Goal: Task Accomplishment & Management: Manage account settings

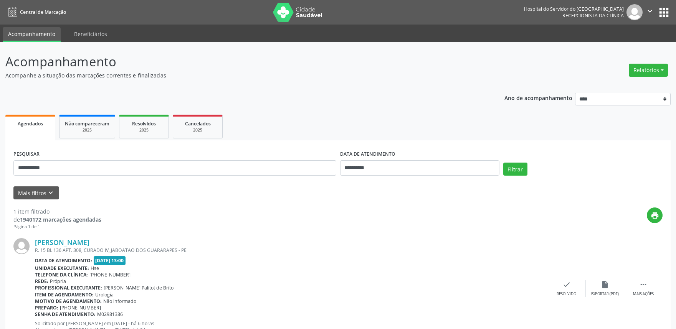
select select "*"
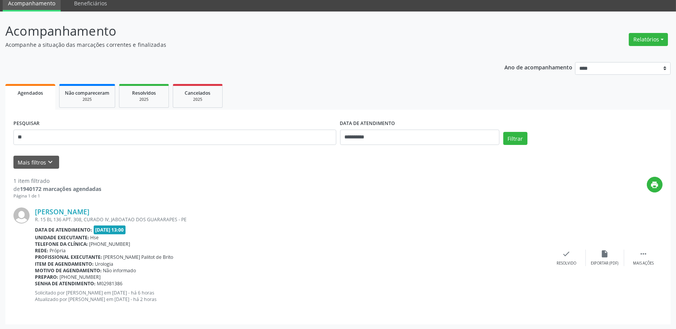
type input "*"
click at [380, 136] on input "**********" at bounding box center [419, 137] width 159 height 15
click at [273, 244] on div "Telefone da clínica: [PHONE_NUMBER]" at bounding box center [291, 244] width 512 height 7
click at [46, 164] on icon "keyboard_arrow_down" at bounding box center [50, 162] width 8 height 8
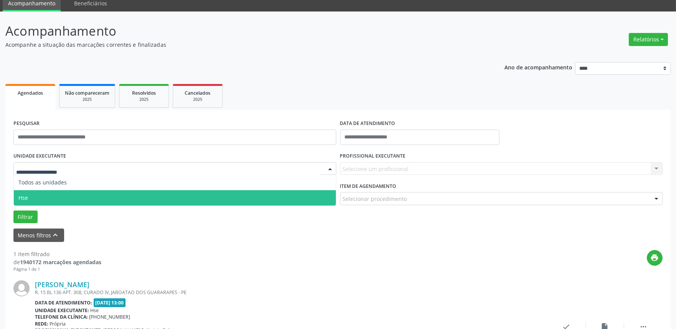
click at [32, 193] on span "Hse" at bounding box center [175, 197] width 322 height 15
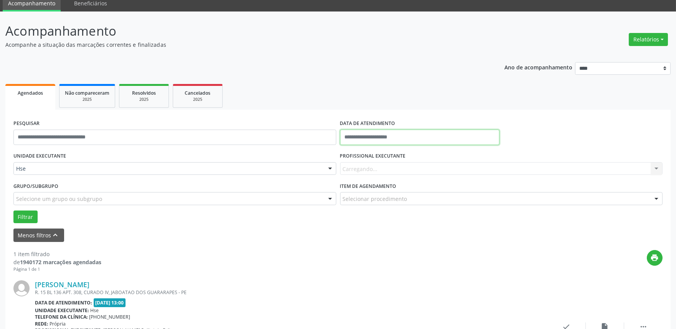
click at [392, 138] on input "text" at bounding box center [419, 137] width 159 height 15
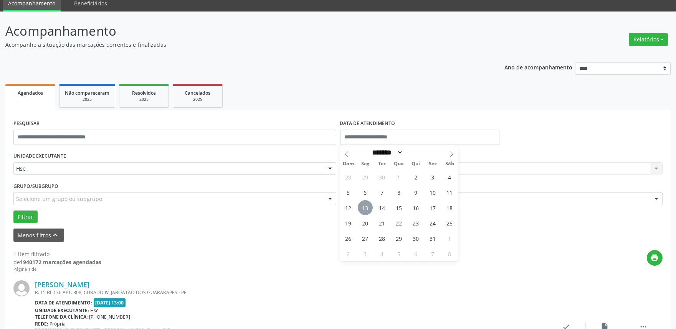
click at [365, 209] on span "13" at bounding box center [365, 207] width 15 height 15
type input "**********"
click at [366, 208] on span "13" at bounding box center [365, 207] width 15 height 15
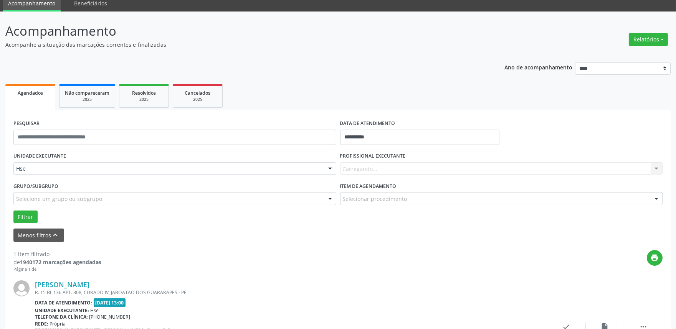
click at [400, 168] on div "Carregando... Nenhum resultado encontrado para: " " Não há nenhuma opção para s…" at bounding box center [501, 168] width 323 height 13
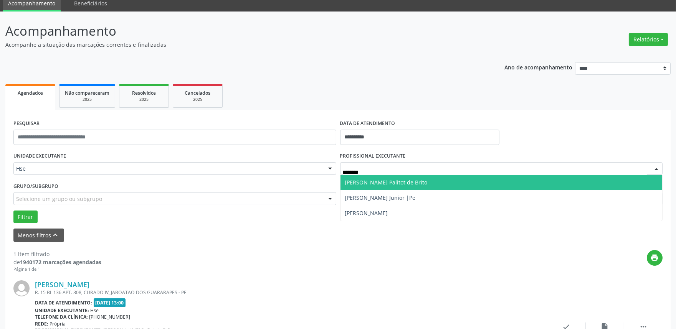
type input "*********"
click at [407, 184] on span "[PERSON_NAME] Palitot de Brito" at bounding box center [386, 182] width 82 height 7
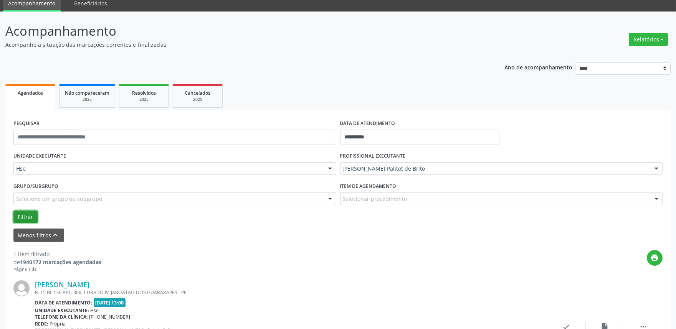
click at [20, 217] on button "Filtrar" at bounding box center [25, 217] width 24 height 13
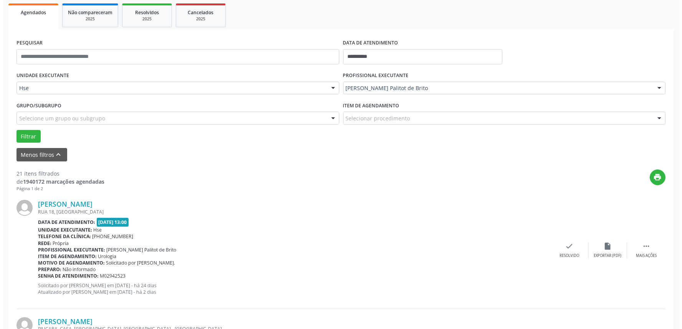
scroll to position [158, 0]
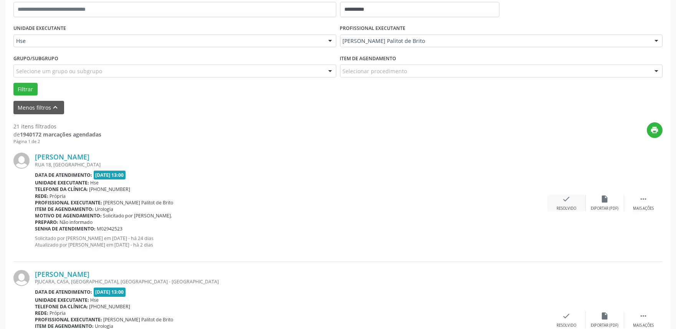
click at [573, 207] on div "Resolvido" at bounding box center [566, 208] width 20 height 5
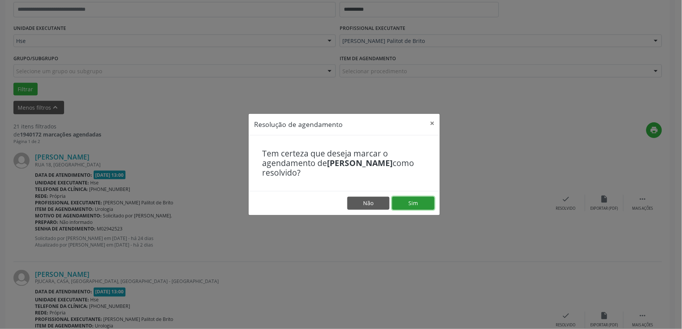
click at [417, 207] on button "Sim" at bounding box center [413, 203] width 42 height 13
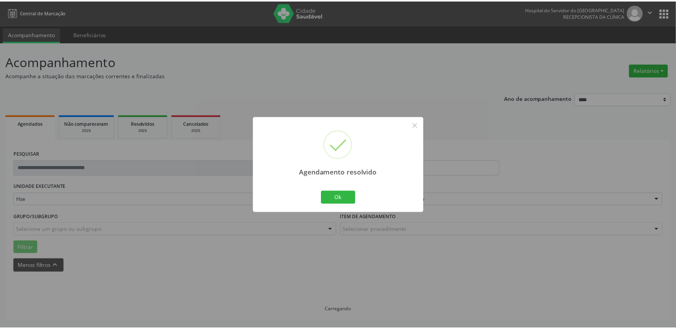
scroll to position [0, 0]
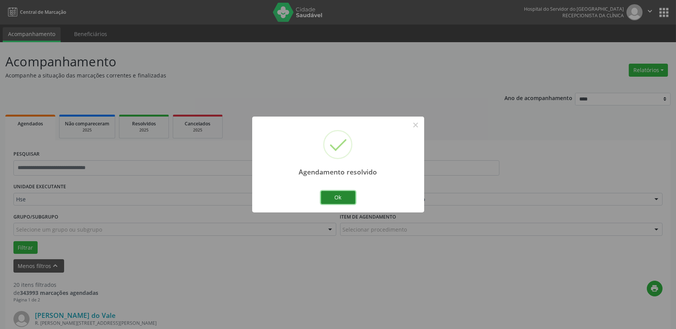
click at [335, 198] on button "Ok" at bounding box center [338, 197] width 35 height 13
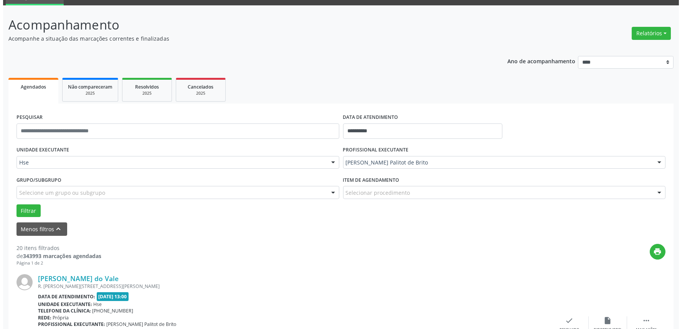
scroll to position [85, 0]
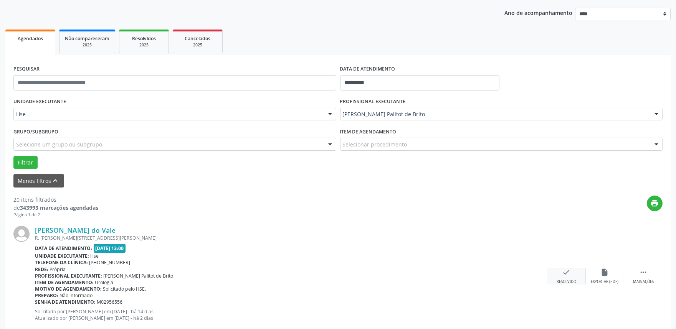
click at [563, 269] on icon "check" at bounding box center [566, 272] width 8 height 8
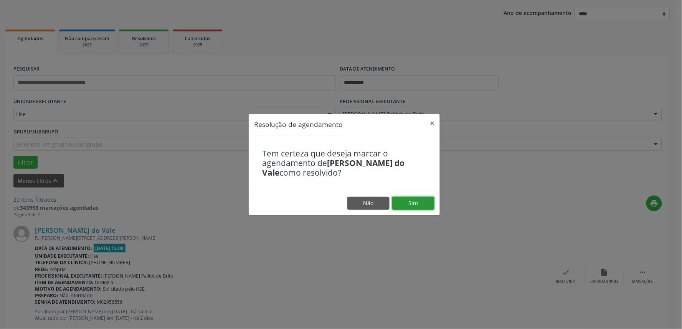
click at [401, 204] on button "Sim" at bounding box center [413, 203] width 42 height 13
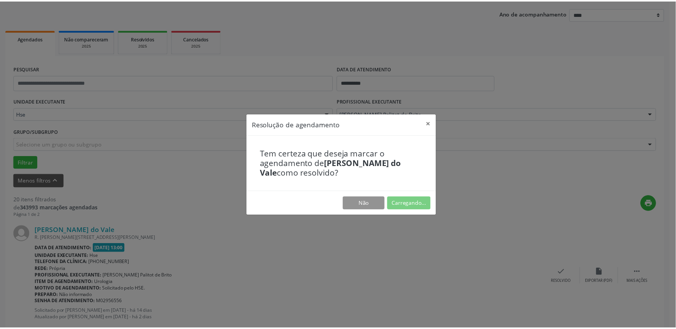
scroll to position [0, 0]
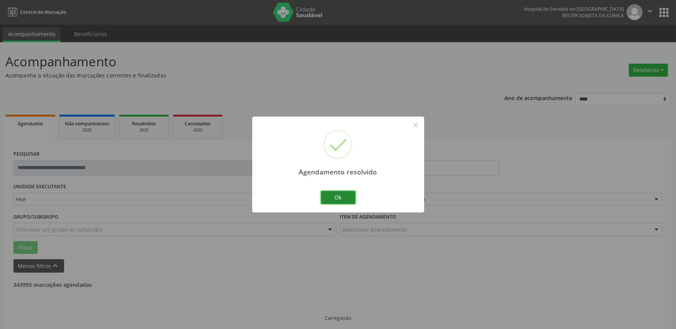
click at [325, 195] on button "Ok" at bounding box center [338, 197] width 35 height 13
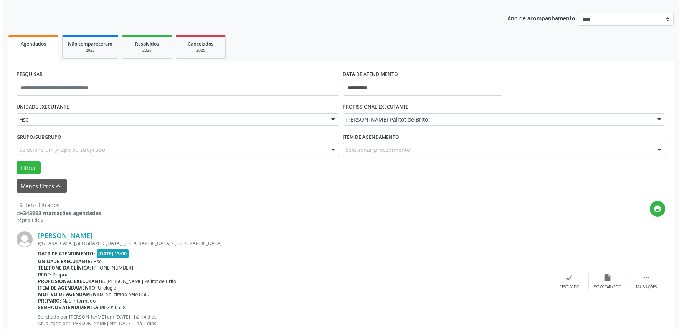
scroll to position [128, 0]
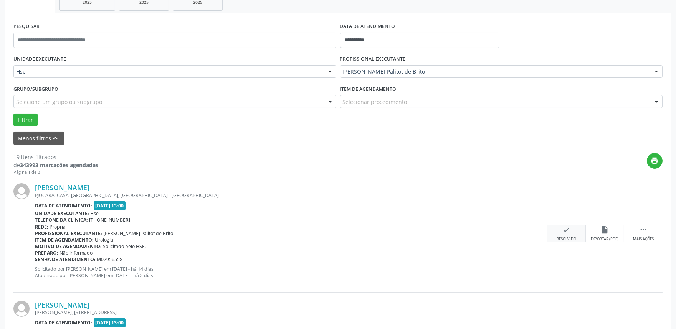
click at [567, 237] on div "Resolvido" at bounding box center [566, 239] width 20 height 5
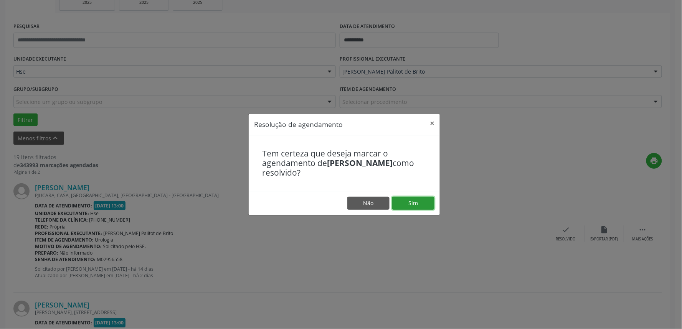
click at [422, 206] on button "Sim" at bounding box center [413, 203] width 42 height 13
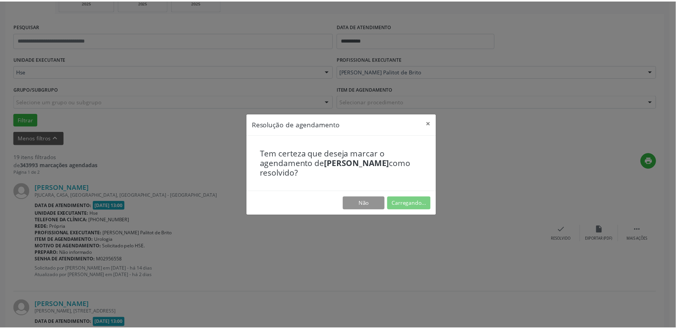
scroll to position [0, 0]
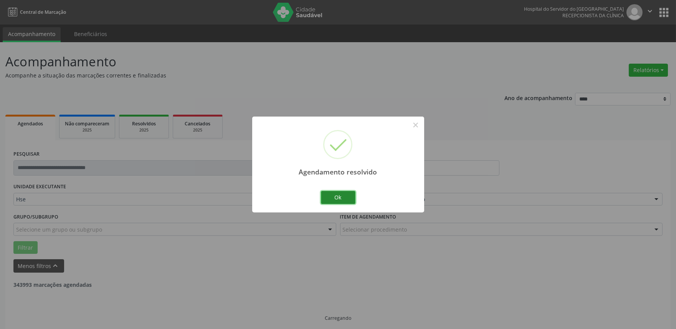
click at [343, 200] on button "Ok" at bounding box center [338, 197] width 35 height 13
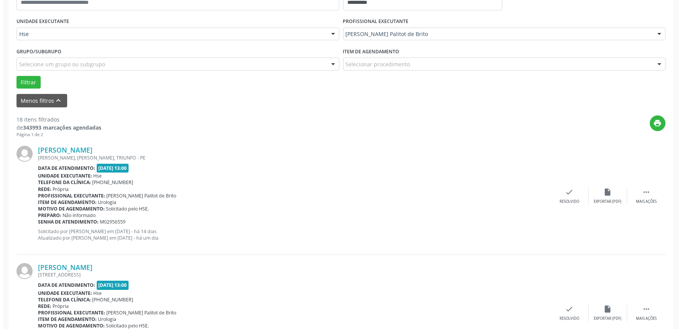
scroll to position [170, 0]
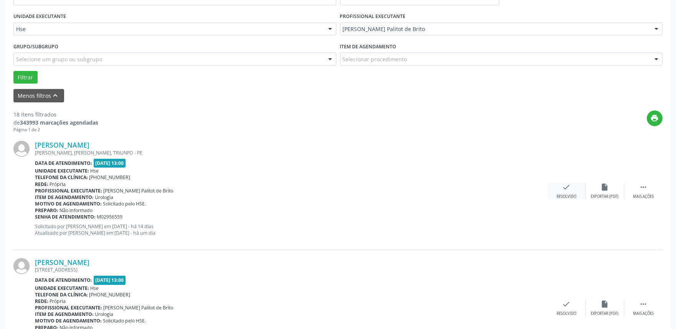
click at [568, 194] on div "Resolvido" at bounding box center [566, 196] width 20 height 5
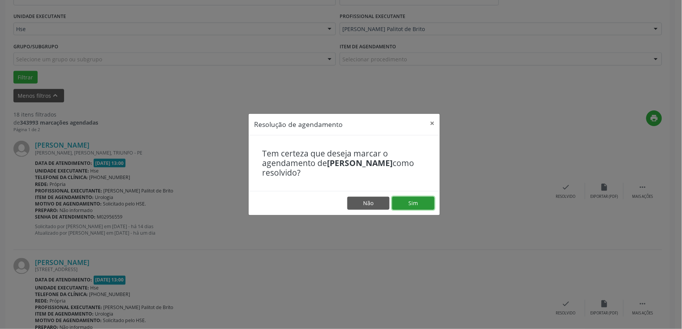
click at [427, 205] on button "Sim" at bounding box center [413, 203] width 42 height 13
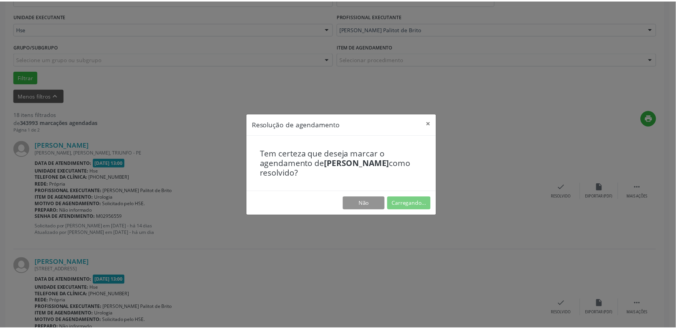
scroll to position [0, 0]
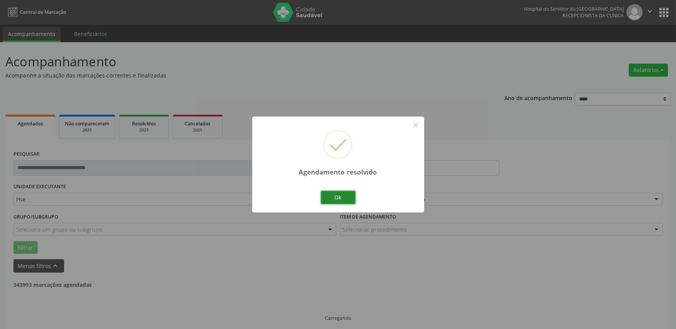
click at [345, 198] on button "Ok" at bounding box center [338, 197] width 35 height 13
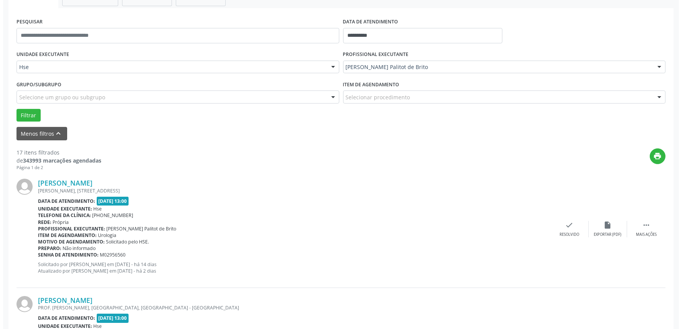
scroll to position [213, 0]
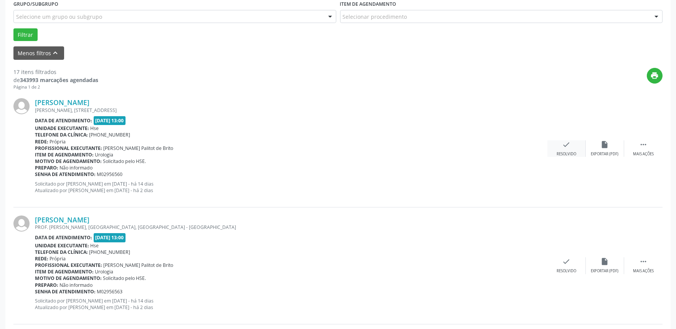
click at [561, 150] on div "check Resolvido" at bounding box center [566, 148] width 38 height 16
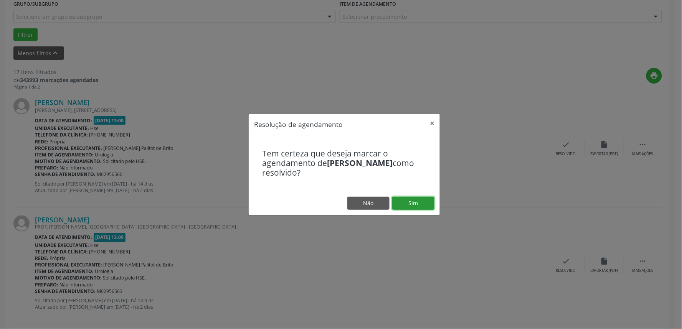
click at [418, 204] on button "Sim" at bounding box center [413, 203] width 42 height 13
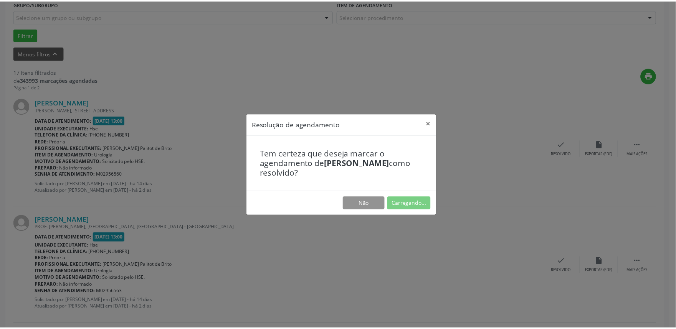
scroll to position [0, 0]
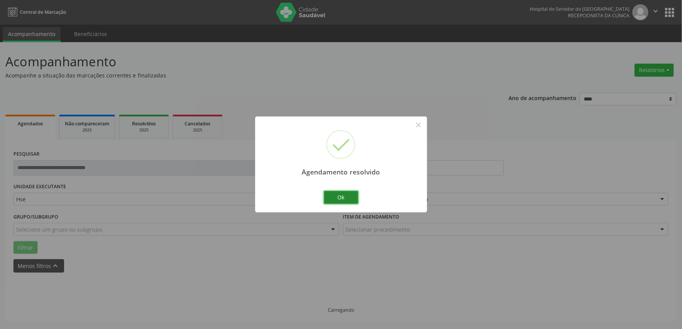
click at [339, 196] on button "Ok" at bounding box center [341, 197] width 35 height 13
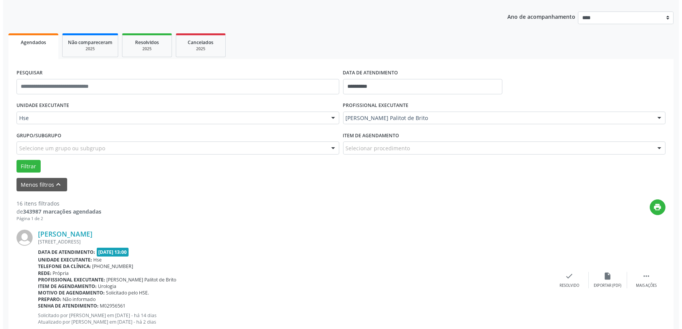
scroll to position [85, 0]
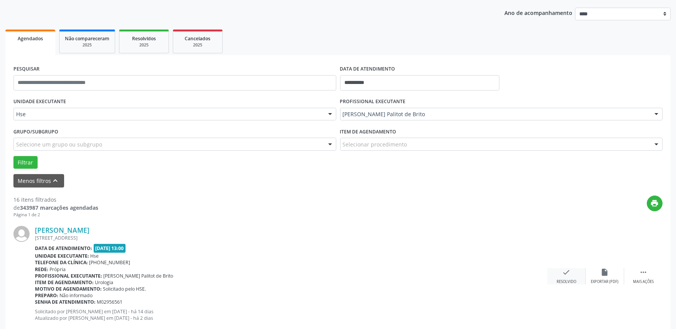
click at [564, 279] on div "Resolvido" at bounding box center [566, 281] width 20 height 5
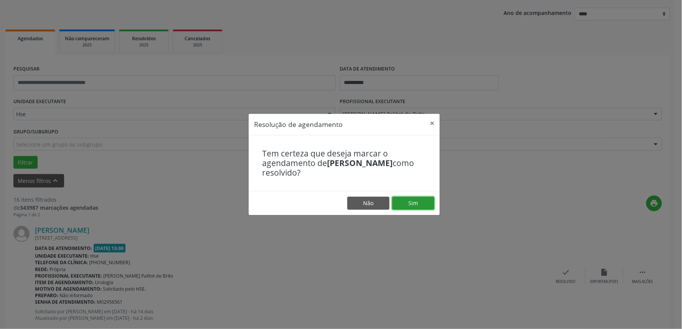
click at [421, 205] on button "Sim" at bounding box center [413, 203] width 42 height 13
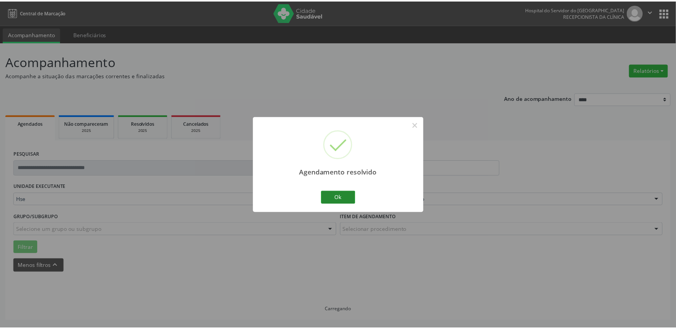
scroll to position [0, 0]
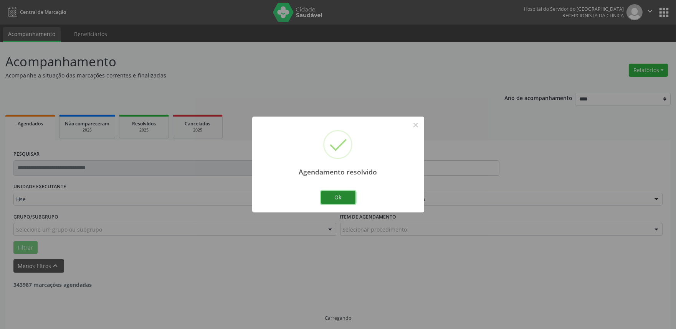
click at [334, 197] on button "Ok" at bounding box center [338, 197] width 35 height 13
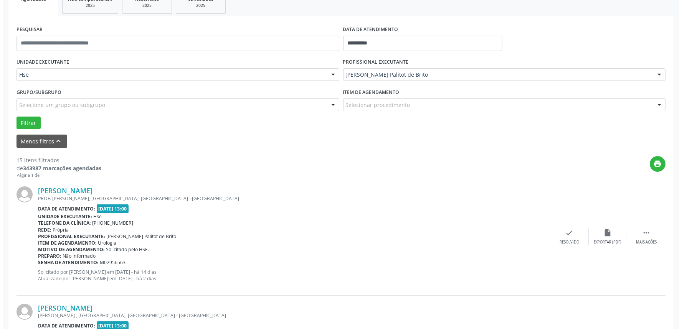
scroll to position [128, 0]
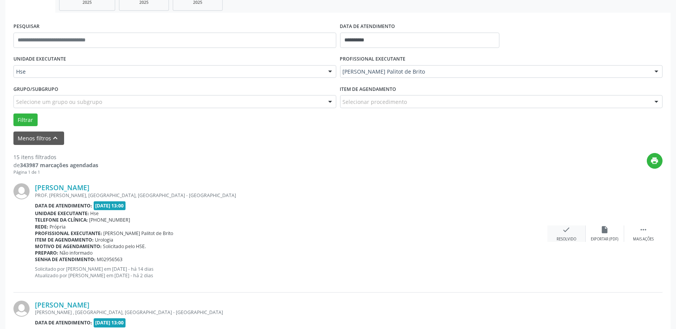
click at [571, 231] on div "check Resolvido" at bounding box center [566, 234] width 38 height 16
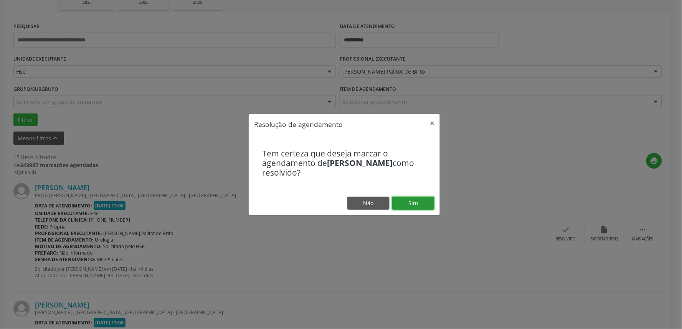
click at [419, 201] on button "Sim" at bounding box center [413, 203] width 42 height 13
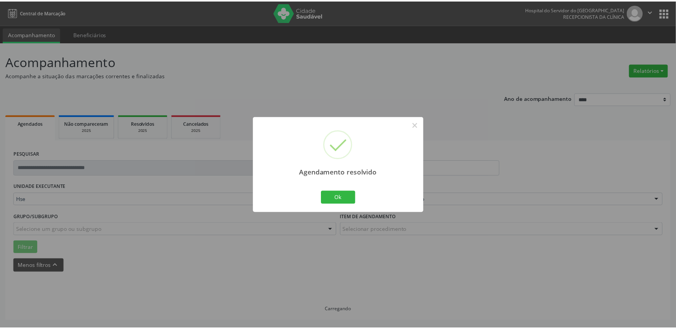
scroll to position [0, 0]
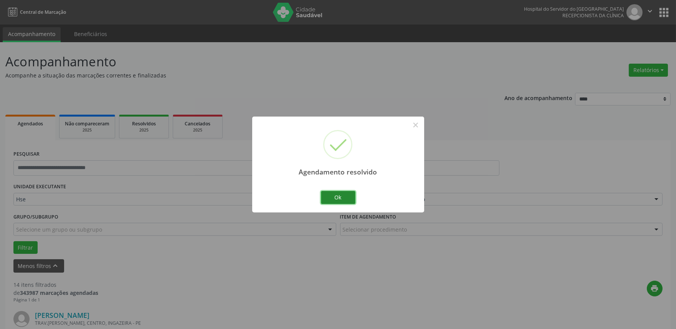
click at [328, 195] on button "Ok" at bounding box center [338, 197] width 35 height 13
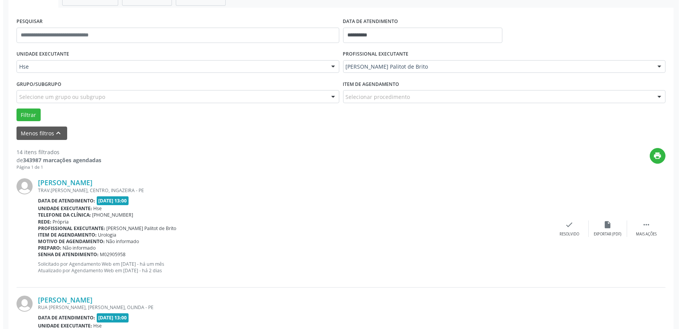
scroll to position [213, 0]
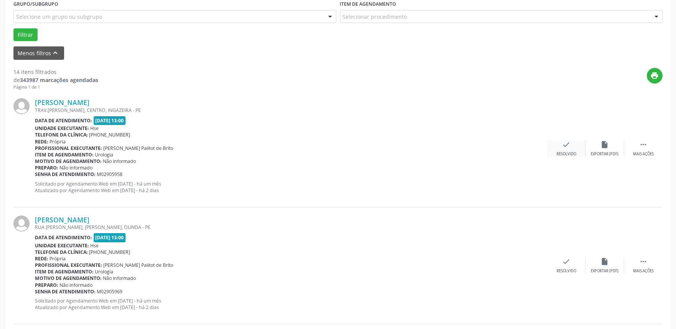
click at [564, 148] on div "check Resolvido" at bounding box center [566, 148] width 38 height 16
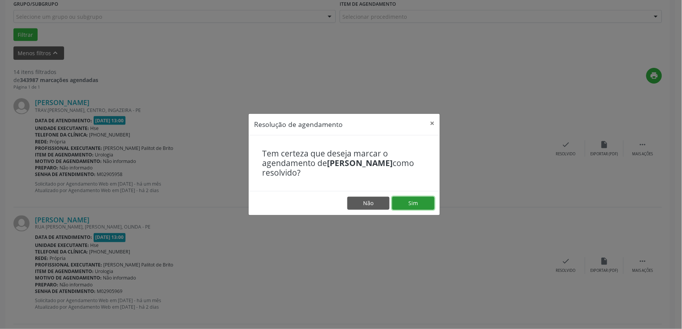
click at [417, 205] on button "Sim" at bounding box center [413, 203] width 42 height 13
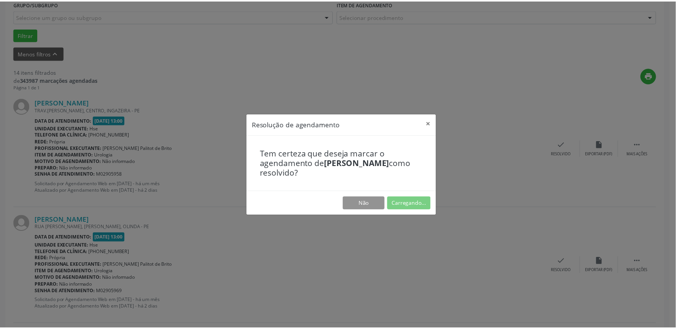
scroll to position [0, 0]
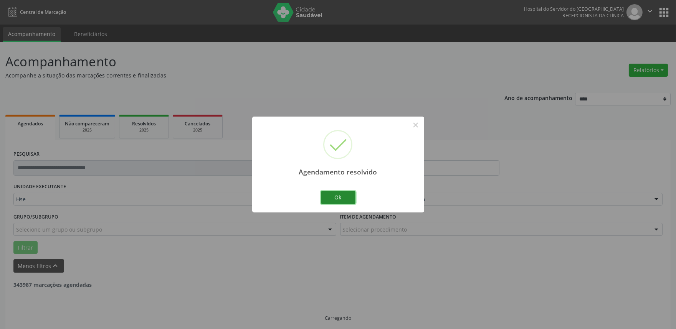
click at [353, 198] on button "Ok" at bounding box center [338, 197] width 35 height 13
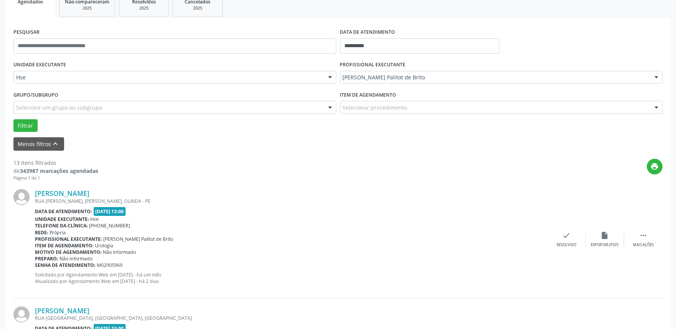
scroll to position [128, 0]
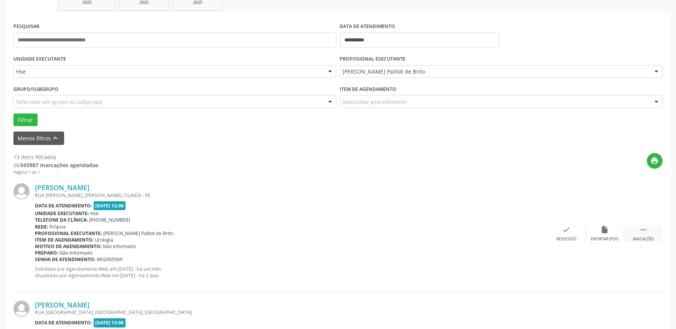
click at [649, 239] on div "Mais ações" at bounding box center [643, 239] width 21 height 5
click at [601, 234] on div "alarm_off Não compareceu" at bounding box center [605, 234] width 38 height 16
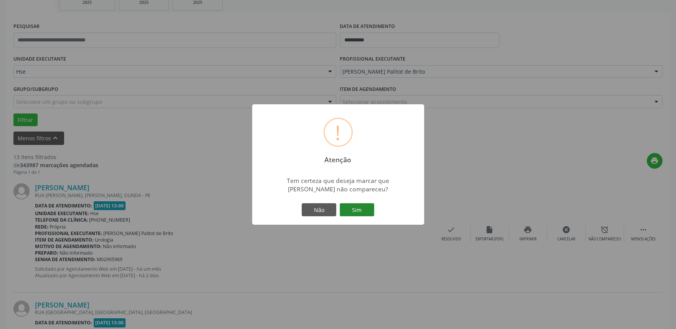
click at [350, 215] on button "Sim" at bounding box center [357, 209] width 35 height 13
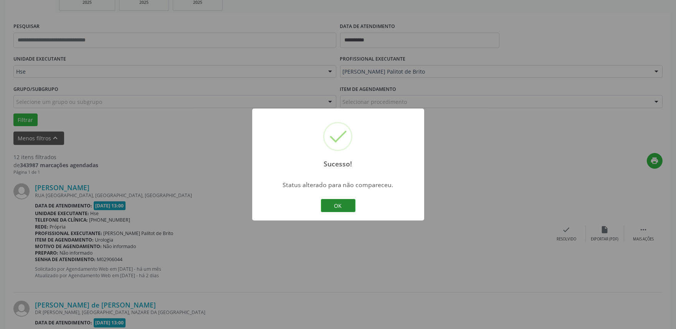
click at [340, 208] on button "OK" at bounding box center [338, 205] width 35 height 13
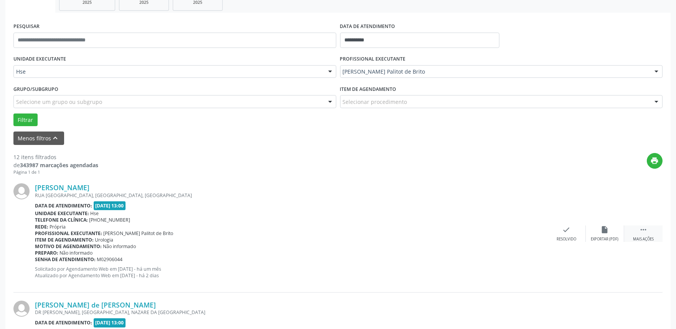
click at [637, 237] on div "Mais ações" at bounding box center [643, 239] width 21 height 5
click at [604, 229] on icon "alarm_off" at bounding box center [604, 230] width 8 height 8
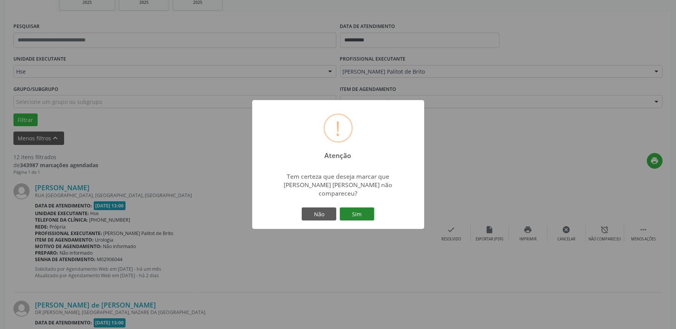
click at [368, 208] on button "Sim" at bounding box center [357, 214] width 35 height 13
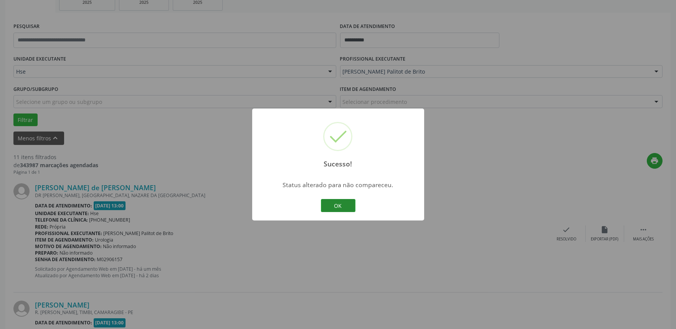
click at [329, 204] on button "OK" at bounding box center [338, 205] width 35 height 13
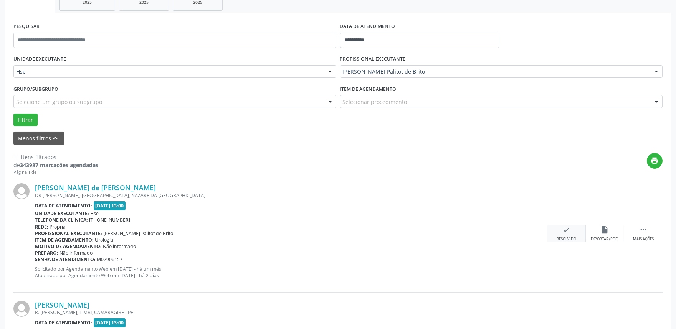
click at [567, 235] on div "check Resolvido" at bounding box center [566, 234] width 38 height 16
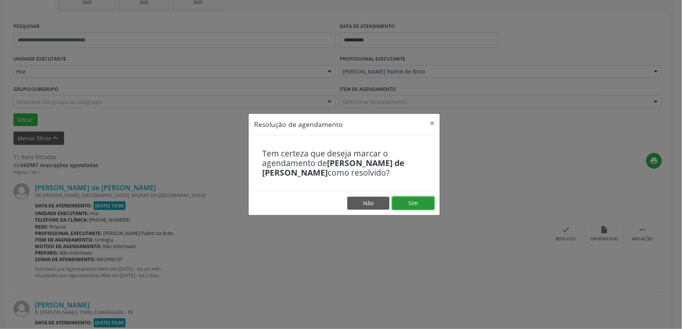
click at [407, 199] on button "Sim" at bounding box center [413, 203] width 42 height 13
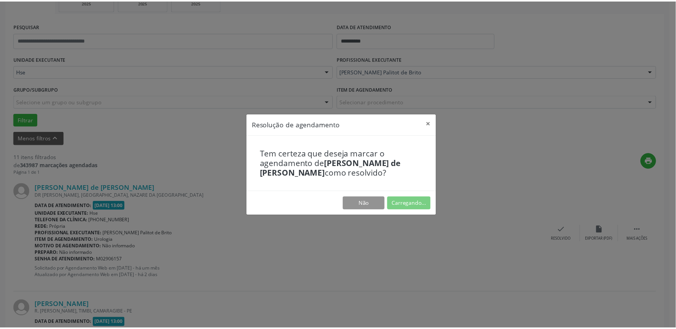
scroll to position [0, 0]
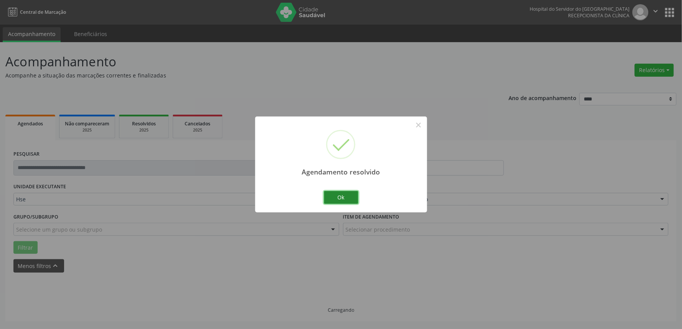
click at [341, 198] on button "Ok" at bounding box center [341, 197] width 35 height 13
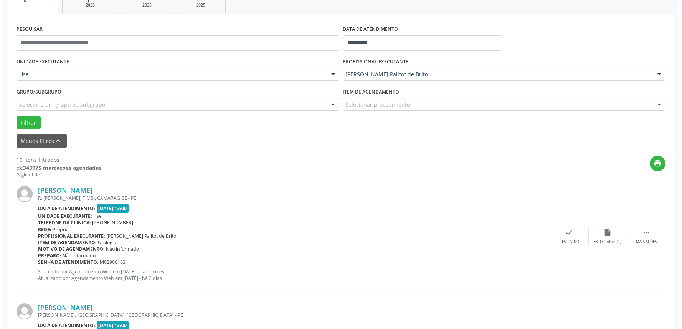
scroll to position [128, 0]
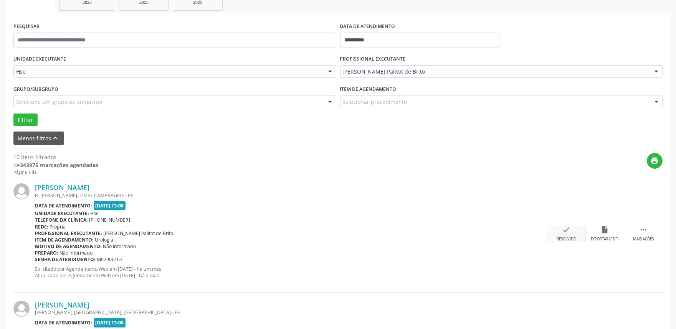
click at [566, 238] on div "Resolvido" at bounding box center [566, 239] width 20 height 5
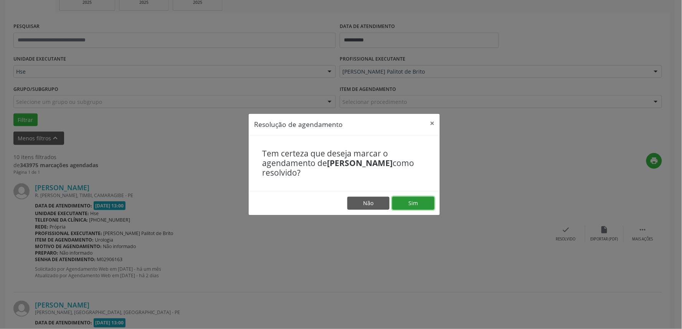
click at [409, 203] on button "Sim" at bounding box center [413, 203] width 42 height 13
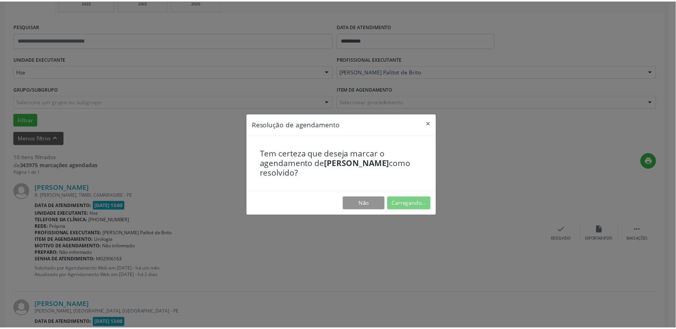
scroll to position [0, 0]
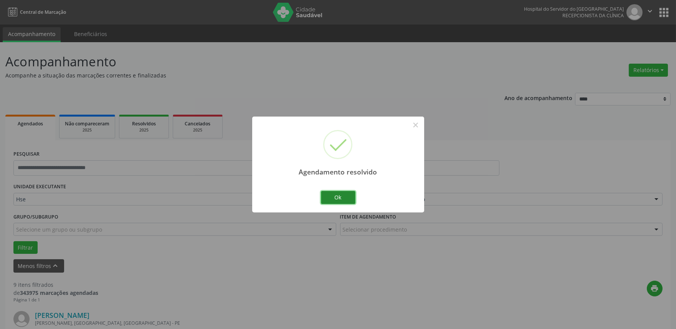
click at [343, 193] on button "Ok" at bounding box center [338, 197] width 35 height 13
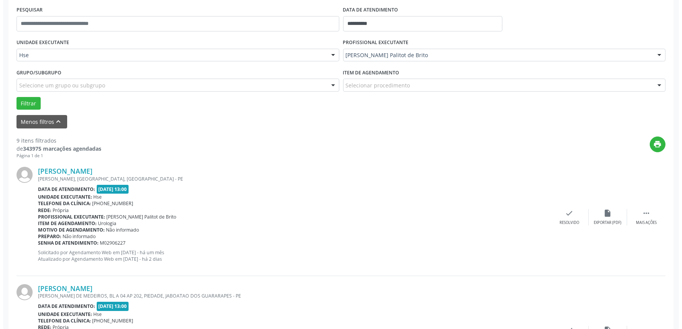
scroll to position [213, 0]
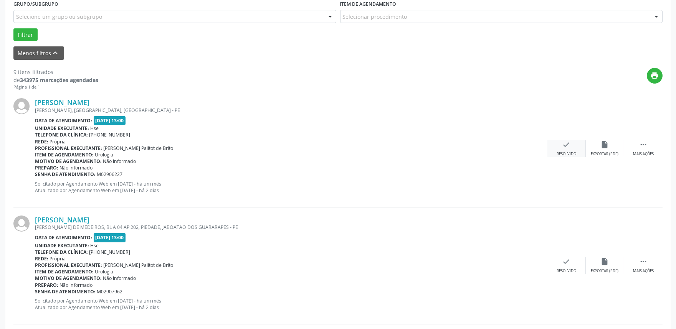
click at [566, 150] on div "check Resolvido" at bounding box center [566, 148] width 38 height 16
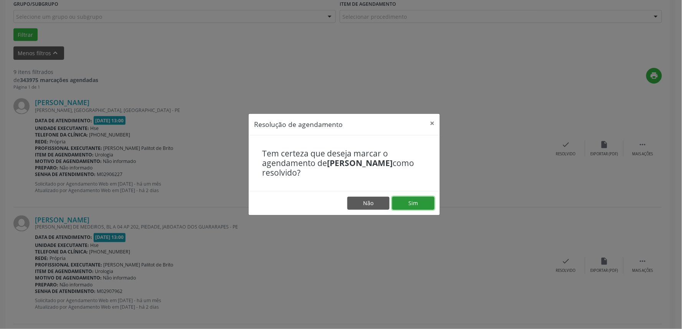
click at [403, 203] on button "Sim" at bounding box center [413, 203] width 42 height 13
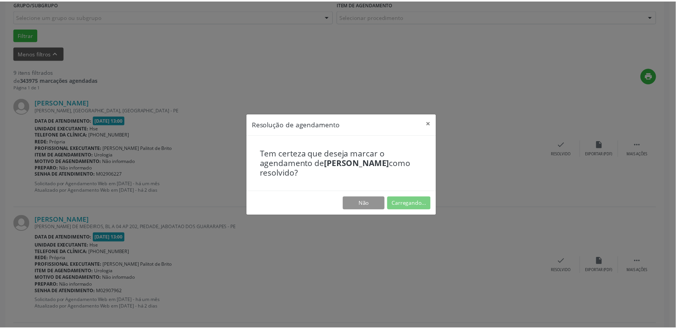
scroll to position [0, 0]
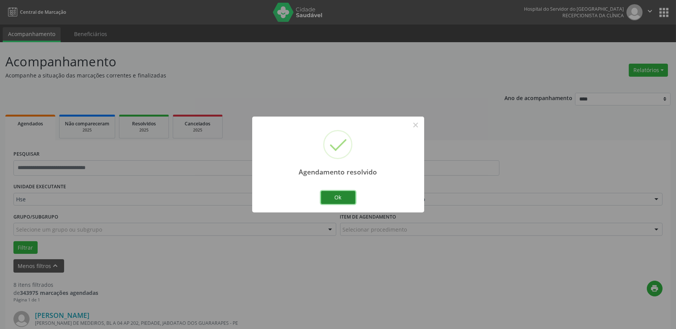
click at [329, 197] on button "Ok" at bounding box center [338, 197] width 35 height 13
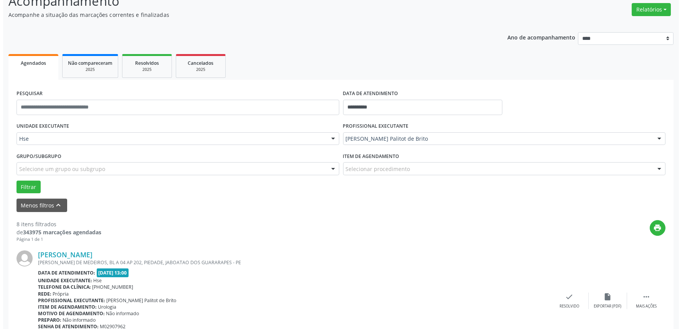
scroll to position [128, 0]
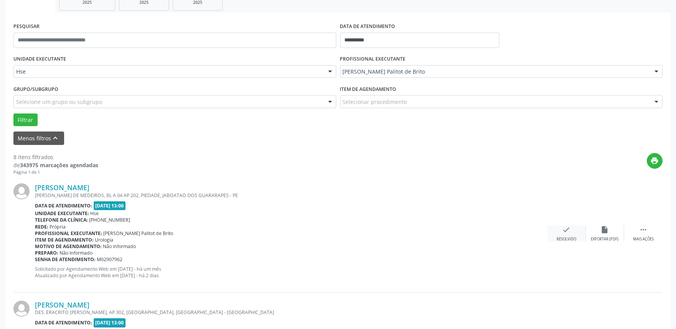
click at [572, 228] on div "check Resolvido" at bounding box center [566, 234] width 38 height 16
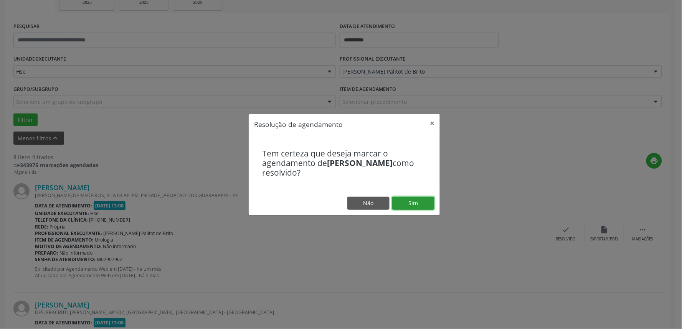
click at [426, 203] on button "Sim" at bounding box center [413, 203] width 42 height 13
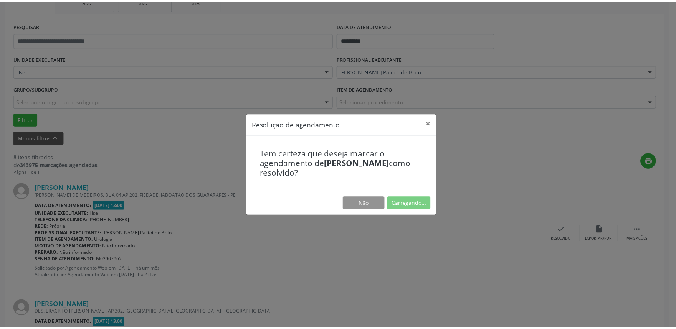
scroll to position [0, 0]
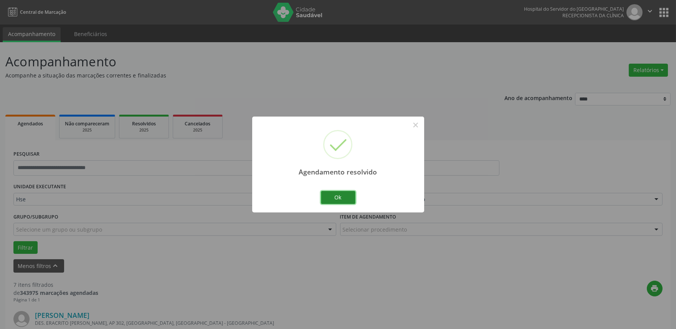
click at [339, 200] on button "Ok" at bounding box center [338, 197] width 35 height 13
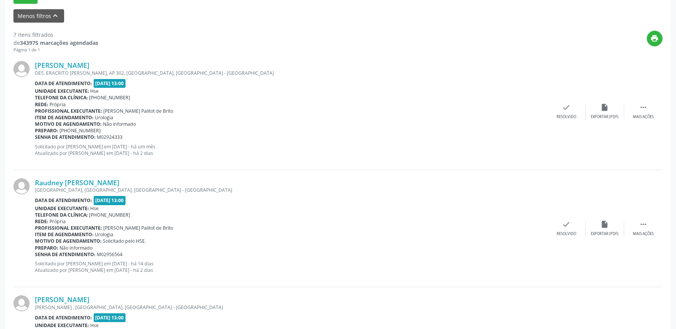
scroll to position [256, 0]
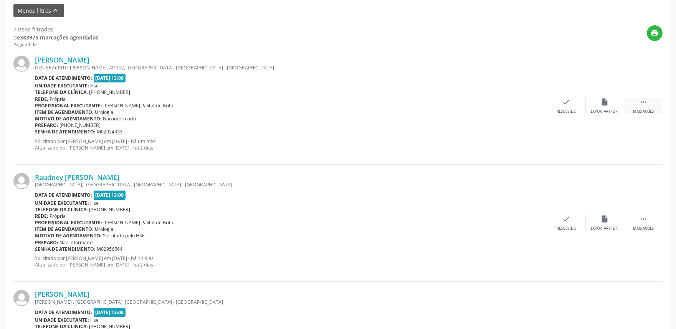
click at [649, 107] on div " Mais ações" at bounding box center [643, 106] width 38 height 16
click at [607, 108] on div "alarm_off Não compareceu" at bounding box center [605, 106] width 38 height 16
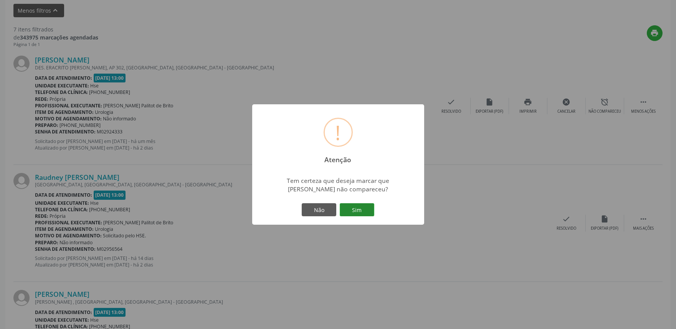
click at [369, 208] on button "Sim" at bounding box center [357, 209] width 35 height 13
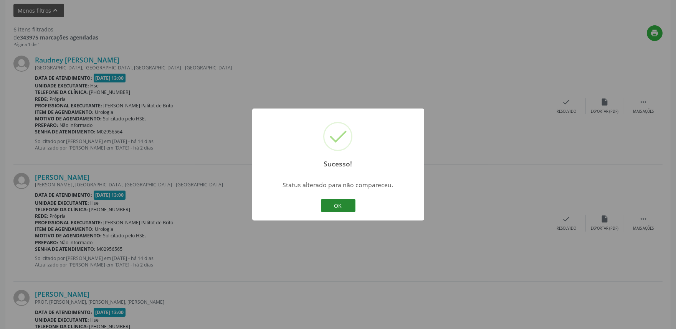
click at [333, 205] on button "OK" at bounding box center [338, 205] width 35 height 13
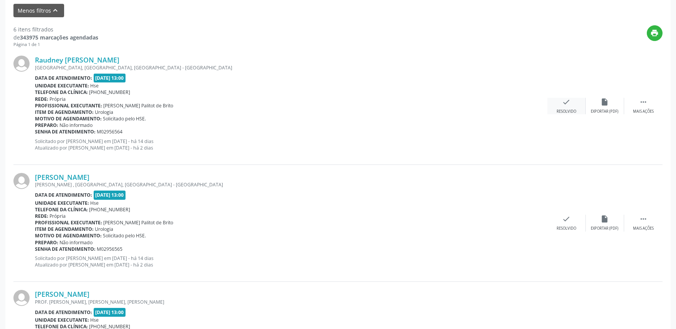
click at [569, 109] on div "Resolvido" at bounding box center [566, 111] width 20 height 5
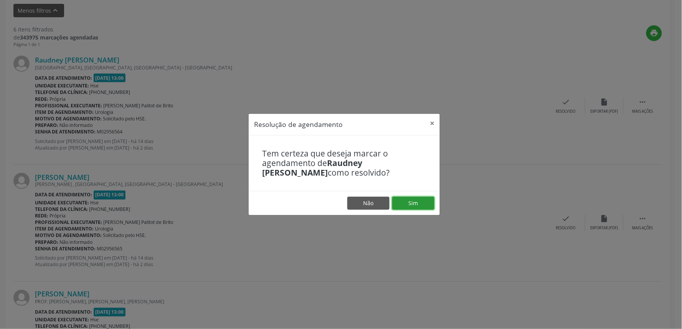
click at [416, 202] on button "Sim" at bounding box center [413, 203] width 42 height 13
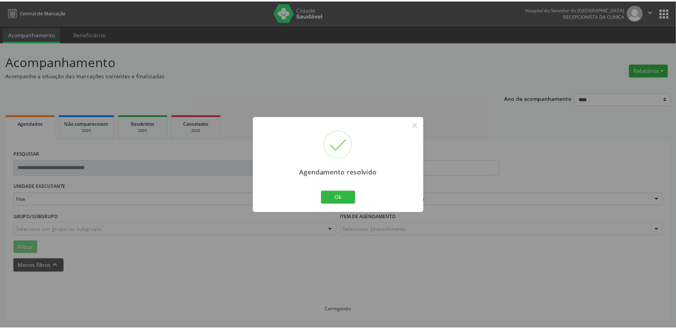
scroll to position [0, 0]
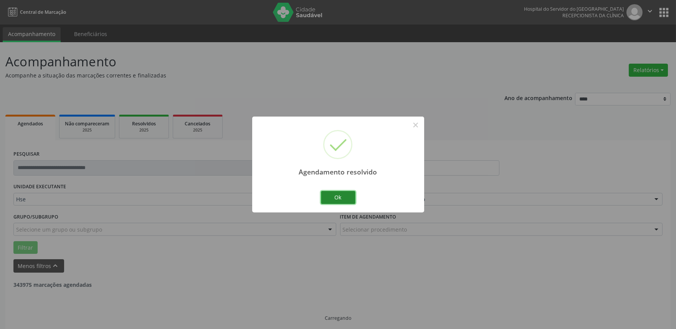
click at [348, 196] on button "Ok" at bounding box center [338, 197] width 35 height 13
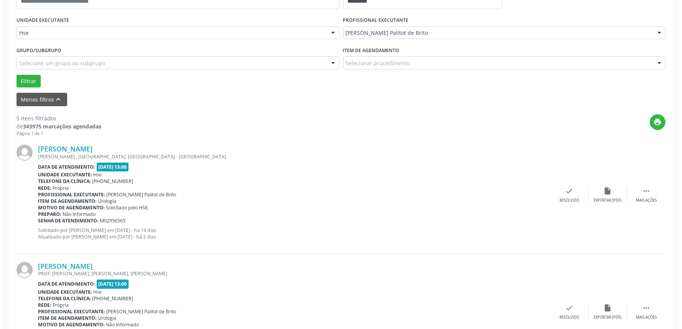
scroll to position [170, 0]
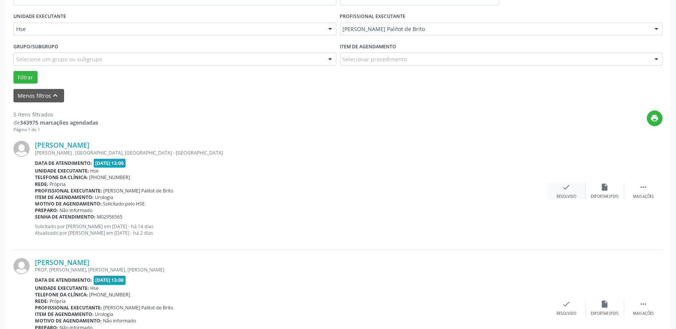
click at [567, 193] on div "check Resolvido" at bounding box center [566, 191] width 38 height 16
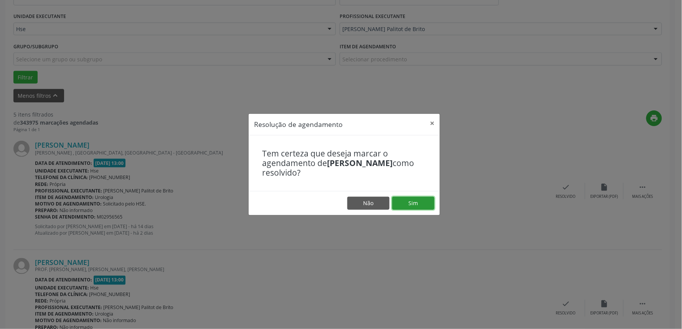
click at [430, 204] on button "Sim" at bounding box center [413, 203] width 42 height 13
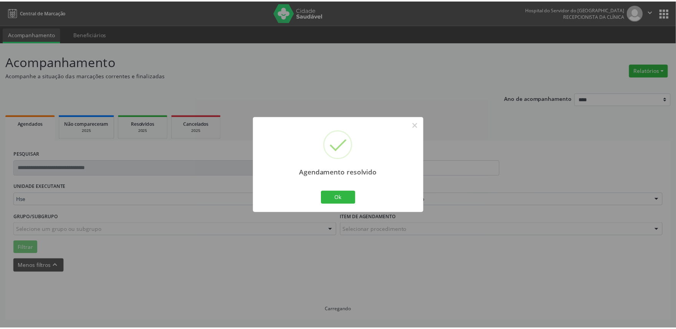
scroll to position [0, 0]
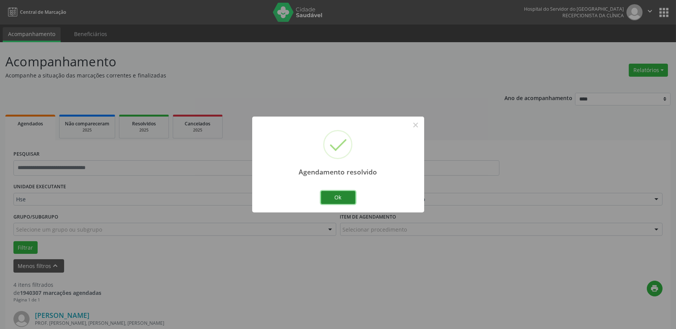
click at [340, 199] on button "Ok" at bounding box center [338, 197] width 35 height 13
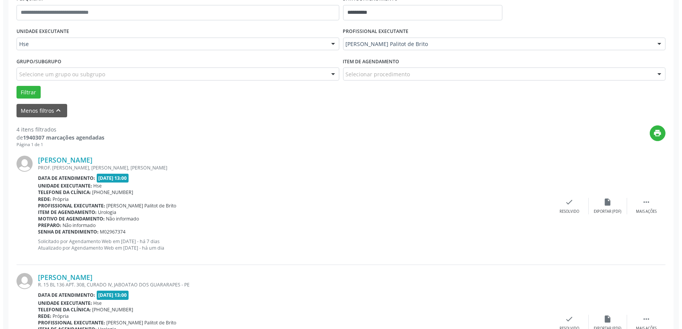
scroll to position [170, 0]
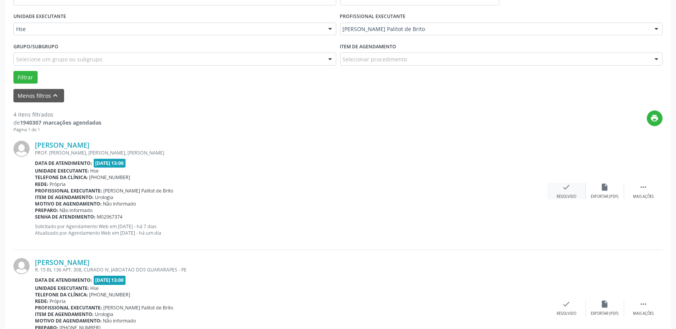
click at [564, 192] on div "check Resolvido" at bounding box center [566, 191] width 38 height 16
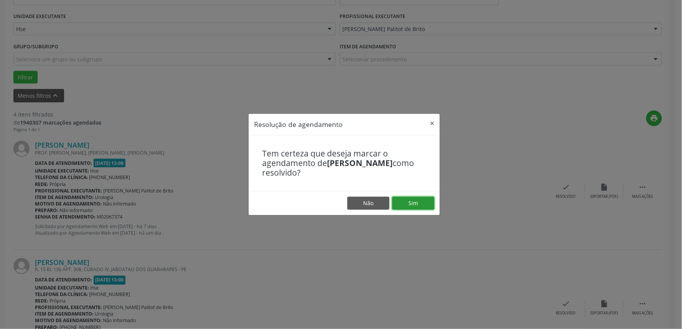
click at [411, 205] on button "Sim" at bounding box center [413, 203] width 42 height 13
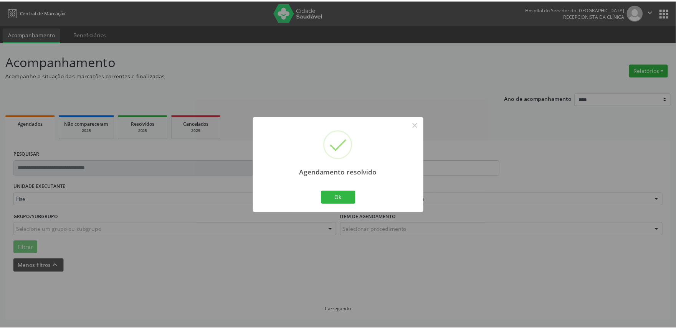
scroll to position [0, 0]
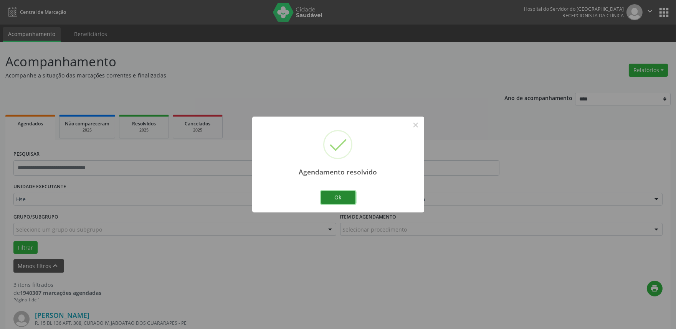
click at [347, 198] on button "Ok" at bounding box center [338, 197] width 35 height 13
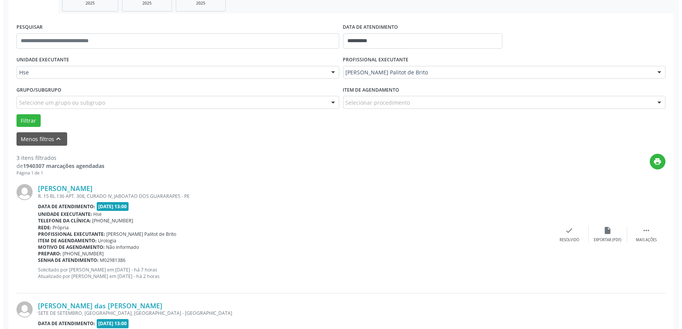
scroll to position [128, 0]
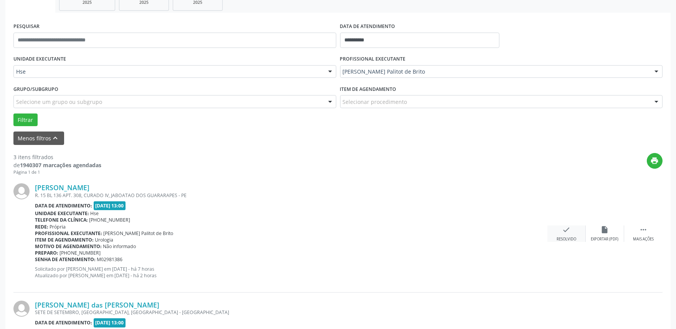
click at [572, 233] on div "check Resolvido" at bounding box center [566, 234] width 38 height 16
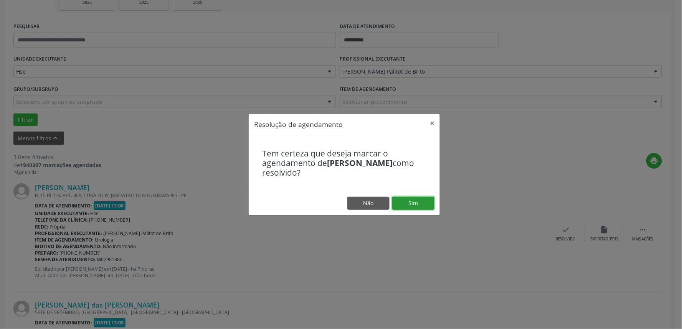
click at [430, 202] on button "Sim" at bounding box center [413, 203] width 42 height 13
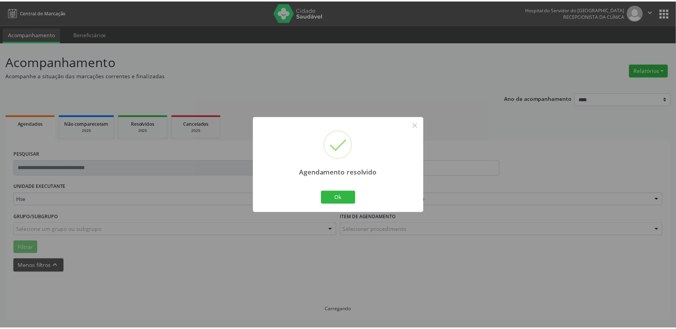
scroll to position [0, 0]
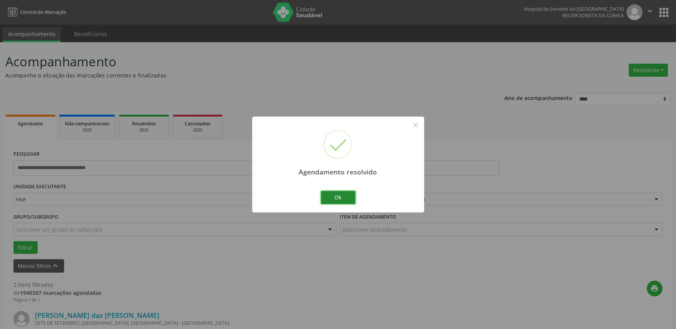
click at [341, 195] on button "Ok" at bounding box center [338, 197] width 35 height 13
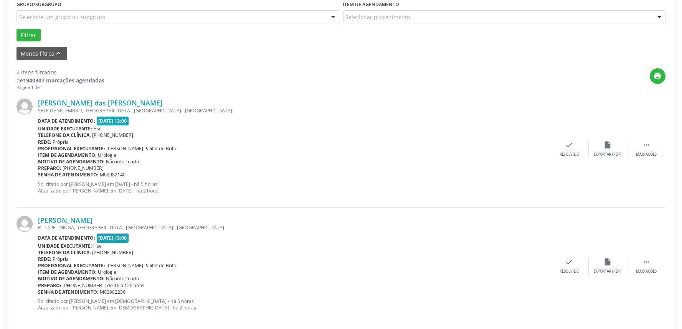
scroll to position [213, 0]
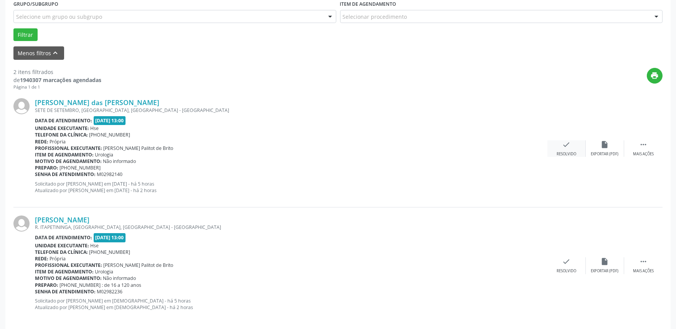
click at [566, 146] on icon "check" at bounding box center [566, 144] width 8 height 8
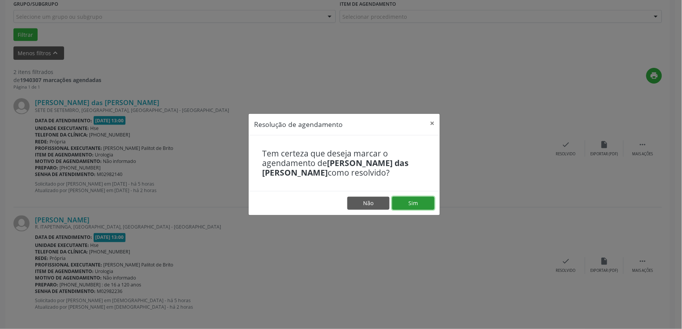
click at [416, 205] on button "Sim" at bounding box center [413, 203] width 42 height 13
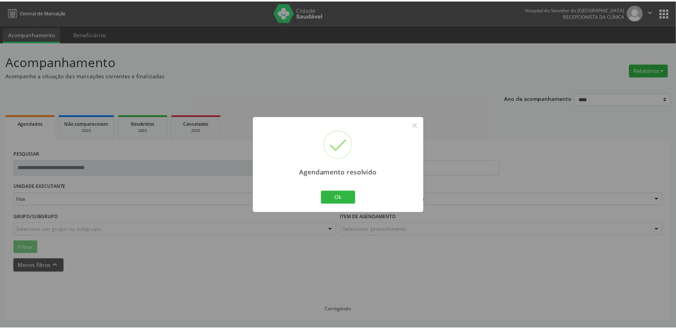
scroll to position [0, 0]
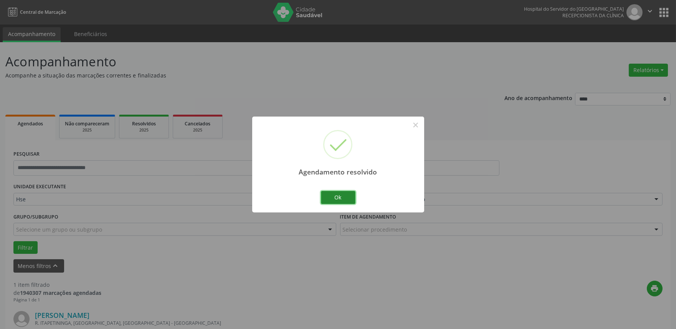
click at [338, 194] on button "Ok" at bounding box center [338, 197] width 35 height 13
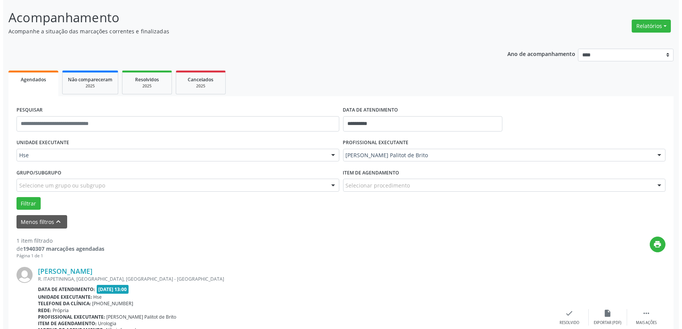
scroll to position [104, 0]
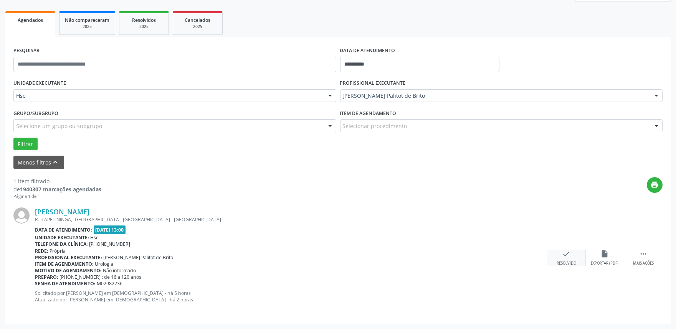
click at [561, 259] on div "check Resolvido" at bounding box center [566, 258] width 38 height 16
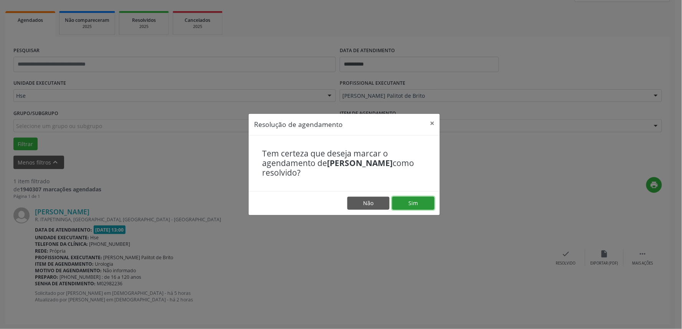
click at [420, 202] on button "Sim" at bounding box center [413, 203] width 42 height 13
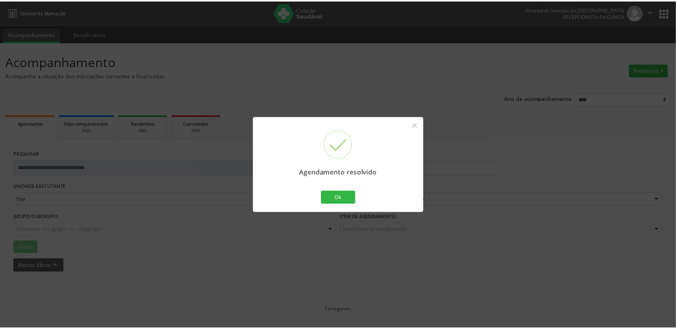
scroll to position [0, 0]
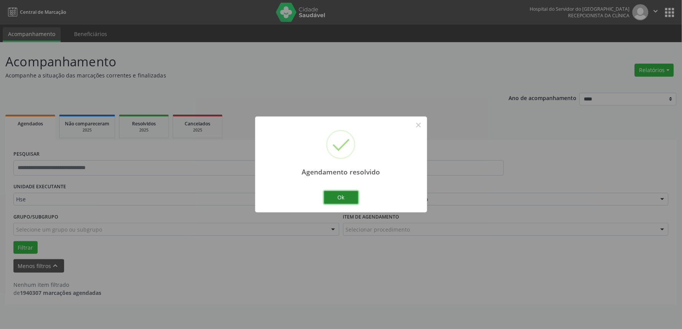
click at [349, 194] on button "Ok" at bounding box center [341, 197] width 35 height 13
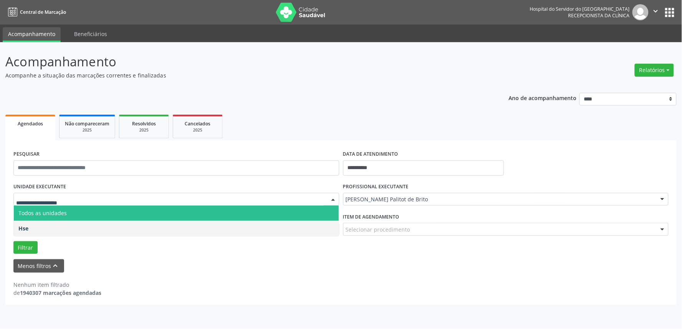
drag, startPoint x: 338, startPoint y: 196, endPoint x: 602, endPoint y: 283, distance: 277.9
click at [602, 283] on div "Nenhum item filtrado de 1940307 marcações agendadas" at bounding box center [340, 289] width 655 height 16
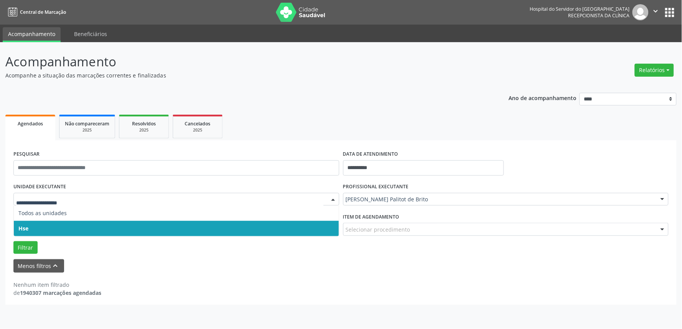
click at [49, 230] on span "Hse" at bounding box center [176, 228] width 325 height 15
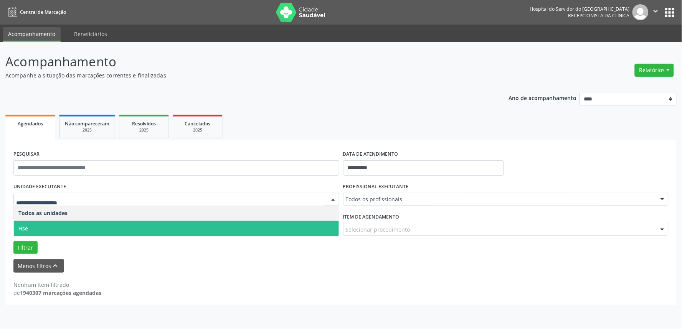
click at [47, 231] on span "Hse" at bounding box center [176, 228] width 325 height 15
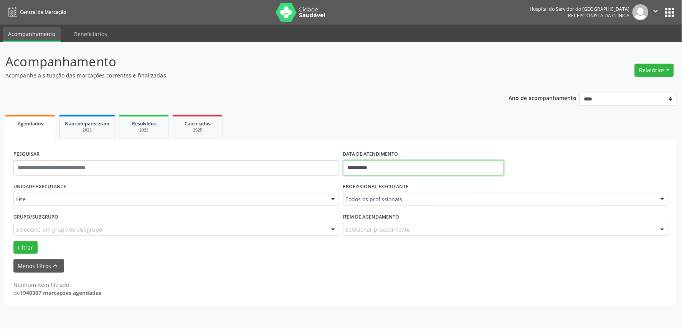
click at [398, 163] on input "**********" at bounding box center [423, 167] width 161 height 15
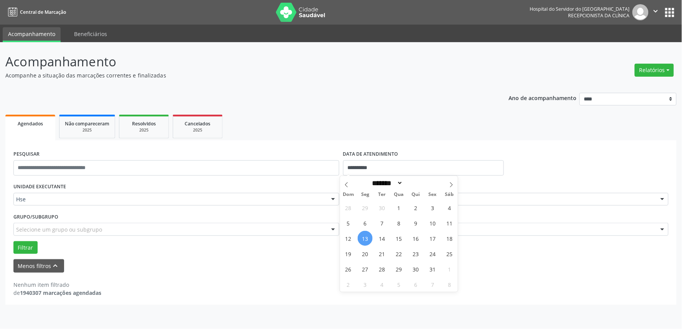
click at [365, 240] on span "13" at bounding box center [365, 238] width 15 height 15
type input "**********"
click at [366, 239] on span "13" at bounding box center [365, 238] width 15 height 15
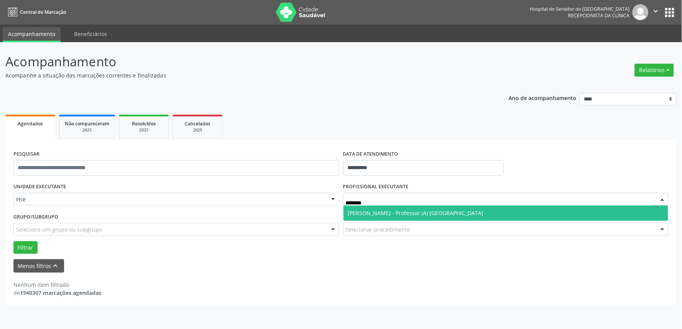
click at [389, 211] on span "[PERSON_NAME] - Professor (A) [GEOGRAPHIC_DATA]" at bounding box center [415, 212] width 135 height 7
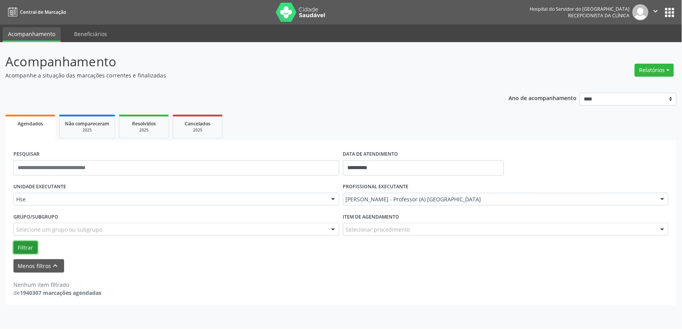
click at [19, 242] on button "Filtrar" at bounding box center [25, 247] width 24 height 13
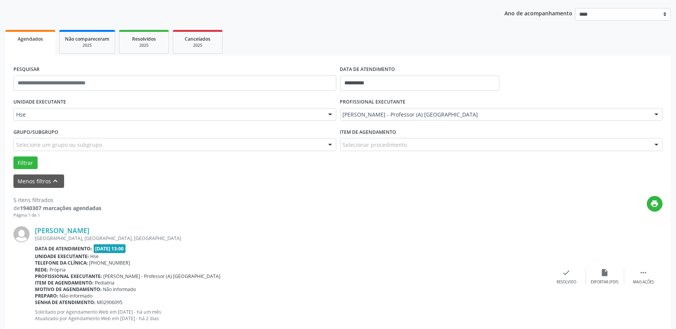
scroll to position [170, 0]
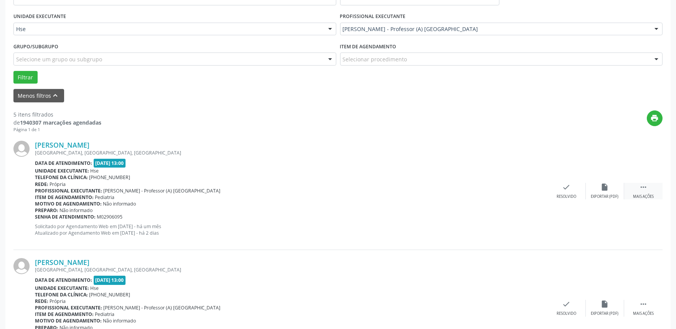
click at [647, 190] on div " Mais ações" at bounding box center [643, 191] width 38 height 16
click at [597, 186] on div "alarm_off Não compareceu" at bounding box center [605, 191] width 38 height 16
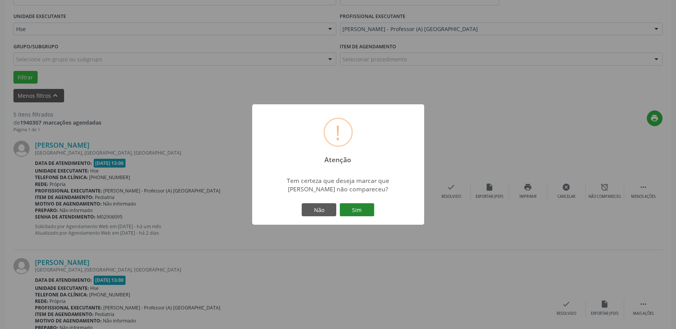
click at [358, 214] on button "Sim" at bounding box center [357, 209] width 35 height 13
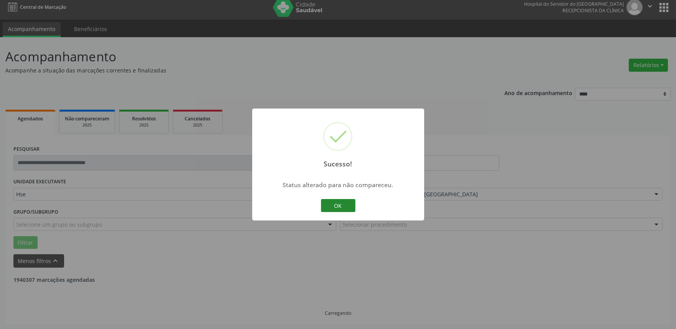
click at [325, 202] on button "OK" at bounding box center [338, 205] width 35 height 13
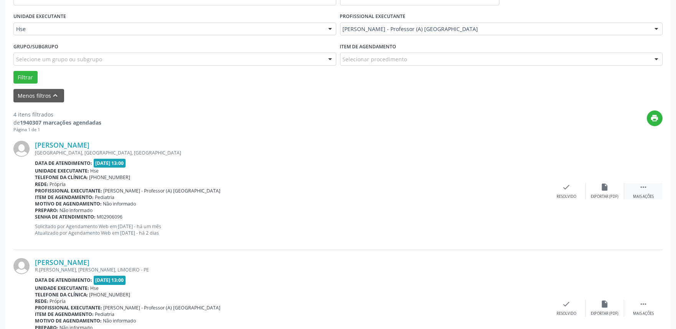
click at [652, 186] on div " Mais ações" at bounding box center [643, 191] width 38 height 16
click at [597, 188] on div "alarm_off Não compareceu" at bounding box center [605, 191] width 38 height 16
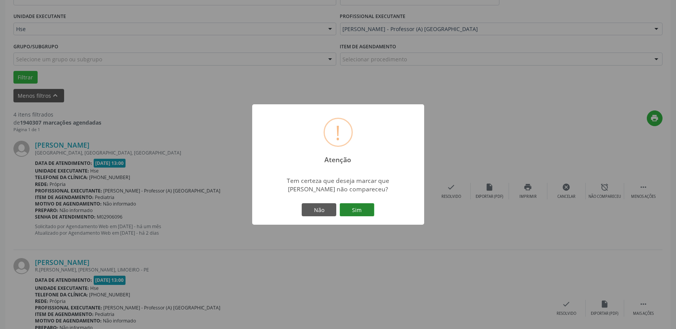
click at [371, 209] on button "Sim" at bounding box center [357, 209] width 35 height 13
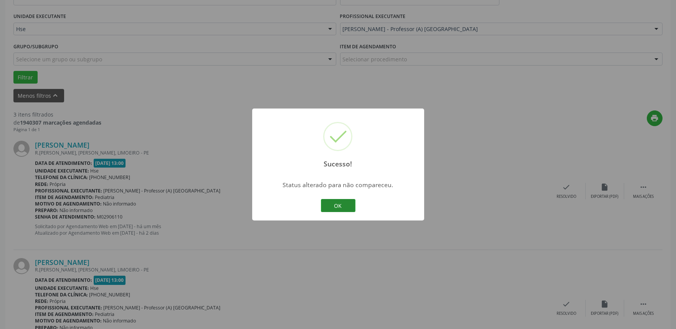
click at [335, 202] on button "OK" at bounding box center [338, 205] width 35 height 13
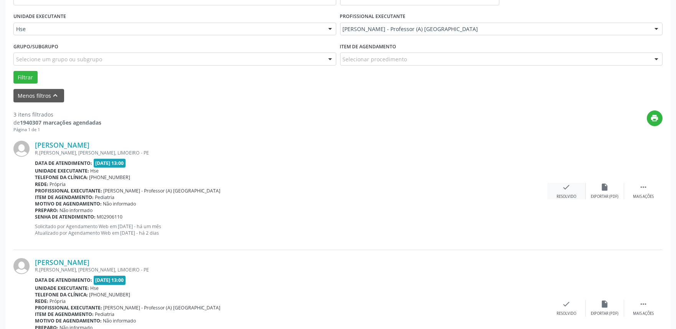
click at [561, 190] on div "check Resolvido" at bounding box center [566, 191] width 38 height 16
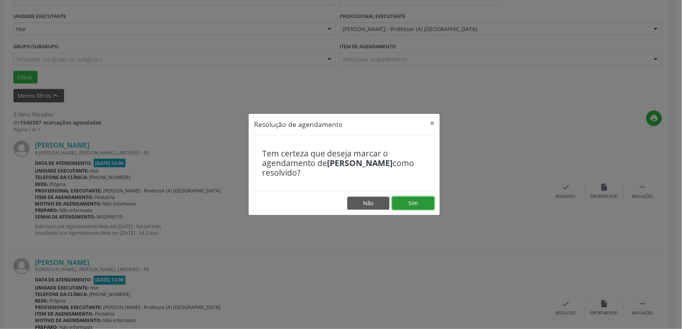
click at [416, 201] on button "Sim" at bounding box center [413, 203] width 42 height 13
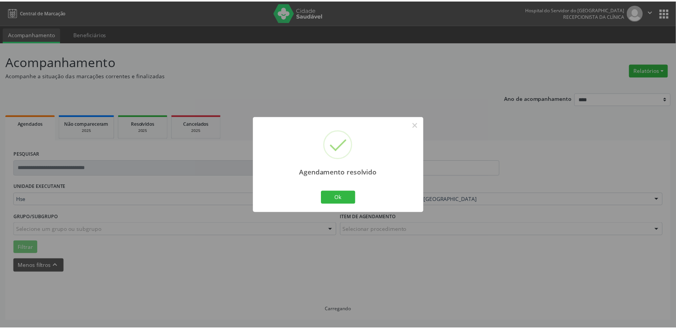
scroll to position [0, 0]
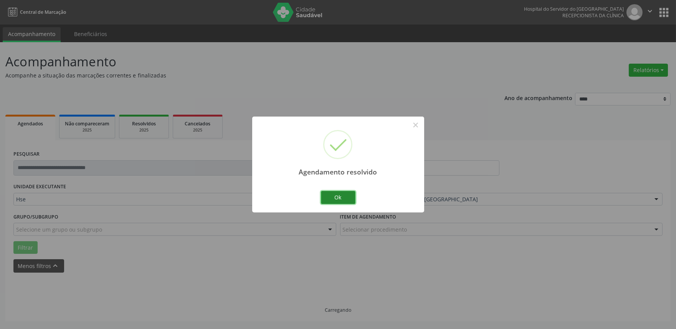
click at [335, 201] on button "Ok" at bounding box center [338, 197] width 35 height 13
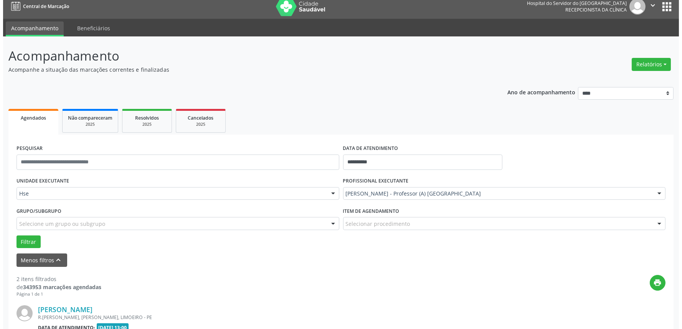
scroll to position [170, 0]
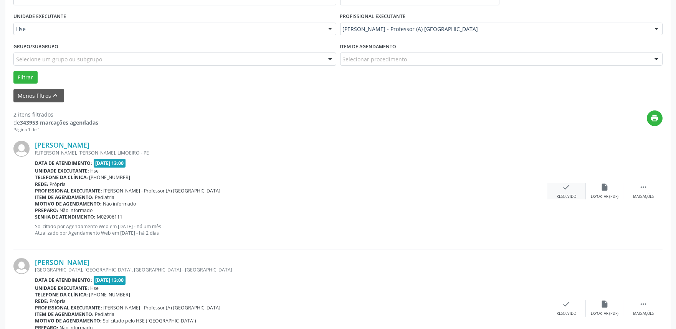
click at [568, 193] on div "check Resolvido" at bounding box center [566, 191] width 38 height 16
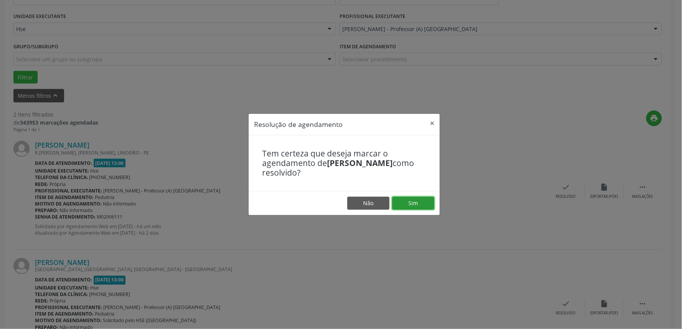
click at [423, 200] on button "Sim" at bounding box center [413, 203] width 42 height 13
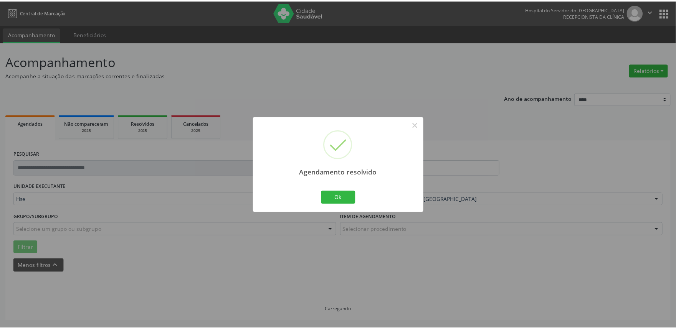
scroll to position [0, 0]
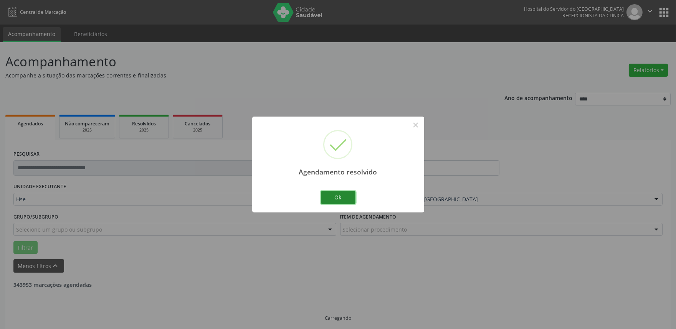
click at [327, 198] on button "Ok" at bounding box center [338, 197] width 35 height 13
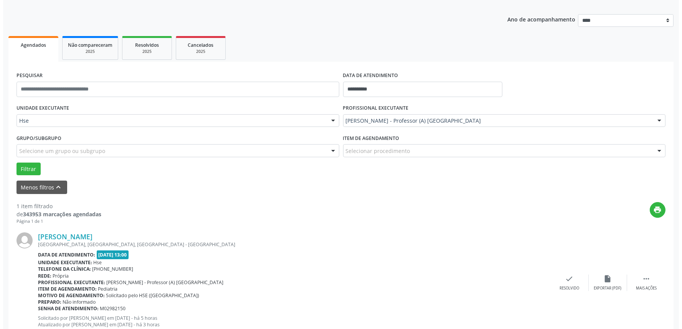
scroll to position [104, 0]
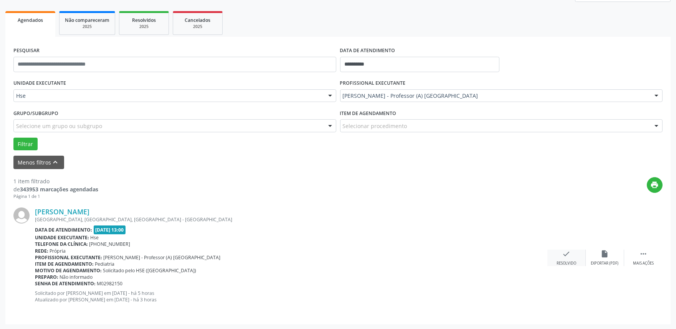
click at [571, 254] on div "check Resolvido" at bounding box center [566, 258] width 38 height 16
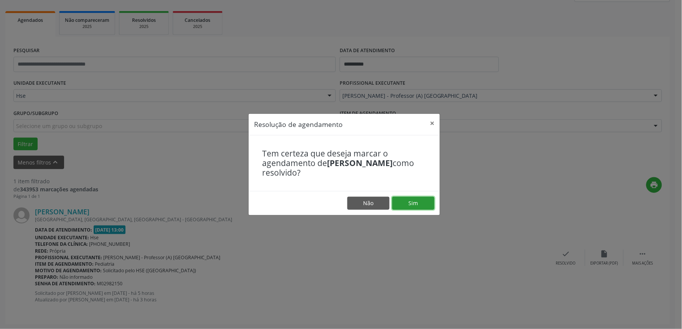
click at [412, 198] on button "Sim" at bounding box center [413, 203] width 42 height 13
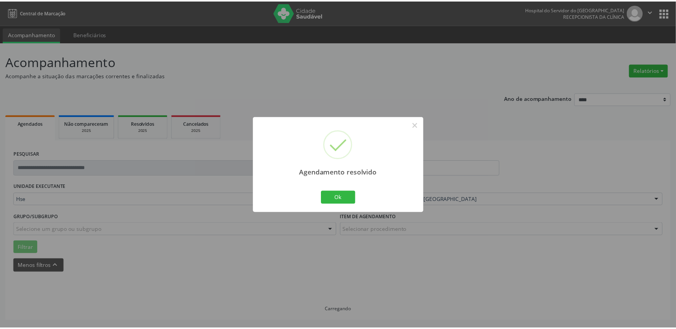
scroll to position [0, 0]
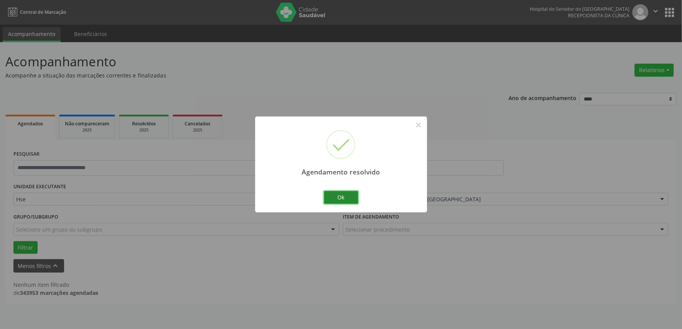
click at [346, 195] on button "Ok" at bounding box center [341, 197] width 35 height 13
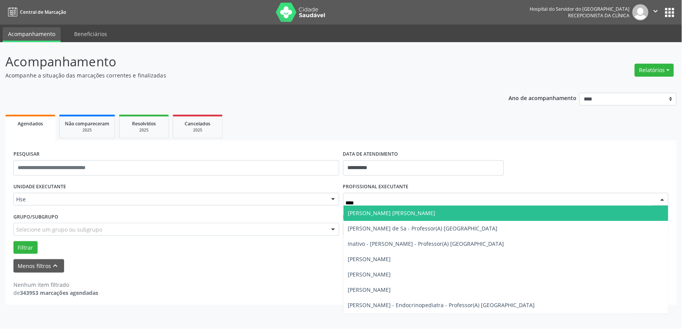
type input "*****"
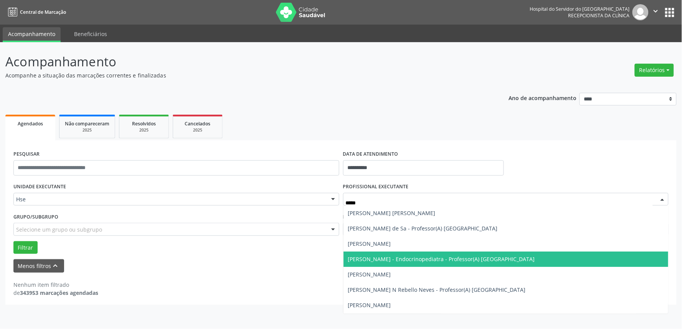
click at [409, 258] on span "[PERSON_NAME] - Endocrinopediatra - Professor(A) [GEOGRAPHIC_DATA]" at bounding box center [441, 259] width 187 height 7
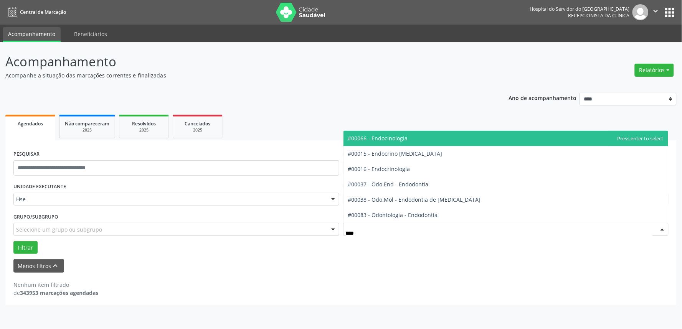
type input "*****"
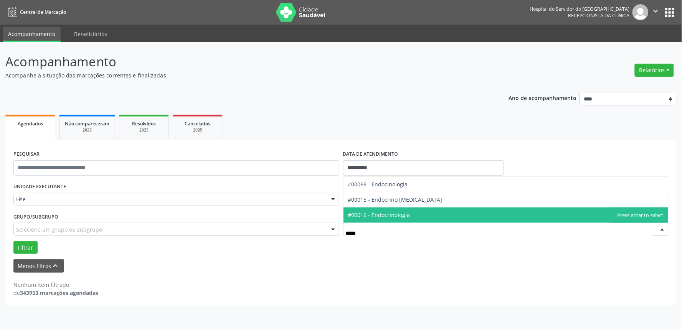
click at [404, 217] on span "#00016 - Endocrinologia" at bounding box center [379, 214] width 62 height 7
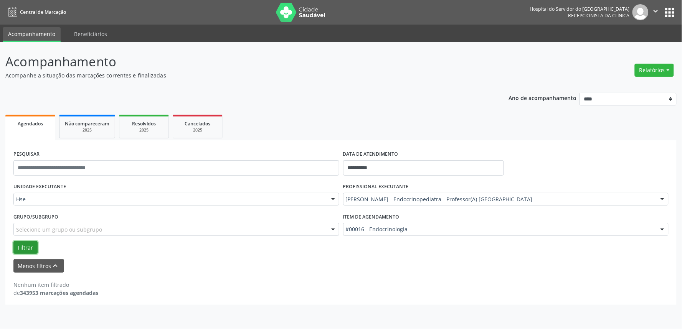
click at [27, 249] on button "Filtrar" at bounding box center [25, 247] width 24 height 13
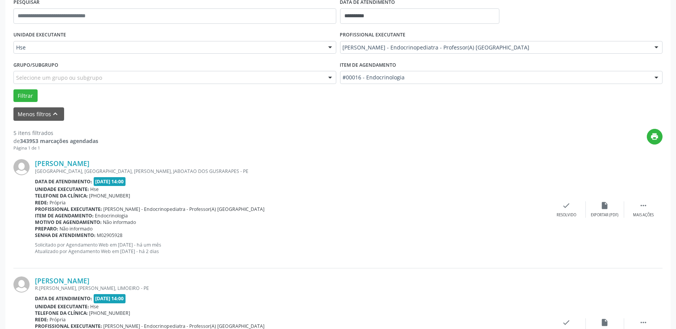
scroll to position [170, 0]
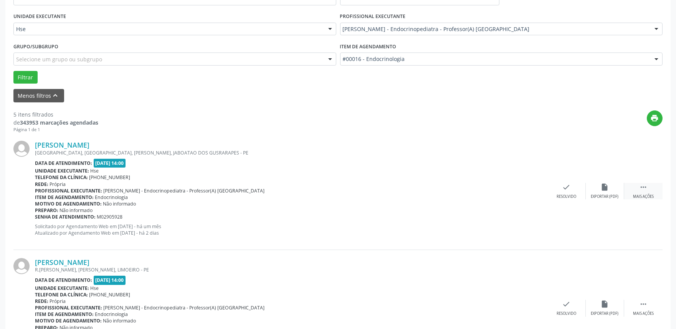
click at [644, 193] on div " Mais ações" at bounding box center [643, 191] width 38 height 16
click at [605, 194] on div "Não compareceu" at bounding box center [604, 196] width 33 height 5
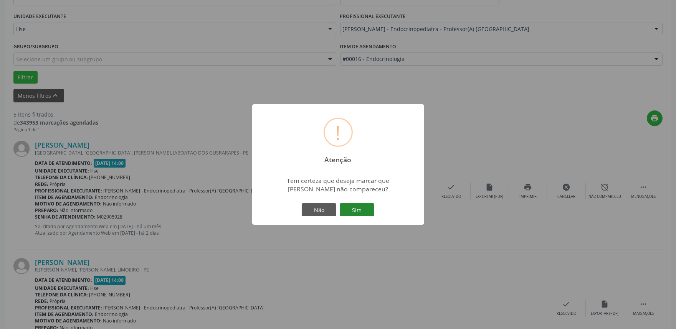
click at [366, 206] on button "Sim" at bounding box center [357, 209] width 35 height 13
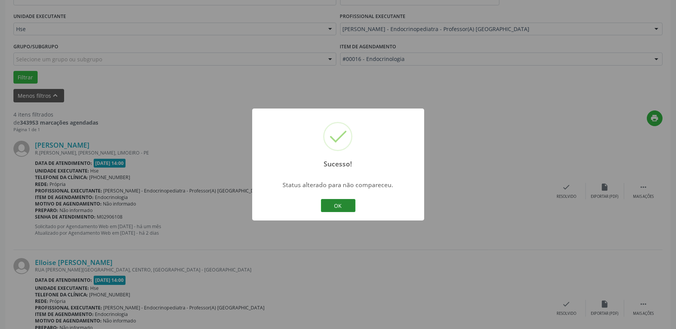
click at [334, 209] on button "OK" at bounding box center [338, 205] width 35 height 13
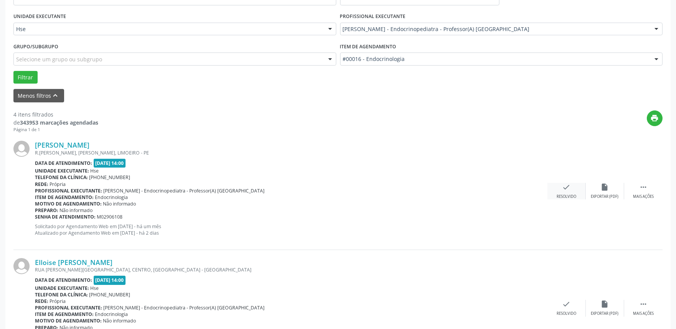
click at [571, 194] on div "Resolvido" at bounding box center [566, 196] width 20 height 5
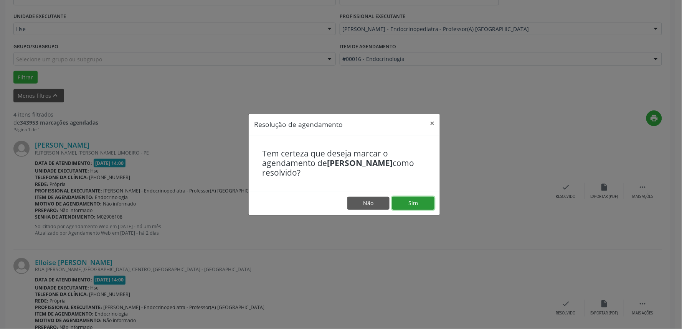
click at [407, 202] on button "Sim" at bounding box center [413, 203] width 42 height 13
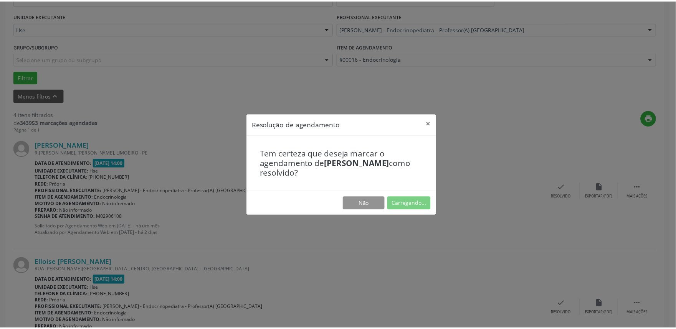
scroll to position [0, 0]
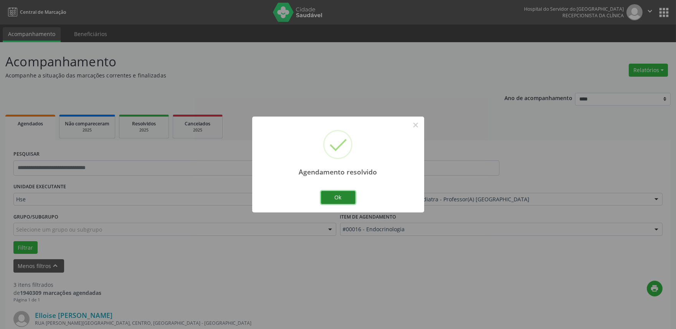
click at [332, 200] on button "Ok" at bounding box center [338, 197] width 35 height 13
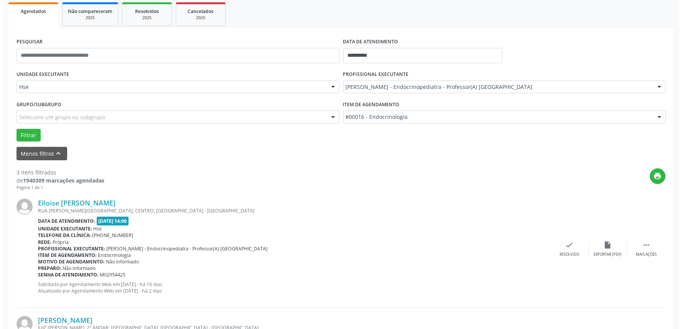
scroll to position [128, 0]
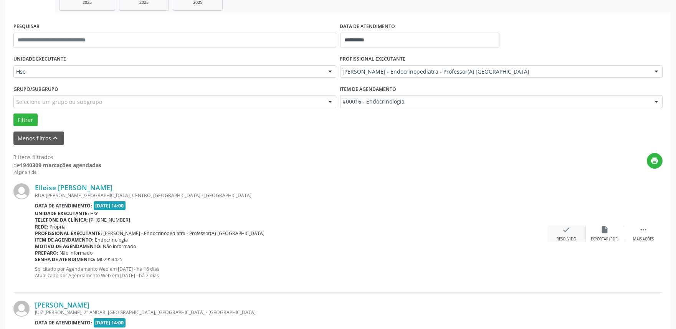
click at [571, 232] on div "check Resolvido" at bounding box center [566, 234] width 38 height 16
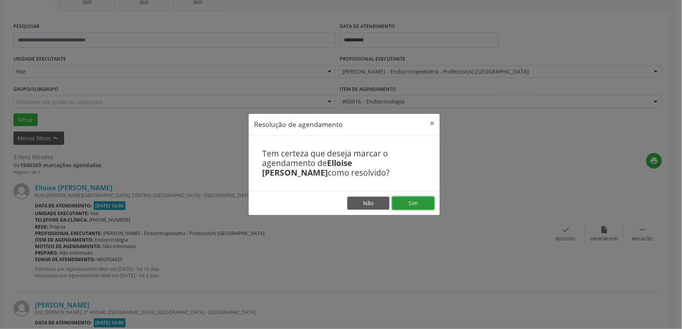
click at [424, 202] on button "Sim" at bounding box center [413, 203] width 42 height 13
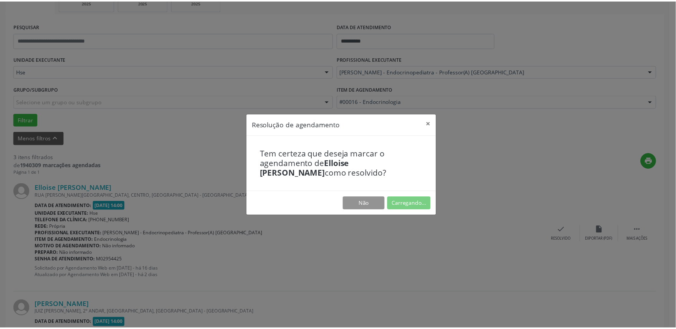
scroll to position [0, 0]
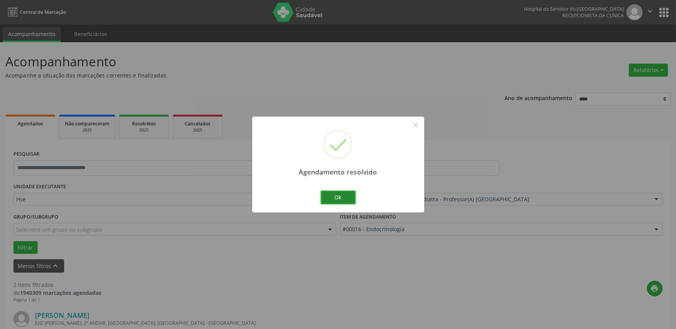
click at [345, 197] on button "Ok" at bounding box center [338, 197] width 35 height 13
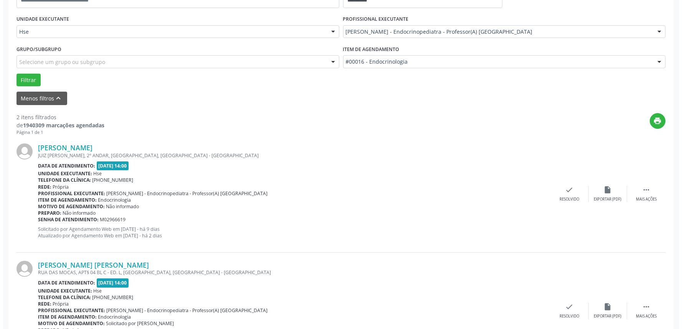
scroll to position [213, 0]
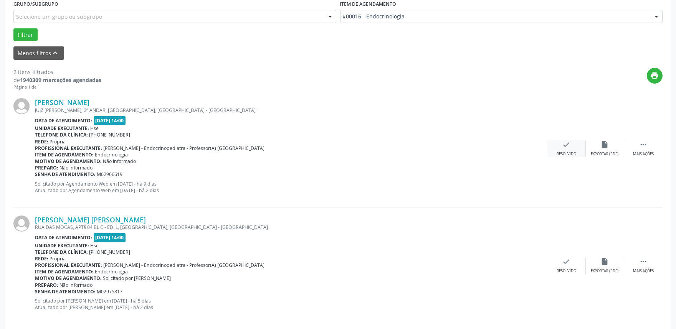
click at [562, 147] on icon "check" at bounding box center [566, 144] width 8 height 8
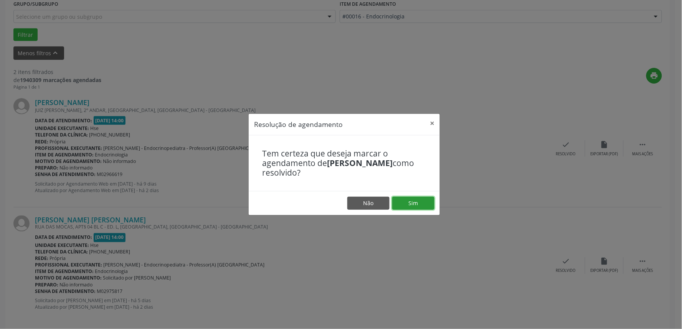
click at [410, 203] on button "Sim" at bounding box center [413, 203] width 42 height 13
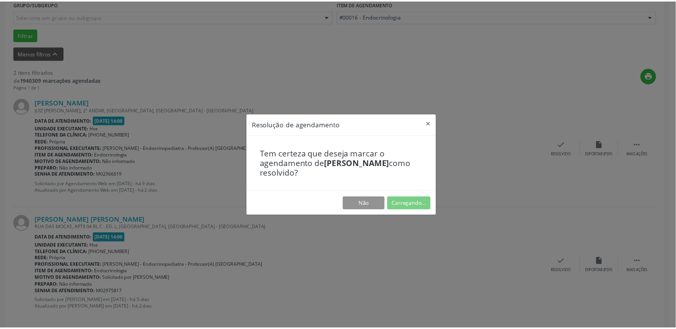
scroll to position [0, 0]
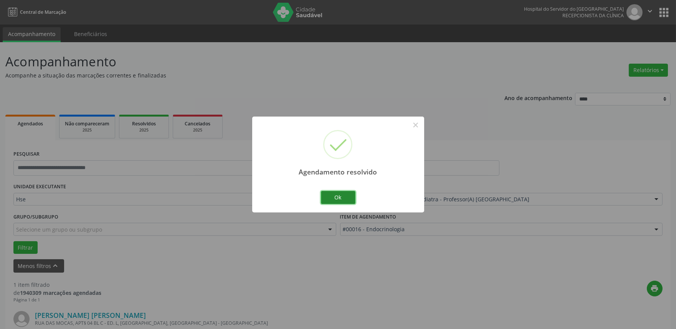
click at [339, 196] on button "Ok" at bounding box center [338, 197] width 35 height 13
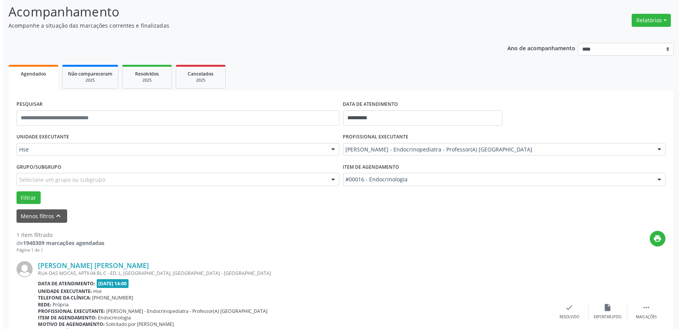
scroll to position [104, 0]
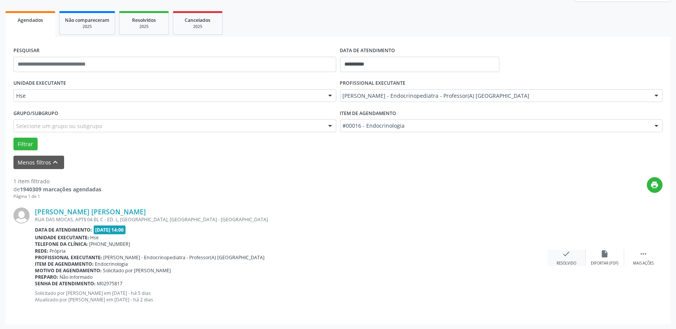
click at [568, 259] on div "check Resolvido" at bounding box center [566, 258] width 38 height 16
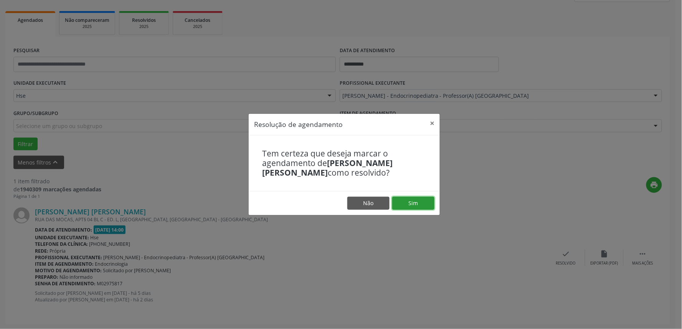
click at [414, 198] on button "Sim" at bounding box center [413, 203] width 42 height 13
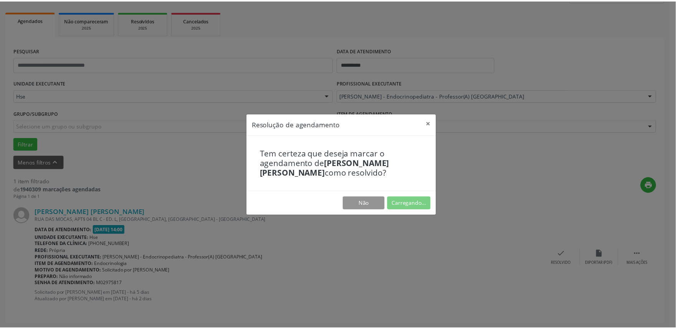
scroll to position [0, 0]
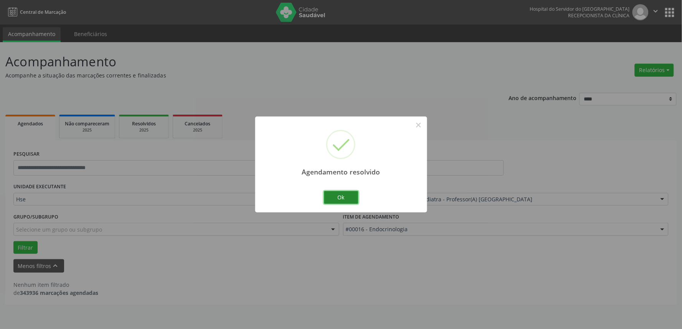
click at [348, 195] on button "Ok" at bounding box center [341, 197] width 35 height 13
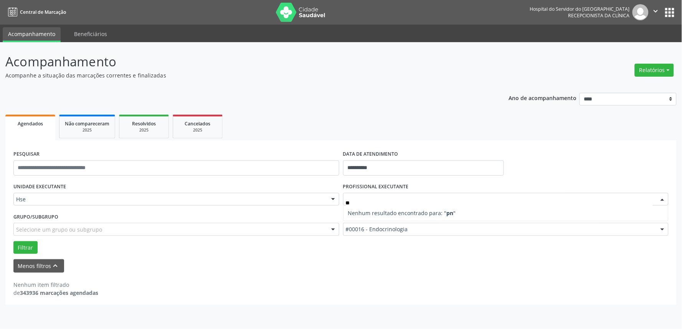
type input "*"
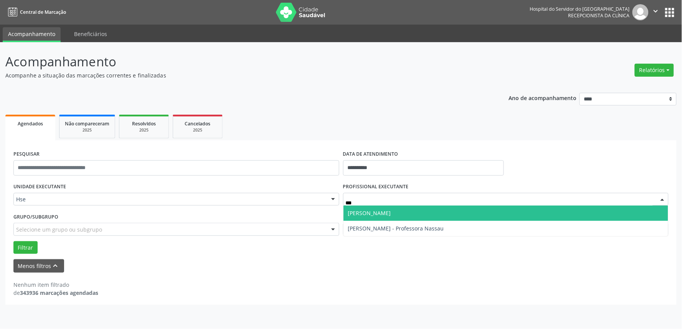
type input "****"
click at [368, 213] on span "[PERSON_NAME]" at bounding box center [369, 212] width 43 height 7
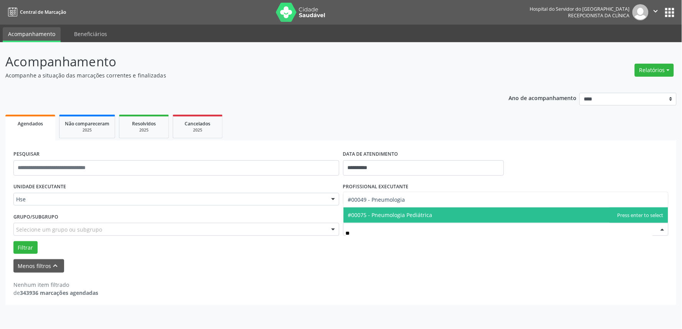
type input "***"
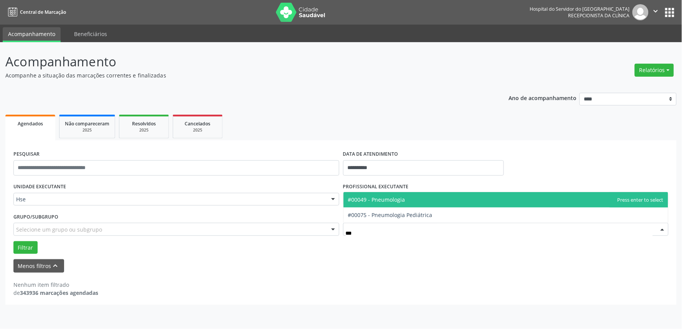
click at [389, 200] on span "#00049 - Pneumologia" at bounding box center [376, 199] width 57 height 7
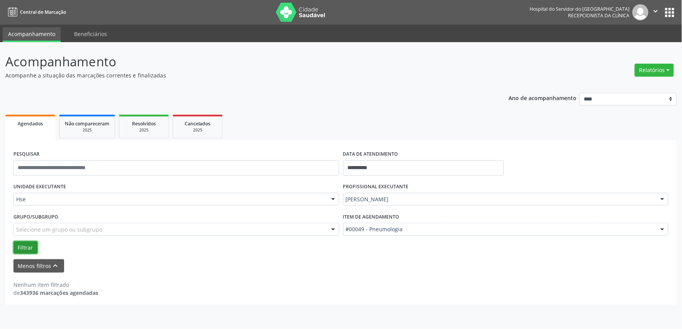
click at [29, 251] on button "Filtrar" at bounding box center [25, 247] width 24 height 13
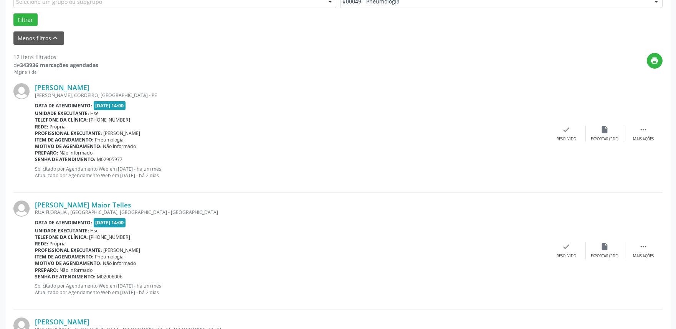
scroll to position [213, 0]
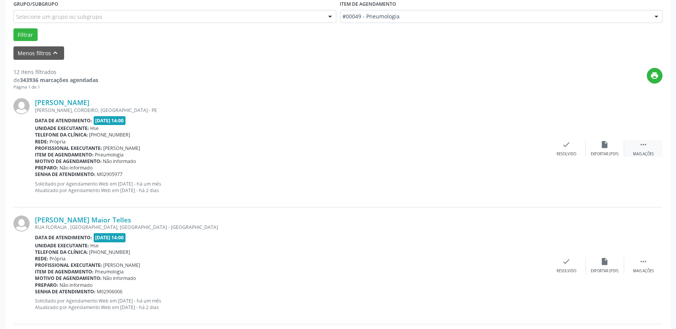
click at [635, 146] on div " Mais ações" at bounding box center [643, 148] width 38 height 16
click at [603, 148] on icon "alarm_off" at bounding box center [604, 144] width 8 height 8
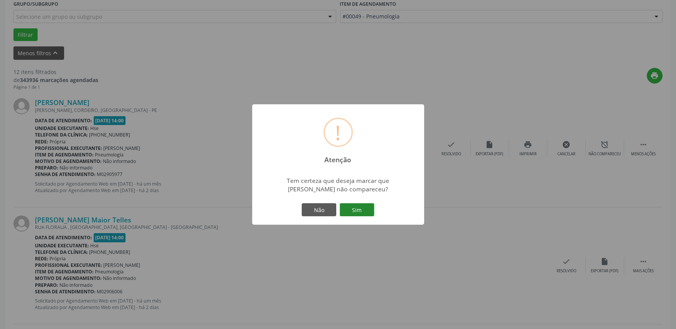
click at [346, 215] on button "Sim" at bounding box center [357, 209] width 35 height 13
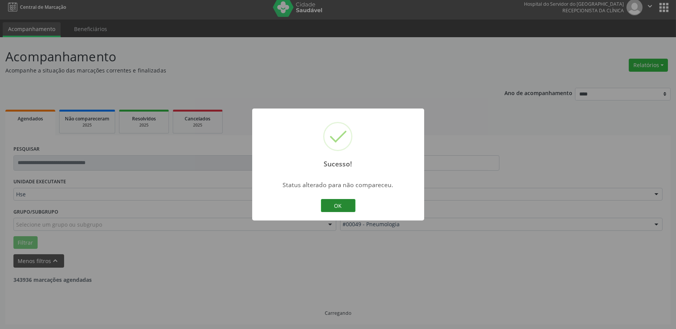
click at [343, 206] on button "OK" at bounding box center [338, 205] width 35 height 13
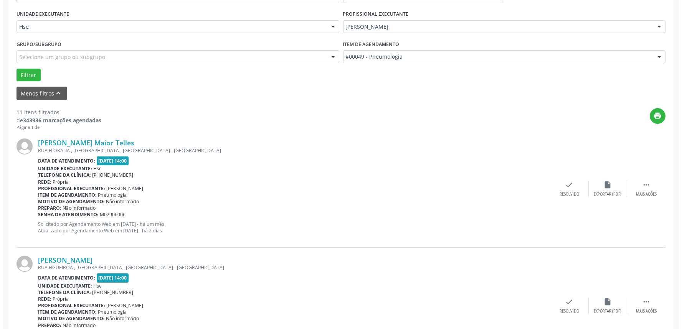
scroll to position [218, 0]
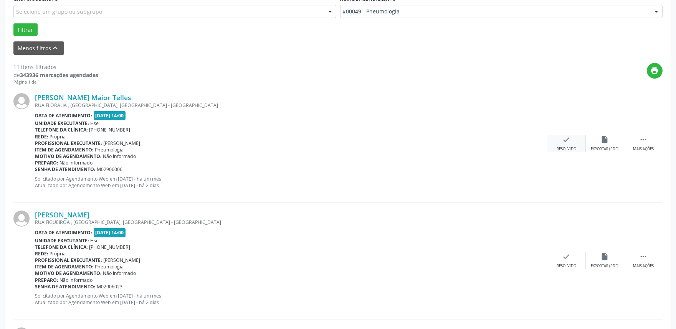
click at [571, 143] on div "check Resolvido" at bounding box center [566, 143] width 38 height 16
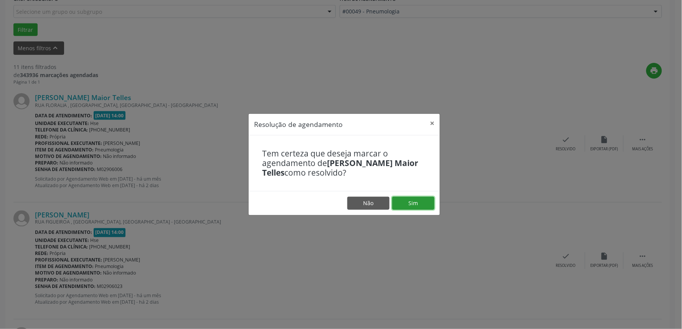
click at [421, 208] on button "Sim" at bounding box center [413, 203] width 42 height 13
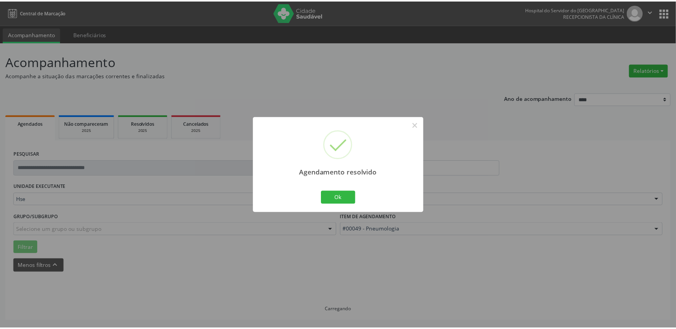
scroll to position [0, 0]
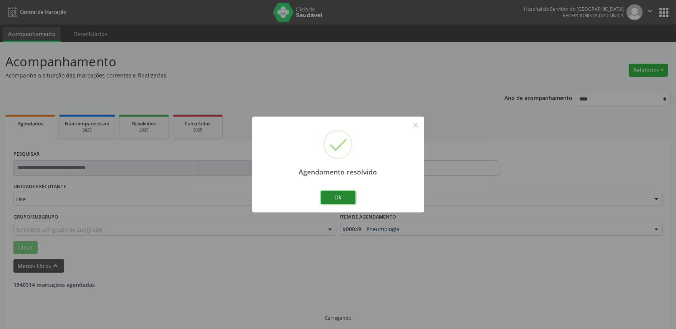
click at [346, 200] on button "Ok" at bounding box center [338, 197] width 35 height 13
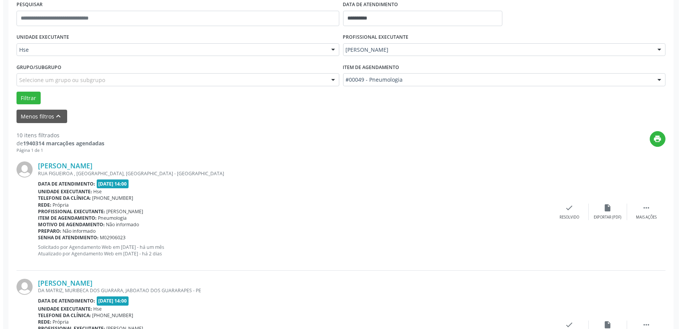
scroll to position [170, 0]
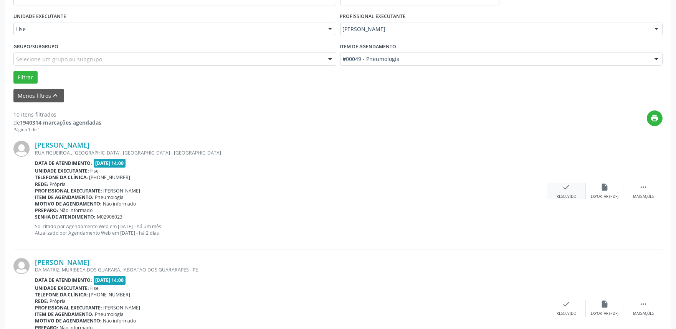
click at [561, 187] on div "check Resolvido" at bounding box center [566, 191] width 38 height 16
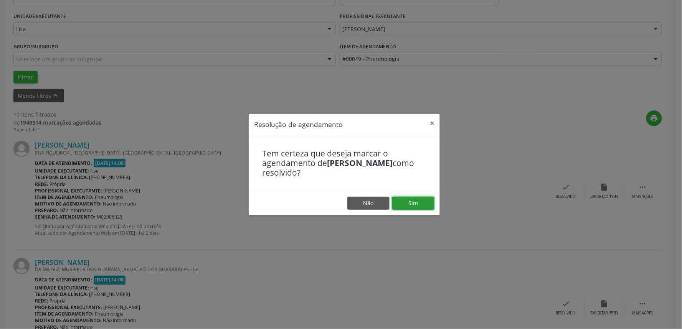
click at [404, 203] on button "Sim" at bounding box center [413, 203] width 42 height 13
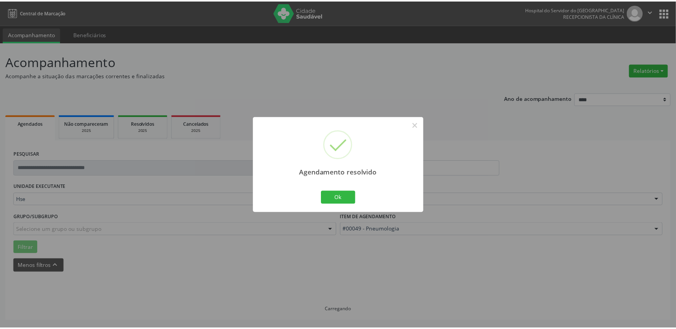
scroll to position [0, 0]
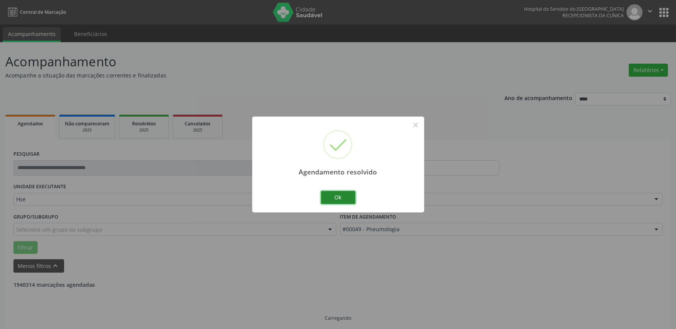
click at [331, 195] on button "Ok" at bounding box center [338, 197] width 35 height 13
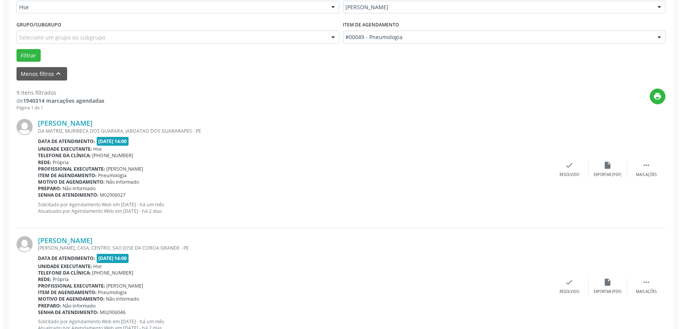
scroll to position [213, 0]
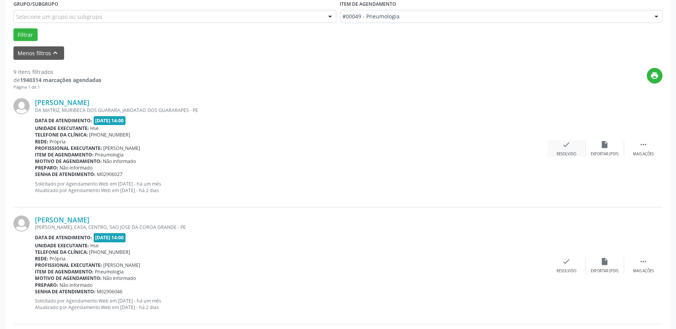
click at [568, 145] on icon "check" at bounding box center [566, 144] width 8 height 8
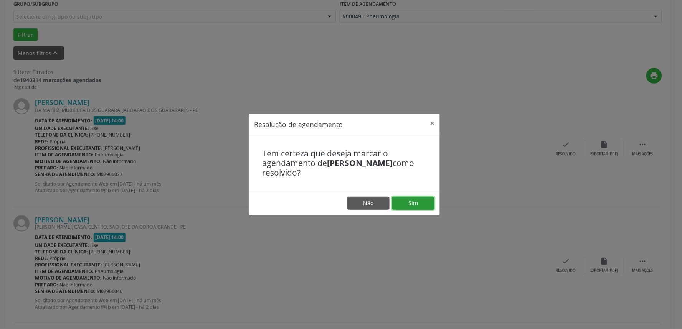
click at [414, 201] on button "Sim" at bounding box center [413, 203] width 42 height 13
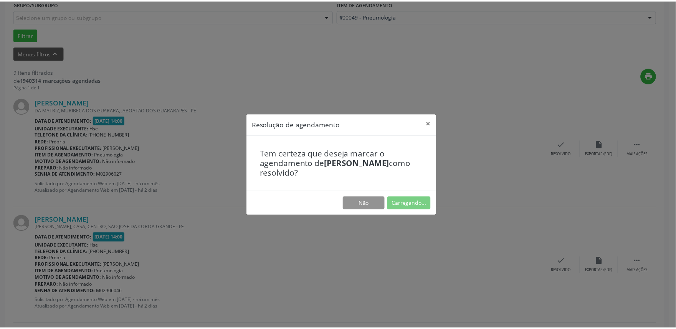
scroll to position [0, 0]
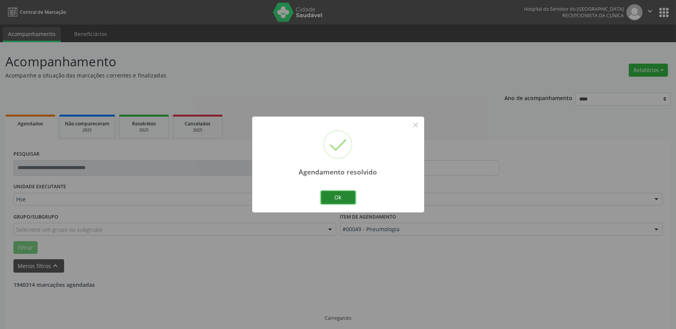
click at [340, 193] on button "Ok" at bounding box center [338, 197] width 35 height 13
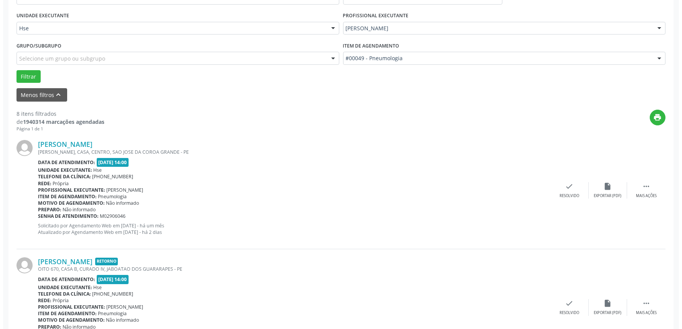
scroll to position [213, 0]
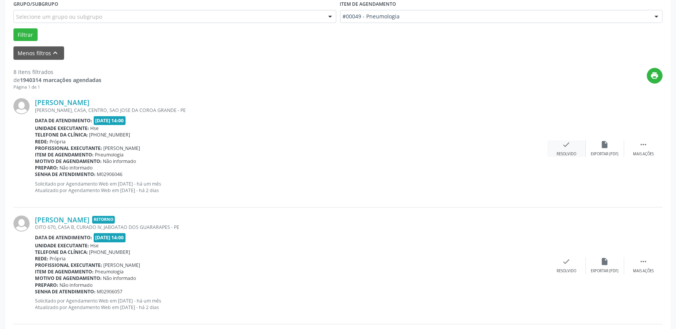
click at [563, 147] on icon "check" at bounding box center [566, 144] width 8 height 8
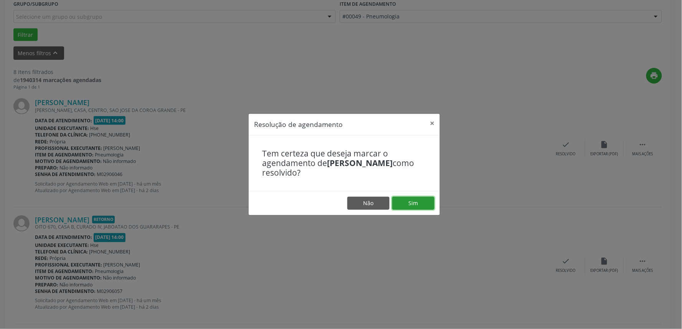
click at [417, 207] on button "Sim" at bounding box center [413, 203] width 42 height 13
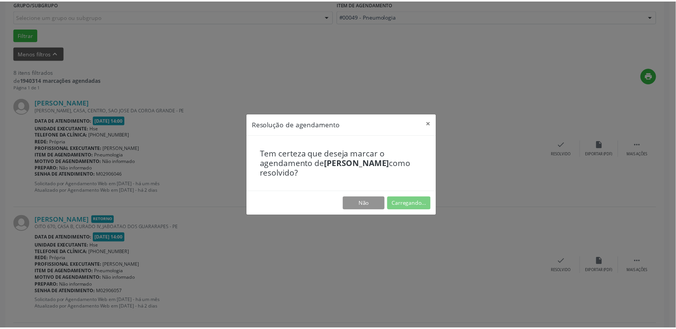
scroll to position [0, 0]
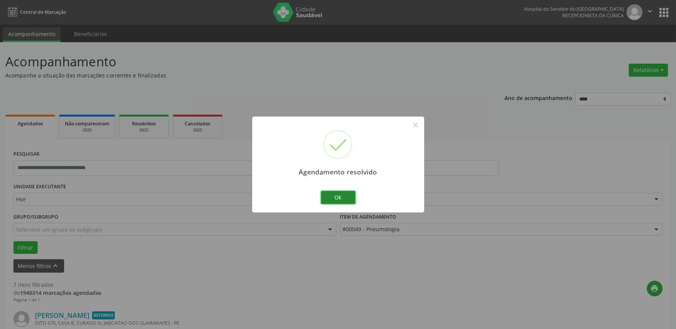
click at [339, 198] on button "Ok" at bounding box center [338, 197] width 35 height 13
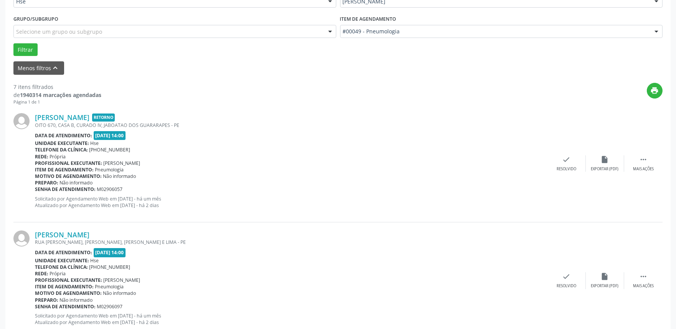
scroll to position [213, 0]
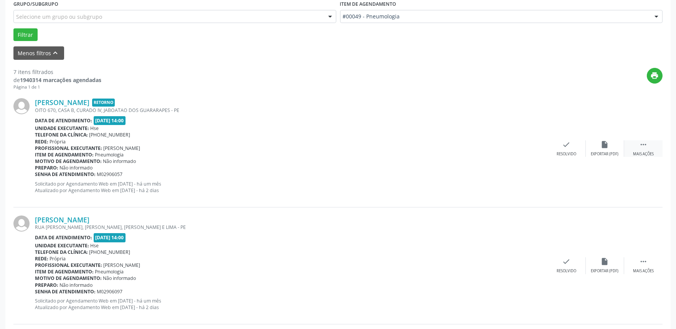
click at [639, 148] on div " Mais ações" at bounding box center [643, 148] width 38 height 16
click at [608, 144] on icon "alarm_off" at bounding box center [604, 144] width 8 height 8
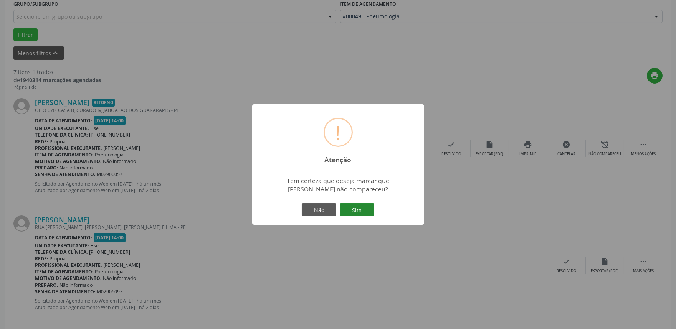
click at [368, 212] on button "Sim" at bounding box center [357, 209] width 35 height 13
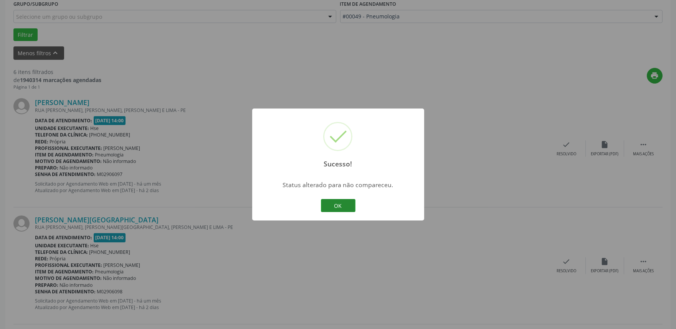
click at [335, 204] on button "OK" at bounding box center [338, 205] width 35 height 13
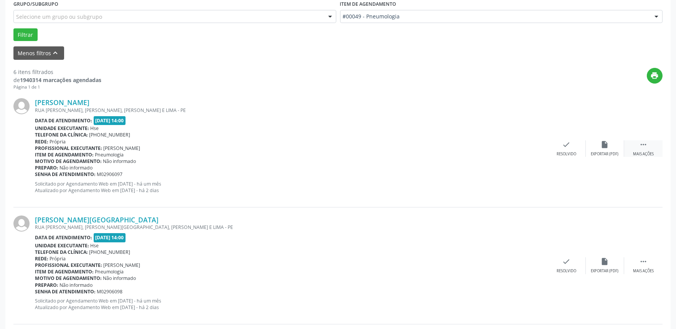
click at [643, 155] on div "Mais ações" at bounding box center [643, 154] width 21 height 5
click at [605, 152] on div "Não compareceu" at bounding box center [604, 154] width 33 height 5
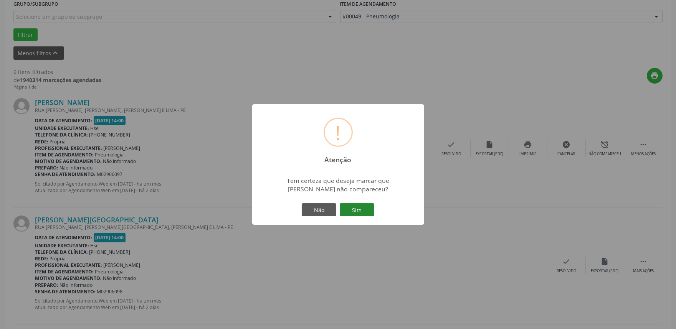
click at [352, 216] on button "Sim" at bounding box center [357, 209] width 35 height 13
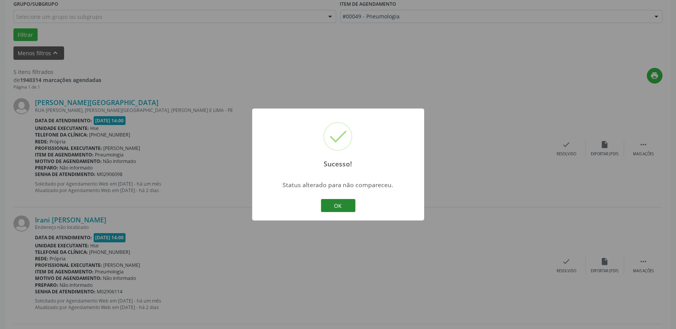
click at [346, 208] on button "OK" at bounding box center [338, 205] width 35 height 13
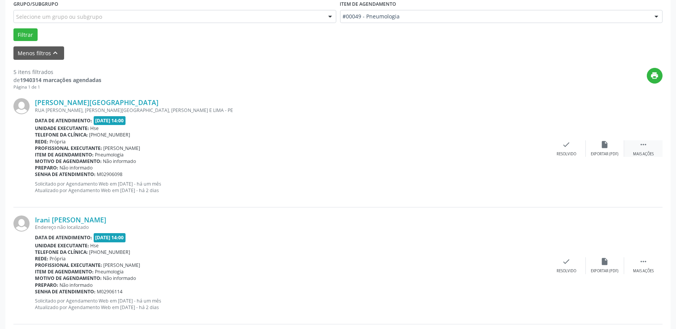
click at [647, 148] on div " Mais ações" at bounding box center [643, 148] width 38 height 16
click at [604, 148] on icon "alarm_off" at bounding box center [604, 144] width 8 height 8
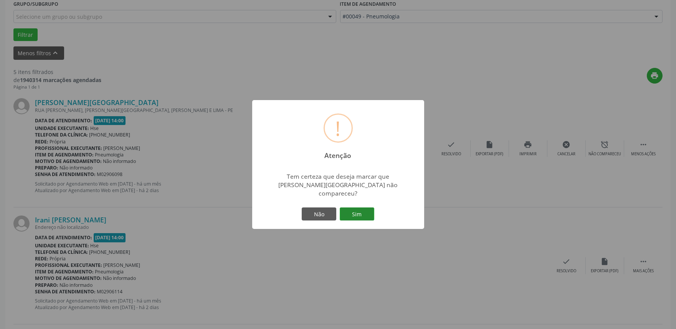
click at [359, 217] on button "Sim" at bounding box center [357, 214] width 35 height 13
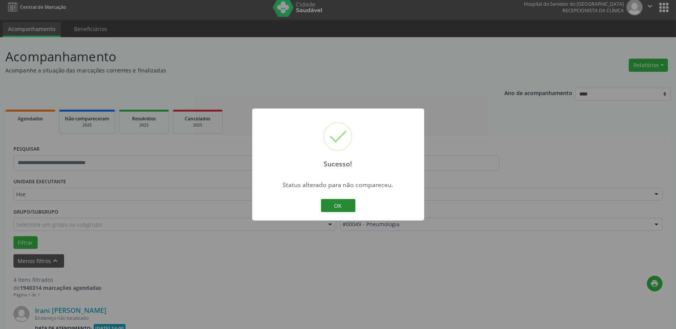
click at [349, 209] on button "OK" at bounding box center [338, 205] width 35 height 13
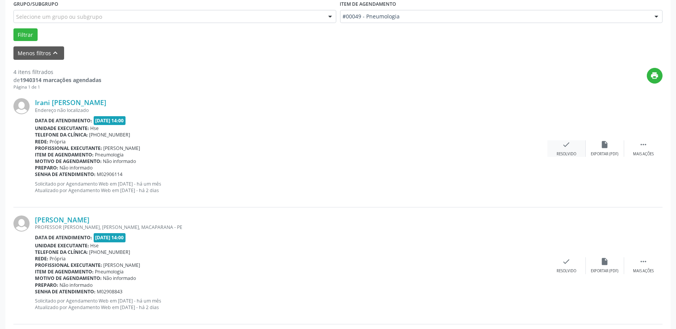
click at [565, 148] on icon "check" at bounding box center [566, 144] width 8 height 8
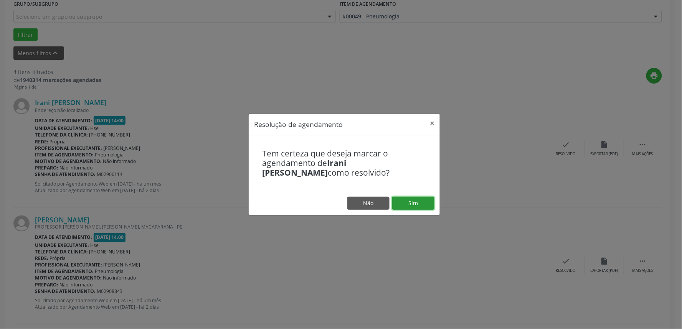
click at [418, 205] on button "Sim" at bounding box center [413, 203] width 42 height 13
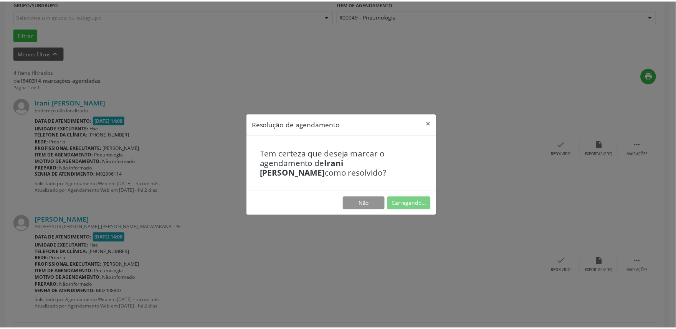
scroll to position [0, 0]
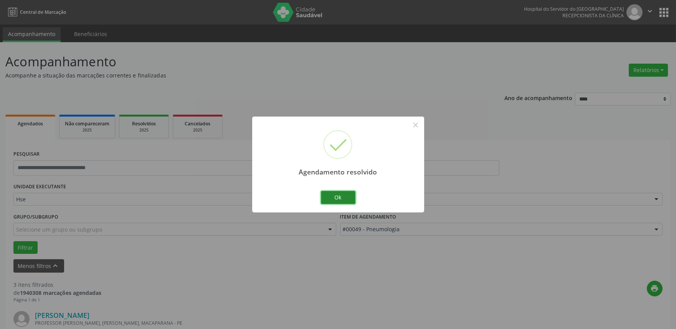
click at [341, 198] on button "Ok" at bounding box center [338, 197] width 35 height 13
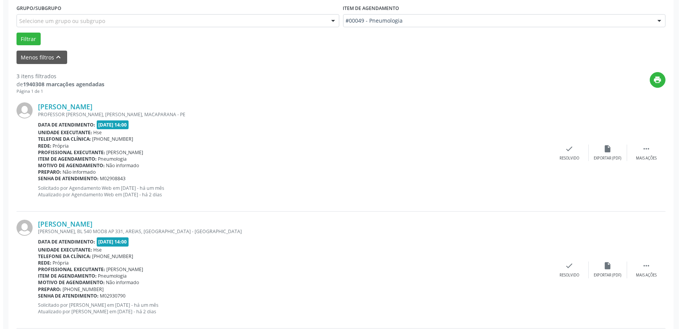
scroll to position [213, 0]
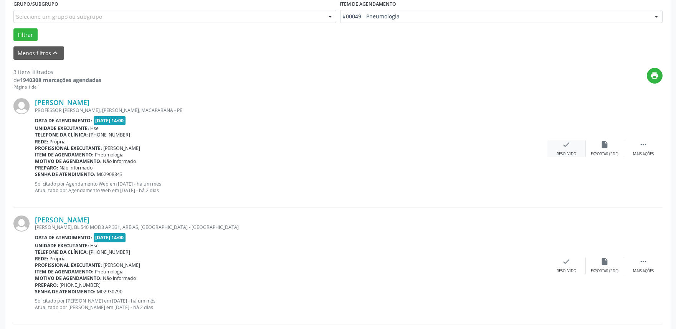
click at [569, 150] on div "check Resolvido" at bounding box center [566, 148] width 38 height 16
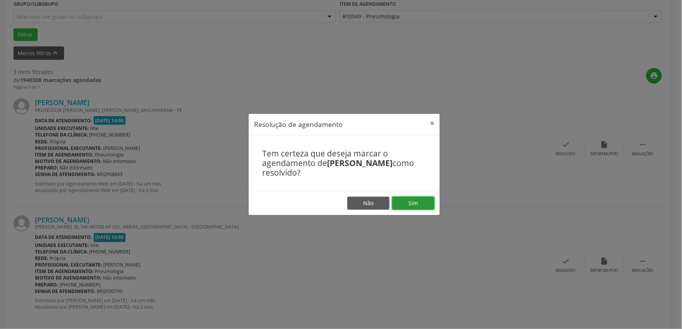
click at [420, 205] on button "Sim" at bounding box center [413, 203] width 42 height 13
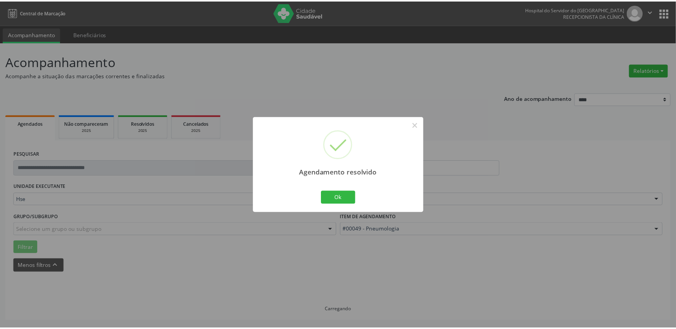
scroll to position [0, 0]
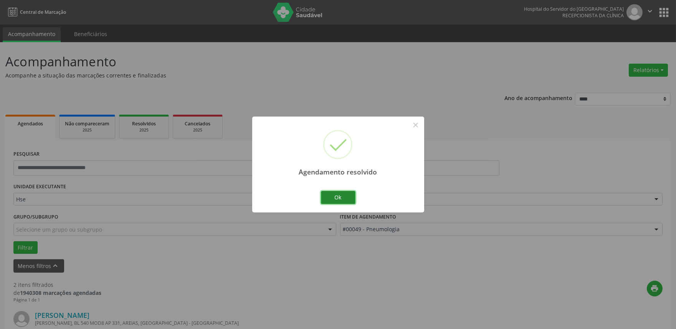
click at [340, 195] on button "Ok" at bounding box center [338, 197] width 35 height 13
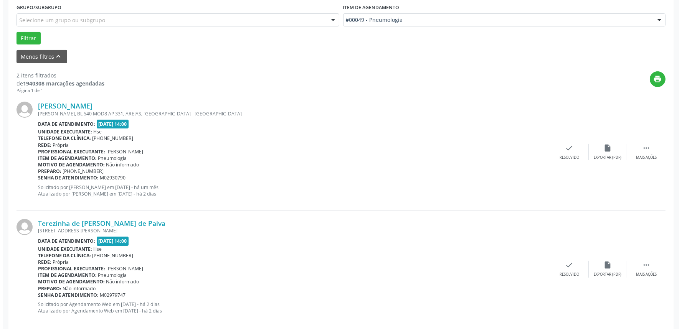
scroll to position [213, 0]
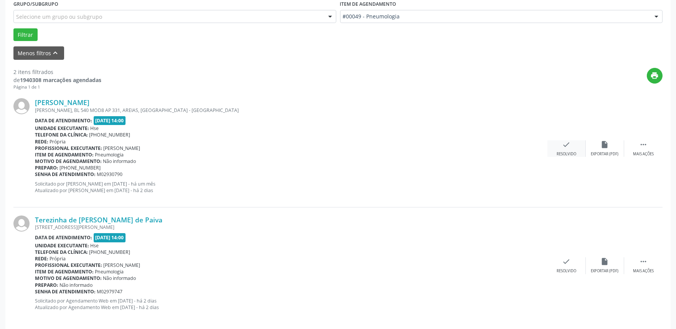
click at [561, 144] on div "check Resolvido" at bounding box center [566, 148] width 38 height 16
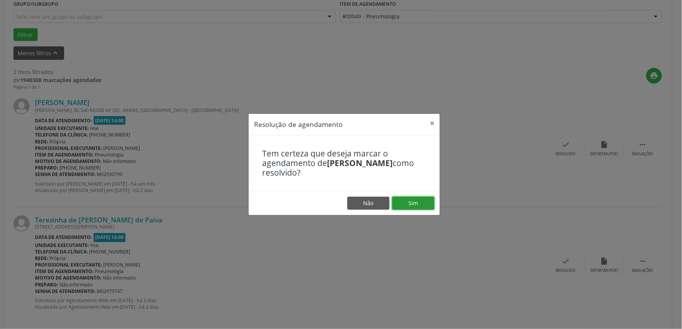
click at [411, 202] on button "Sim" at bounding box center [413, 203] width 42 height 13
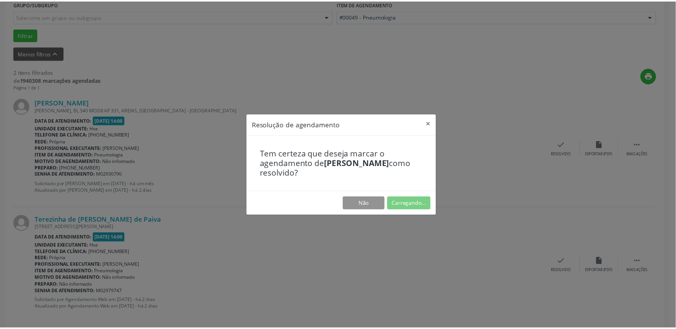
scroll to position [0, 0]
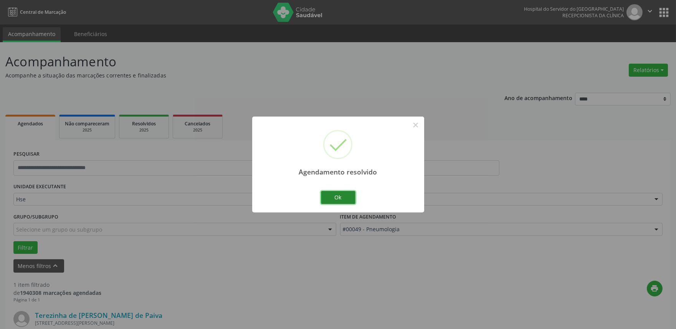
click at [335, 196] on button "Ok" at bounding box center [338, 197] width 35 height 13
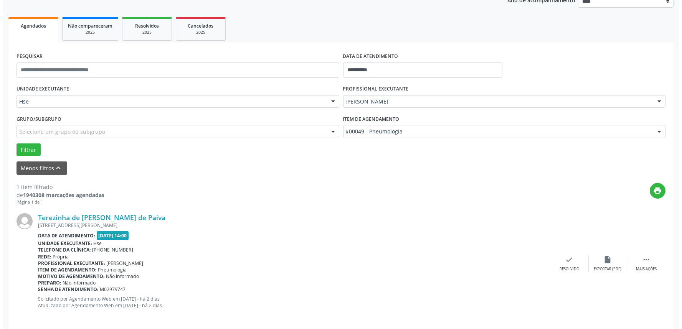
scroll to position [104, 0]
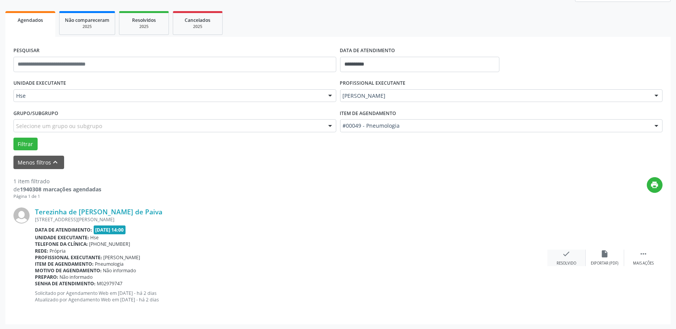
click at [565, 256] on icon "check" at bounding box center [566, 254] width 8 height 8
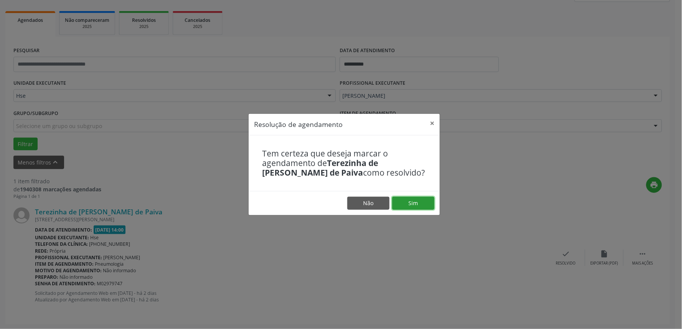
click at [411, 203] on button "Sim" at bounding box center [413, 203] width 42 height 13
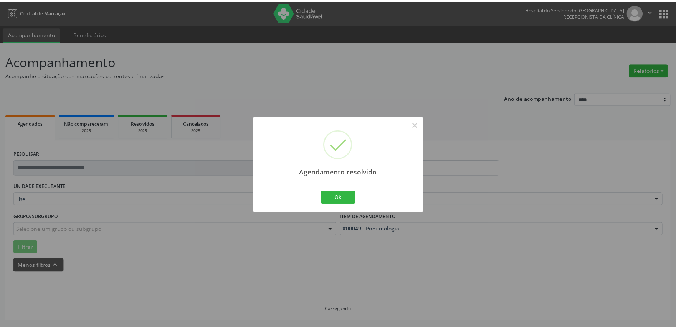
scroll to position [0, 0]
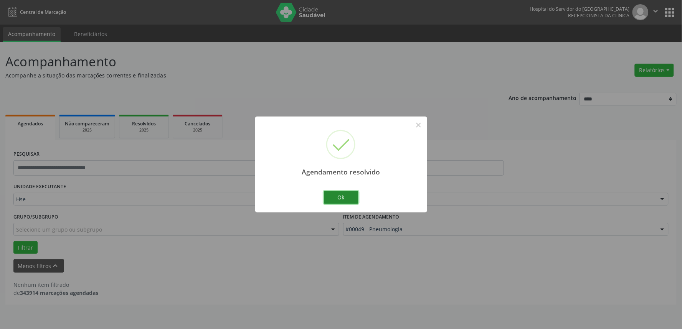
click at [339, 197] on button "Ok" at bounding box center [341, 197] width 35 height 13
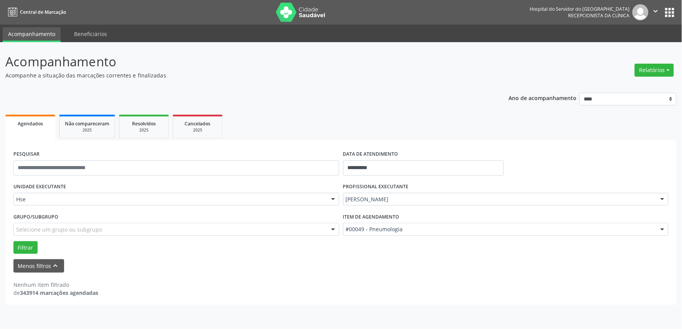
drag, startPoint x: 411, startPoint y: 59, endPoint x: 417, endPoint y: 69, distance: 11.6
click at [415, 66] on p "Acompanhamento" at bounding box center [240, 61] width 470 height 19
click at [460, 38] on ul "Acompanhamento Beneficiários" at bounding box center [341, 34] width 682 height 18
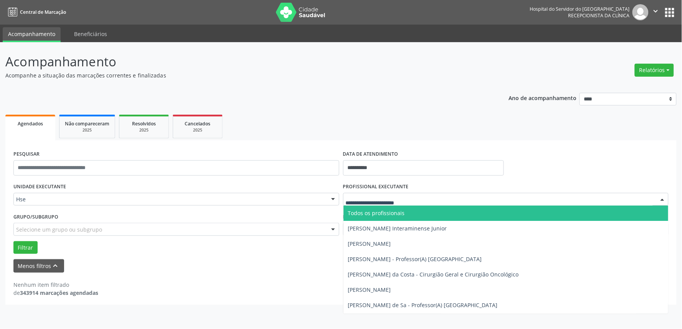
click at [411, 200] on input "text" at bounding box center [499, 203] width 307 height 15
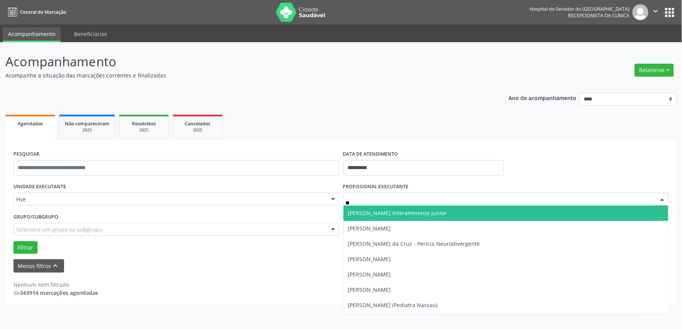
type input "***"
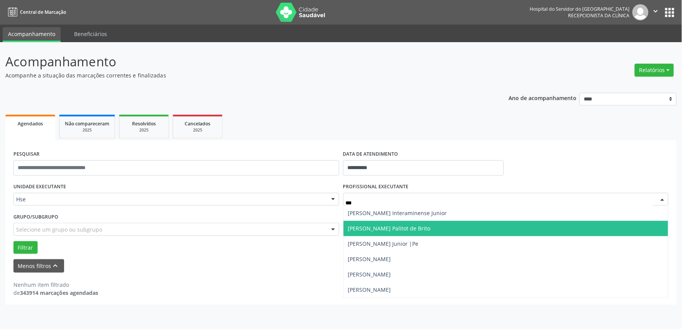
click at [393, 227] on span "[PERSON_NAME] Palitot de Brito" at bounding box center [389, 228] width 82 height 7
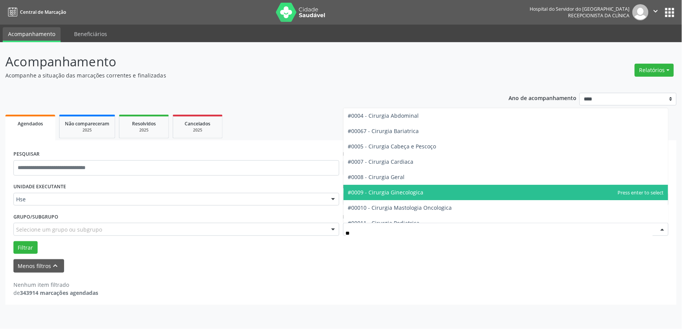
type input "***"
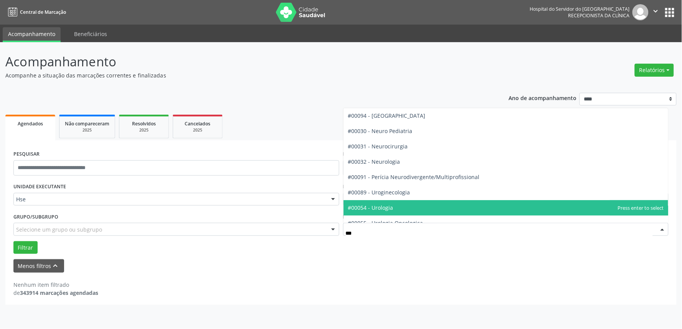
click at [384, 209] on span "#00054 - Urologia" at bounding box center [370, 207] width 45 height 7
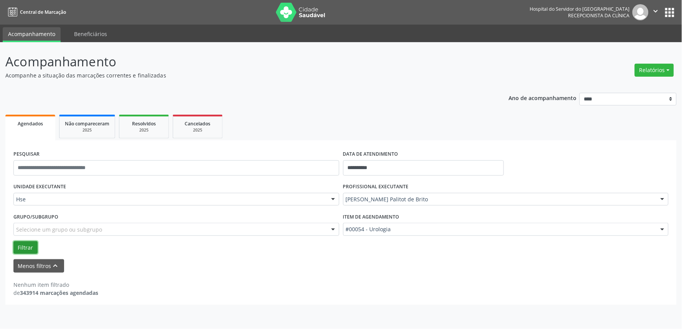
click at [19, 244] on button "Filtrar" at bounding box center [25, 247] width 24 height 13
click at [21, 247] on button "Filtrar" at bounding box center [25, 247] width 24 height 13
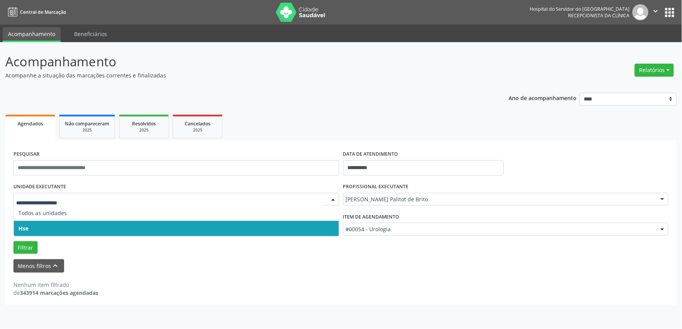
click at [33, 227] on span "Hse" at bounding box center [176, 228] width 325 height 15
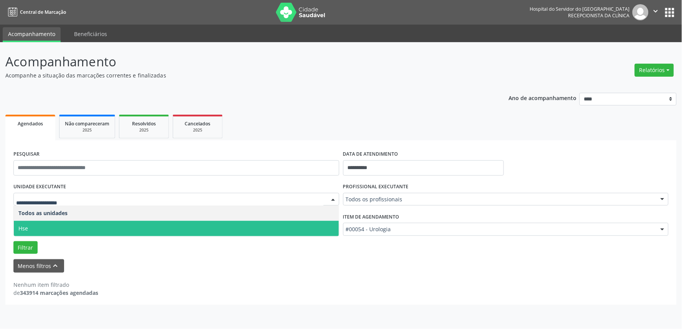
click at [47, 228] on span "Hse" at bounding box center [176, 228] width 325 height 15
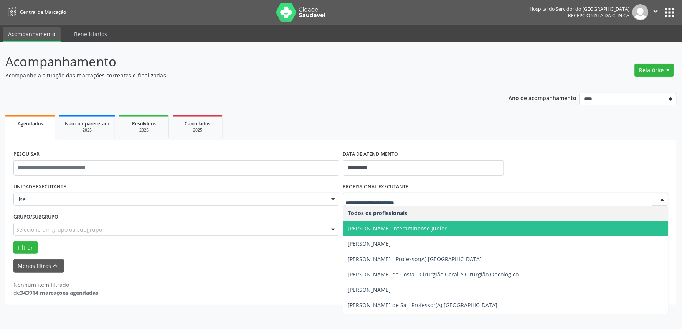
click at [422, 203] on div at bounding box center [506, 199] width 326 height 13
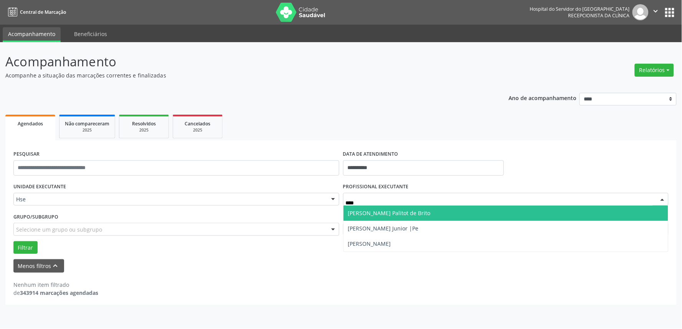
click at [384, 216] on span "[PERSON_NAME] Palitot de Brito" at bounding box center [389, 212] width 82 height 7
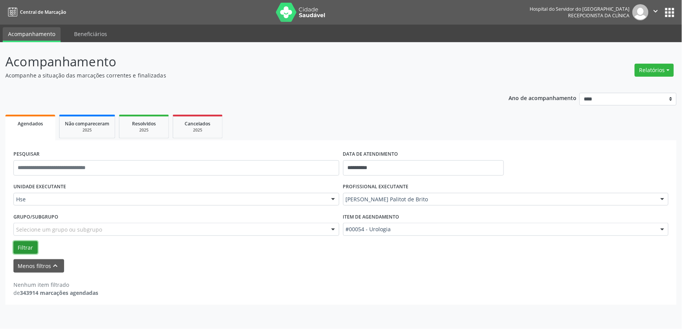
click at [24, 248] on button "Filtrar" at bounding box center [25, 247] width 24 height 13
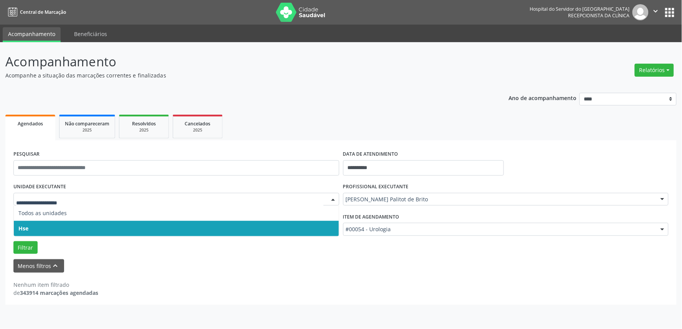
click at [27, 229] on span "Hse" at bounding box center [23, 228] width 10 height 7
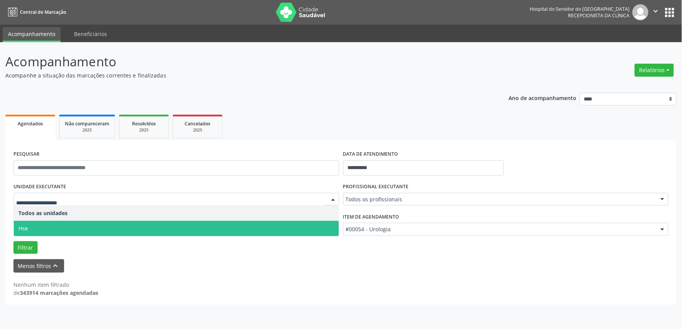
click at [78, 229] on span "Hse" at bounding box center [176, 228] width 325 height 15
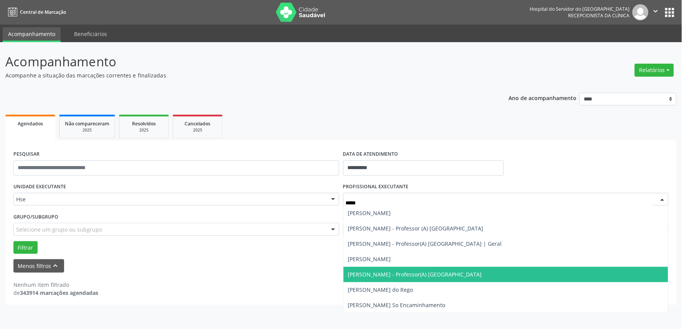
type input "******"
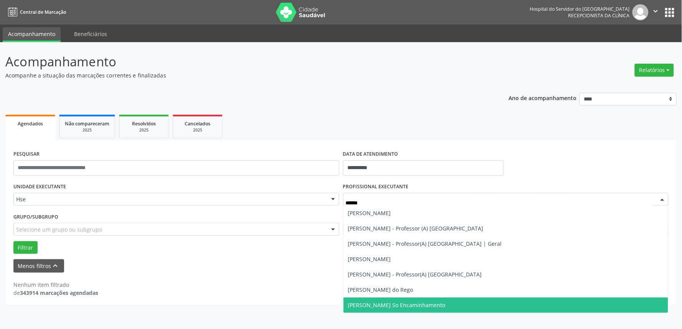
click at [380, 307] on span "[PERSON_NAME] So Encaminhamento" at bounding box center [396, 305] width 97 height 7
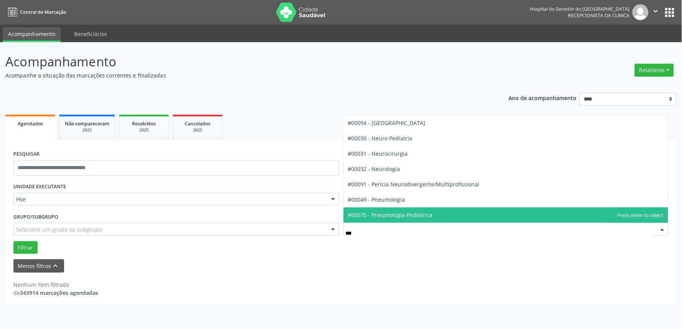
type input "****"
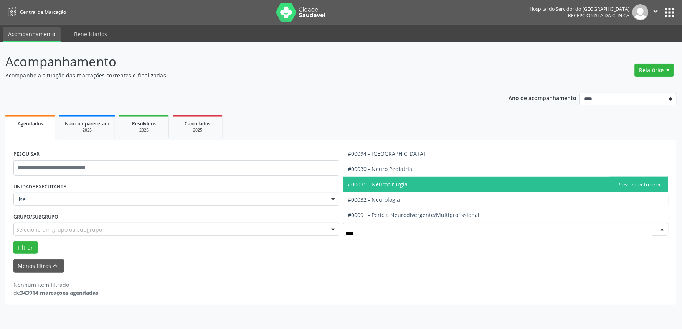
click at [388, 185] on span "#00031 - Neurocirurgia" at bounding box center [378, 184] width 60 height 7
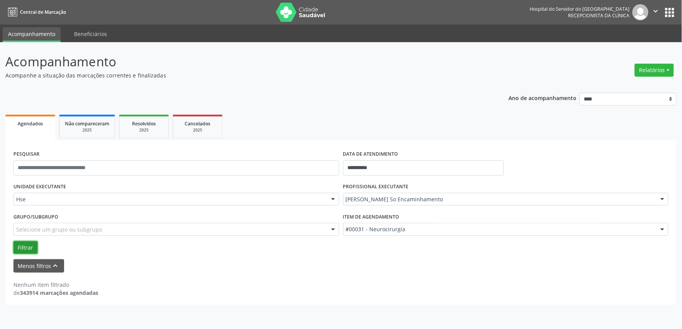
click at [21, 245] on button "Filtrar" at bounding box center [25, 247] width 24 height 13
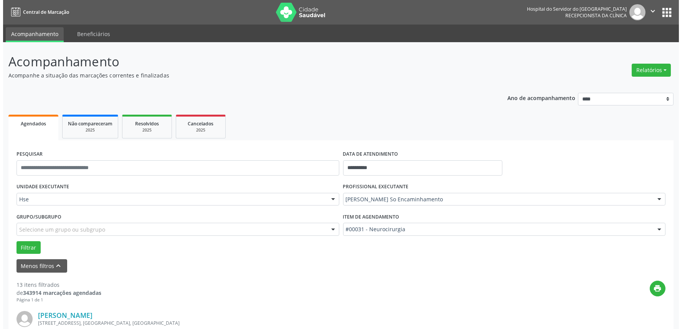
scroll to position [213, 0]
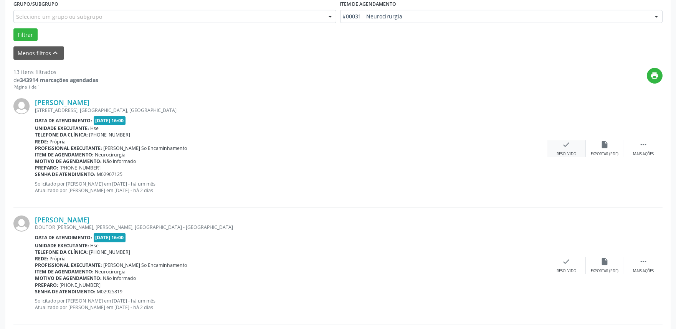
click at [568, 150] on div "check Resolvido" at bounding box center [566, 148] width 38 height 16
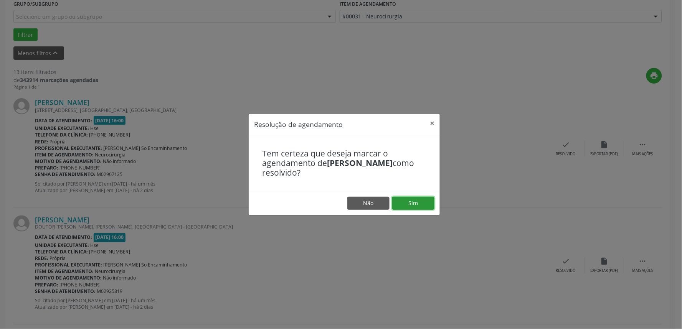
click at [421, 204] on button "Sim" at bounding box center [413, 203] width 42 height 13
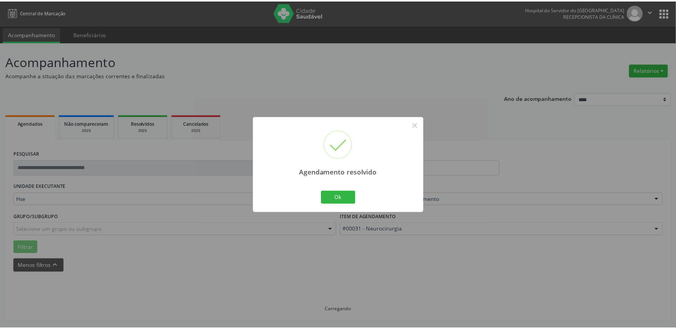
scroll to position [0, 0]
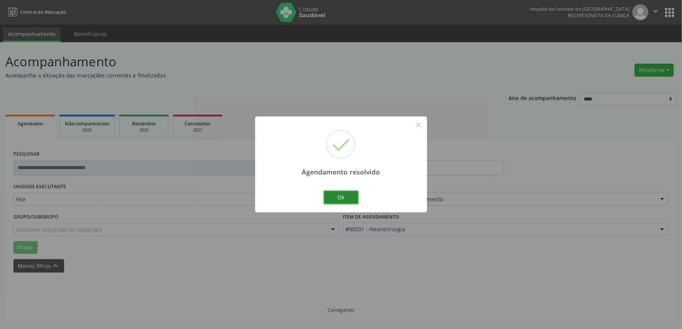
click at [336, 198] on button "Ok" at bounding box center [341, 197] width 35 height 13
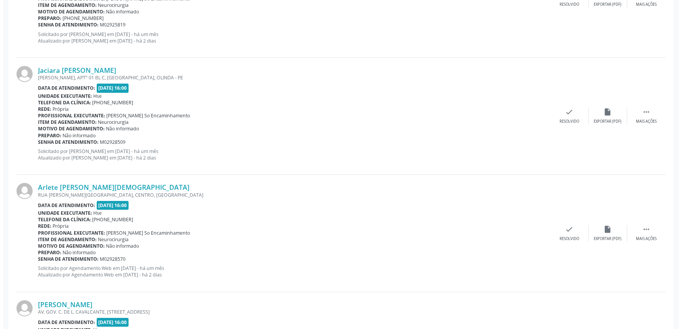
scroll to position [384, 0]
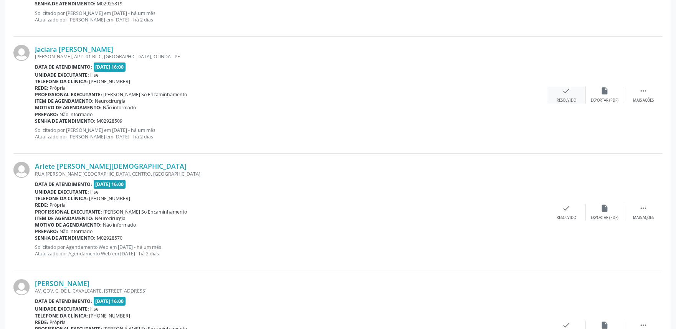
click at [570, 94] on icon "check" at bounding box center [566, 91] width 8 height 8
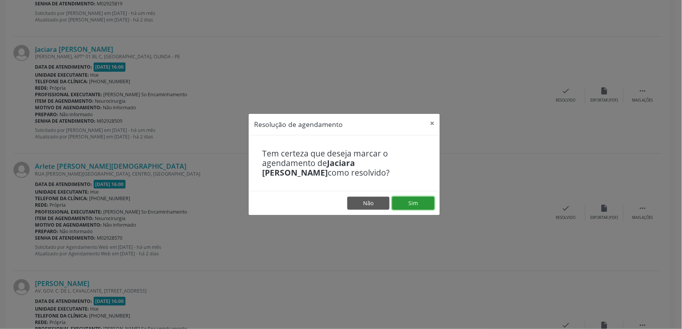
click at [419, 205] on button "Sim" at bounding box center [413, 203] width 42 height 13
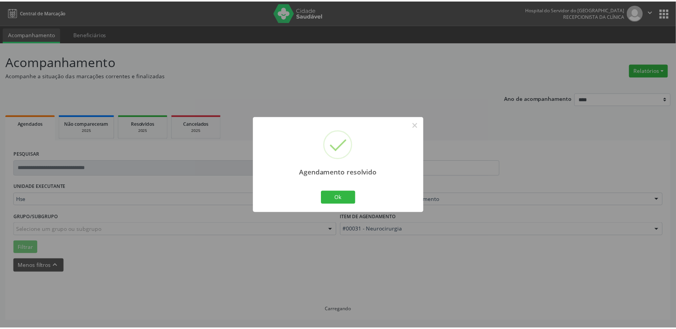
scroll to position [0, 0]
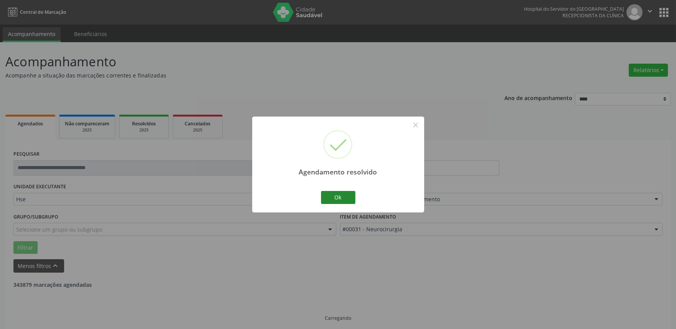
click at [338, 201] on button "Ok" at bounding box center [338, 197] width 35 height 13
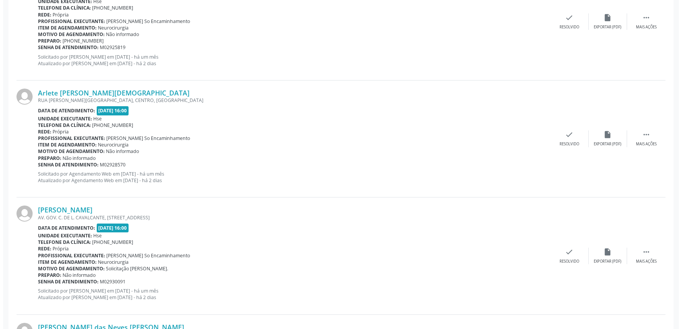
scroll to position [341, 0]
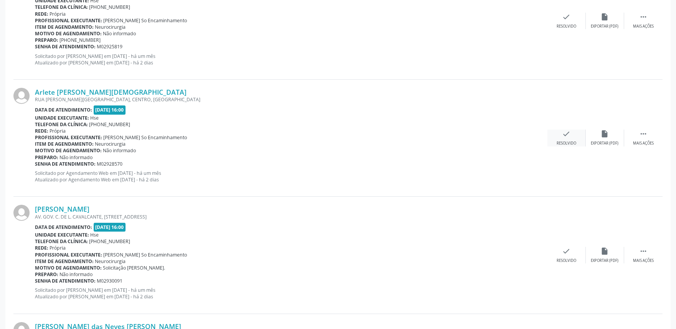
click at [567, 141] on div "Resolvido" at bounding box center [566, 143] width 20 height 5
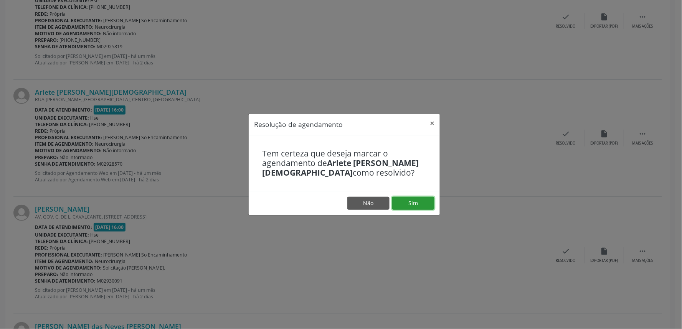
click at [420, 202] on button "Sim" at bounding box center [413, 203] width 42 height 13
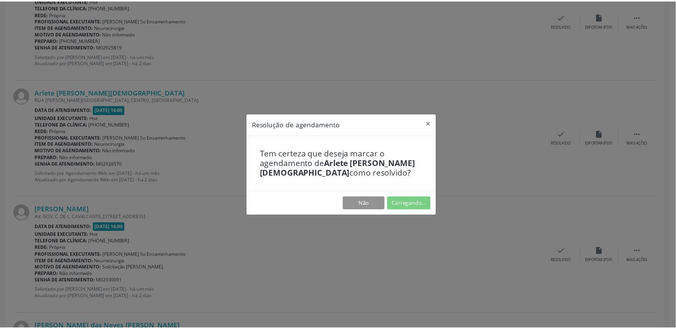
scroll to position [0, 0]
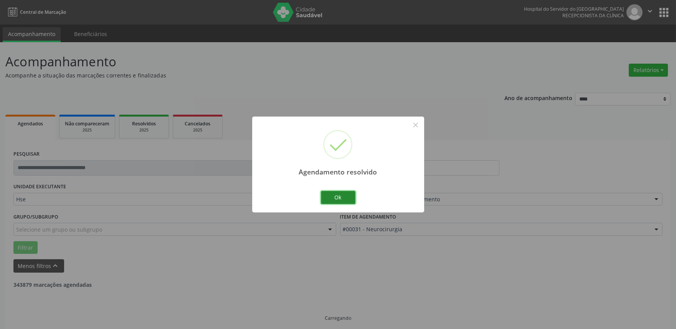
click at [337, 200] on button "Ok" at bounding box center [338, 197] width 35 height 13
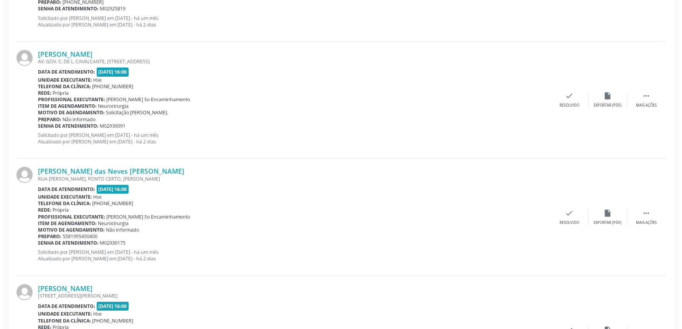
scroll to position [384, 0]
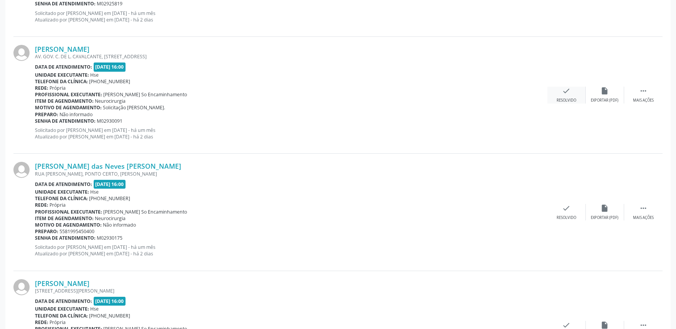
click at [566, 94] on icon "check" at bounding box center [566, 91] width 8 height 8
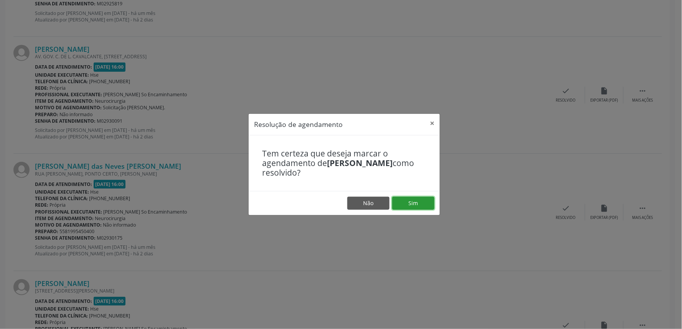
click at [409, 208] on button "Sim" at bounding box center [413, 203] width 42 height 13
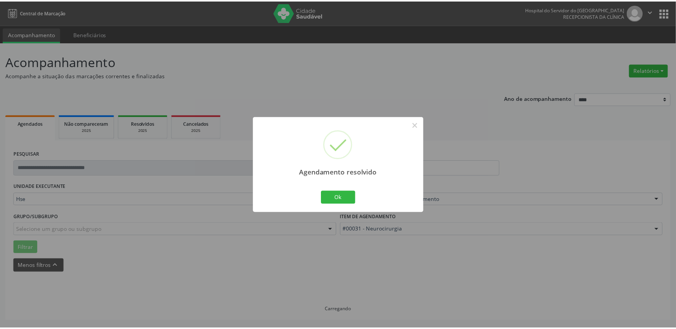
scroll to position [0, 0]
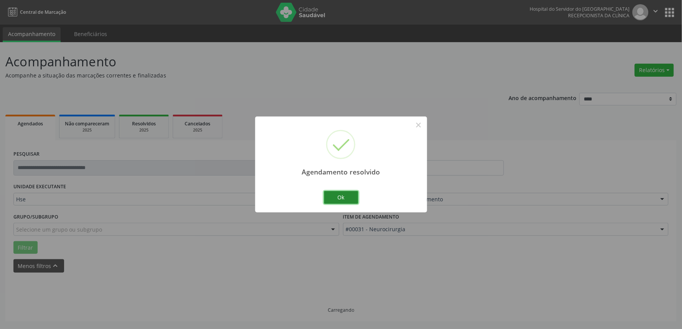
click at [341, 197] on button "Ok" at bounding box center [341, 197] width 35 height 13
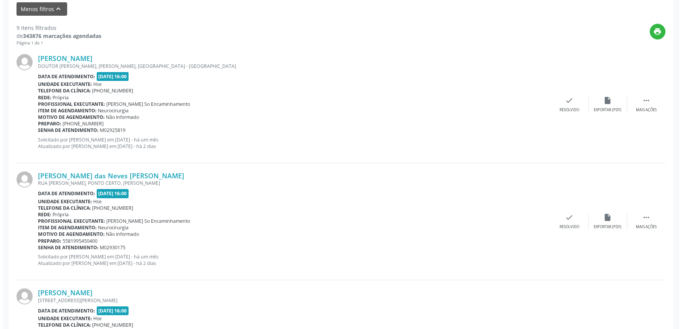
scroll to position [298, 0]
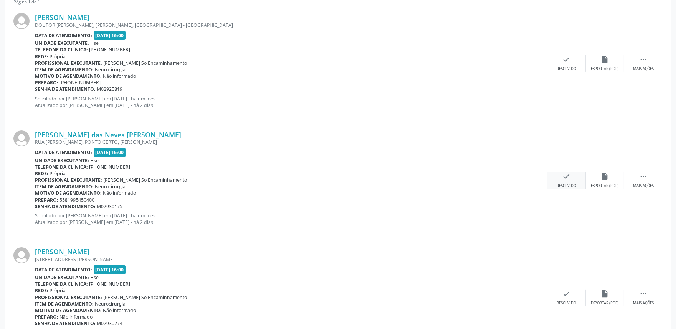
click at [566, 180] on icon "check" at bounding box center [566, 176] width 8 height 8
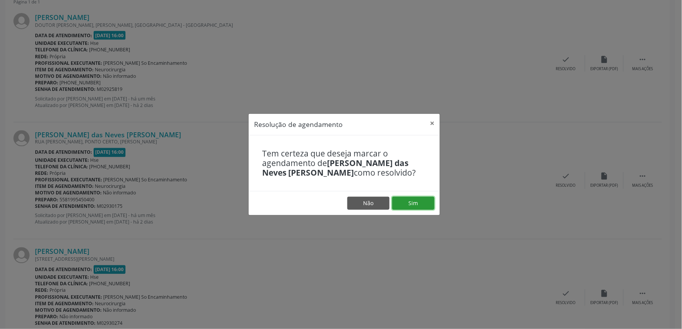
click at [402, 201] on button "Sim" at bounding box center [413, 203] width 42 height 13
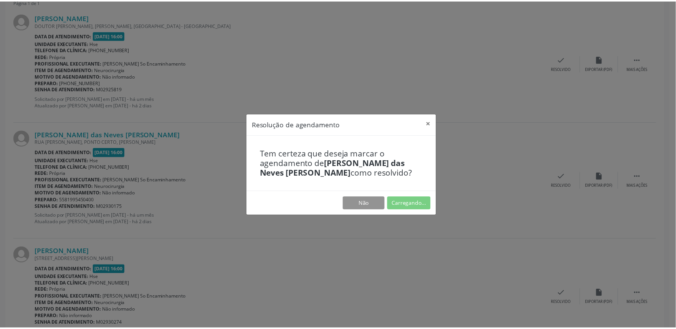
scroll to position [0, 0]
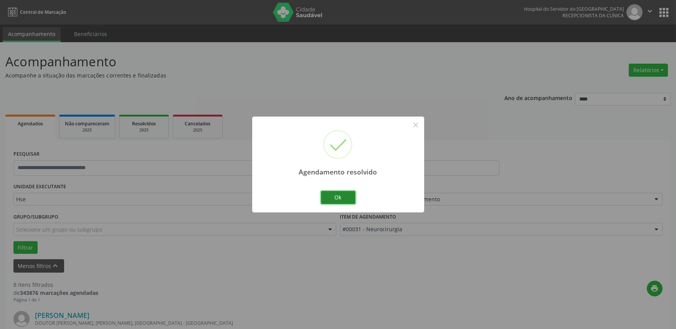
click at [342, 202] on button "Ok" at bounding box center [338, 197] width 35 height 13
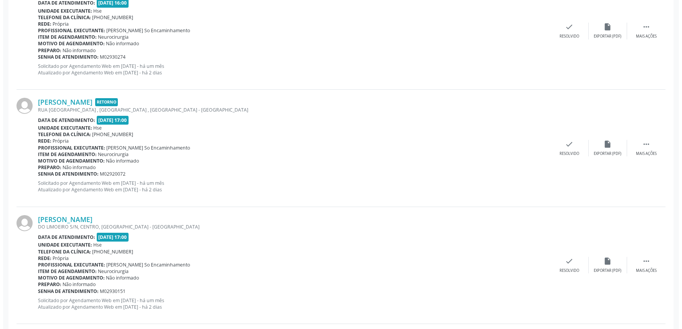
scroll to position [469, 0]
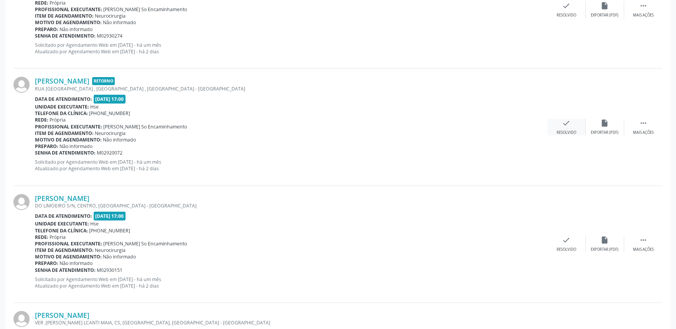
click at [568, 124] on icon "check" at bounding box center [566, 123] width 8 height 8
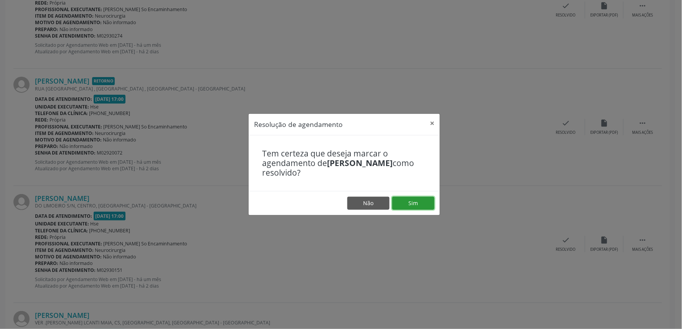
click at [408, 204] on button "Sim" at bounding box center [413, 203] width 42 height 13
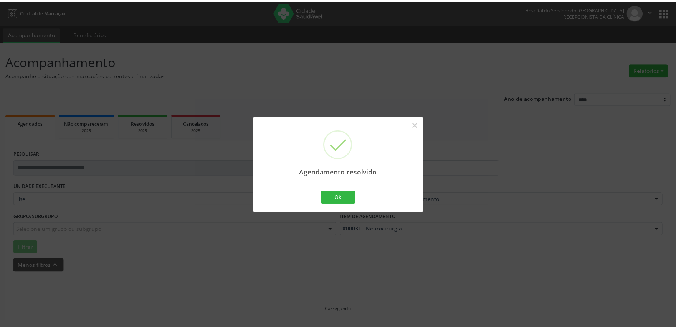
scroll to position [0, 0]
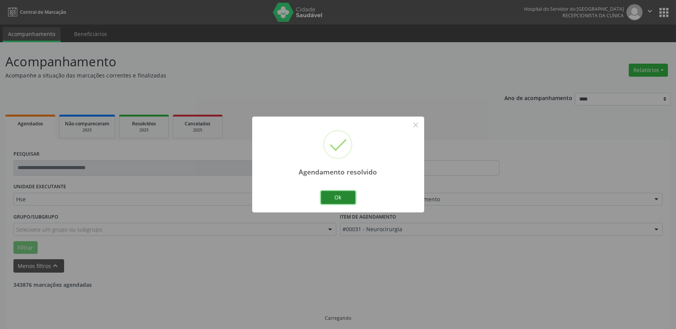
click at [344, 195] on button "Ok" at bounding box center [338, 197] width 35 height 13
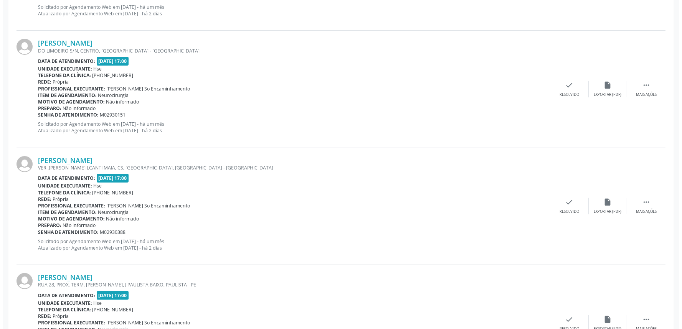
scroll to position [511, 0]
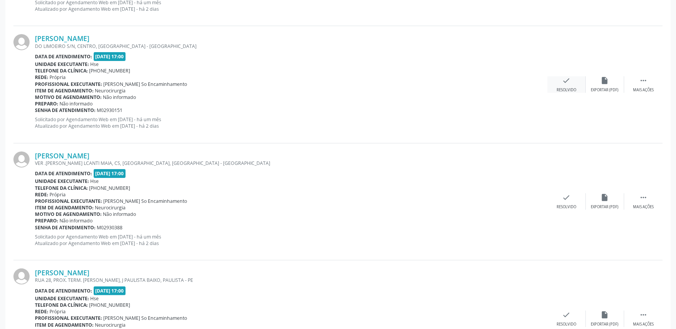
click at [566, 81] on icon "check" at bounding box center [566, 80] width 8 height 8
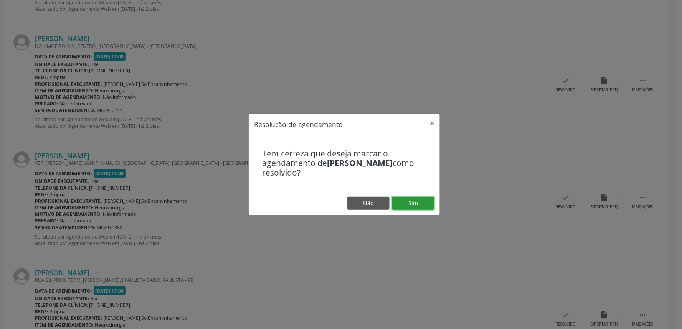
click at [415, 205] on button "Sim" at bounding box center [413, 203] width 42 height 13
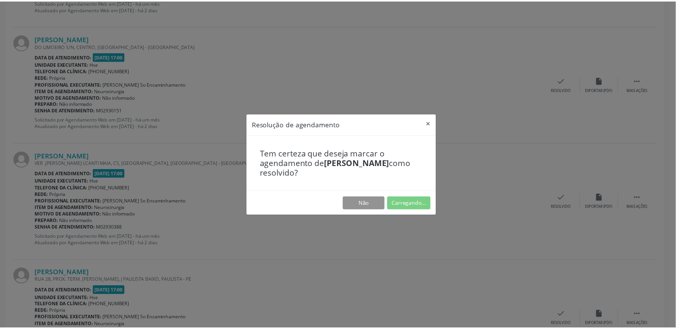
scroll to position [0, 0]
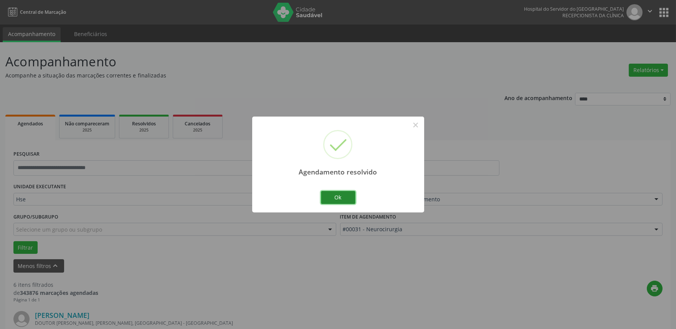
click at [344, 198] on button "Ok" at bounding box center [338, 197] width 35 height 13
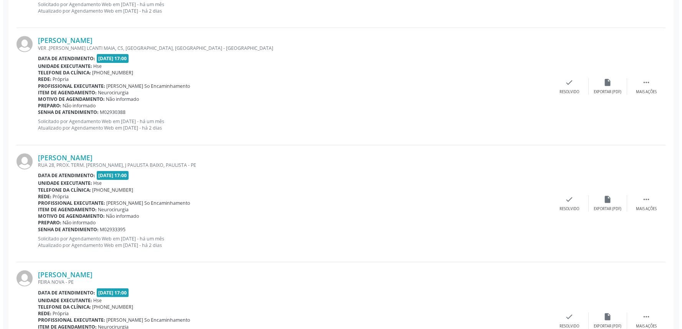
scroll to position [511, 0]
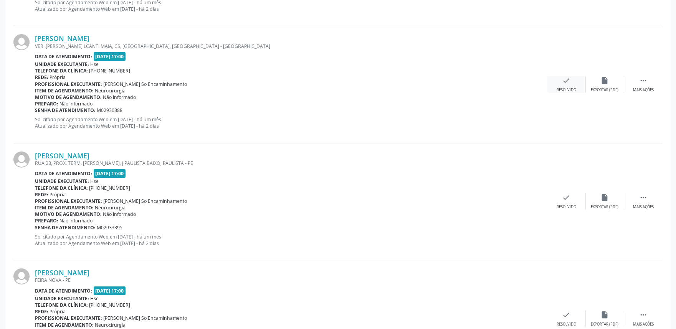
click at [566, 81] on icon "check" at bounding box center [566, 80] width 8 height 8
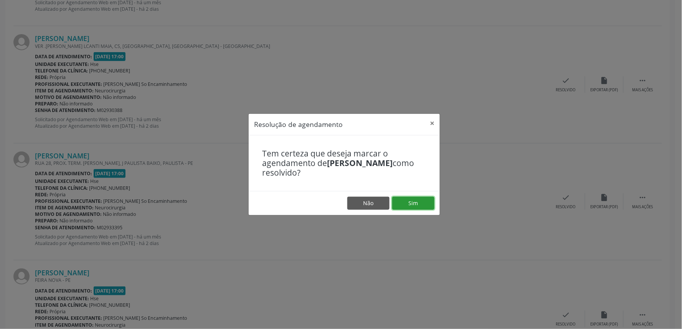
click at [414, 203] on button "Sim" at bounding box center [413, 203] width 42 height 13
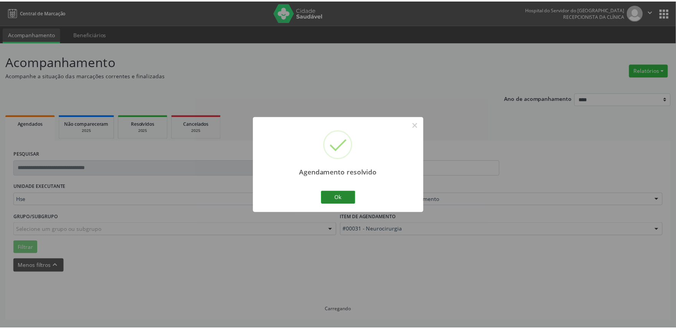
scroll to position [0, 0]
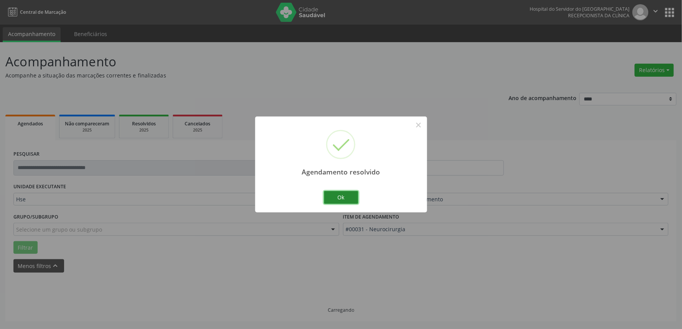
click at [338, 197] on button "Ok" at bounding box center [341, 197] width 35 height 13
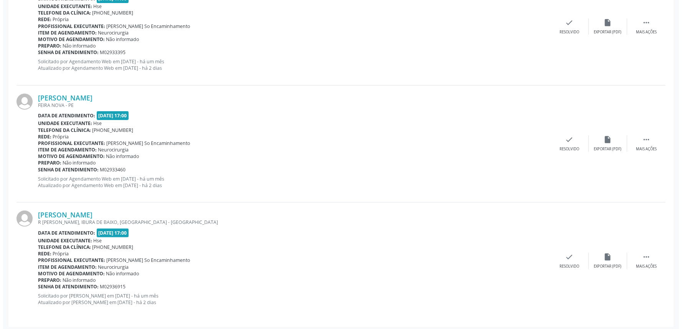
scroll to position [572, 0]
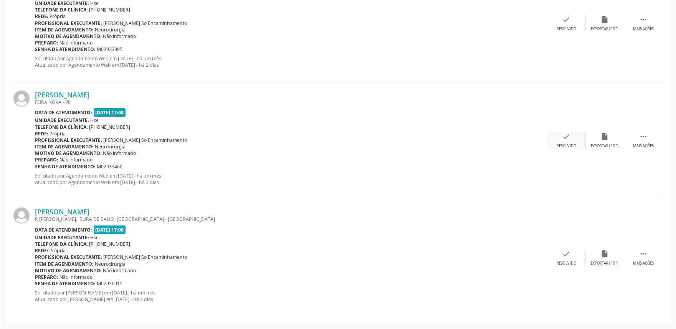
click at [562, 136] on icon "check" at bounding box center [566, 136] width 8 height 8
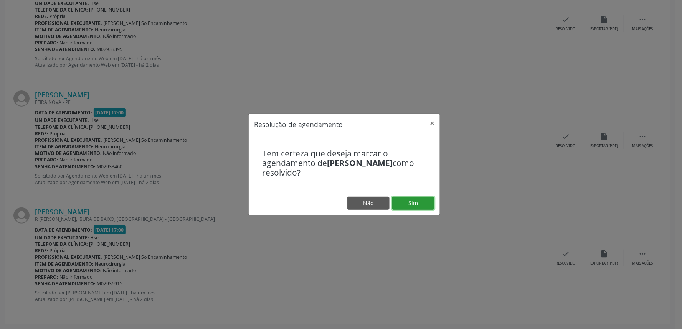
click at [413, 200] on button "Sim" at bounding box center [413, 203] width 42 height 13
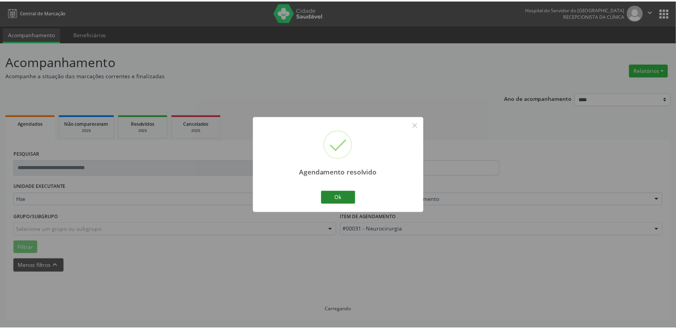
scroll to position [0, 0]
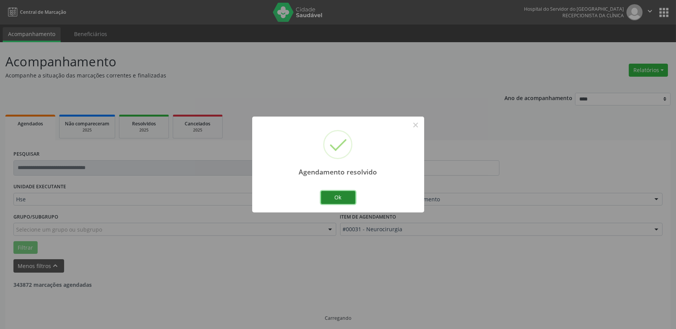
click at [345, 202] on button "Ok" at bounding box center [338, 197] width 35 height 13
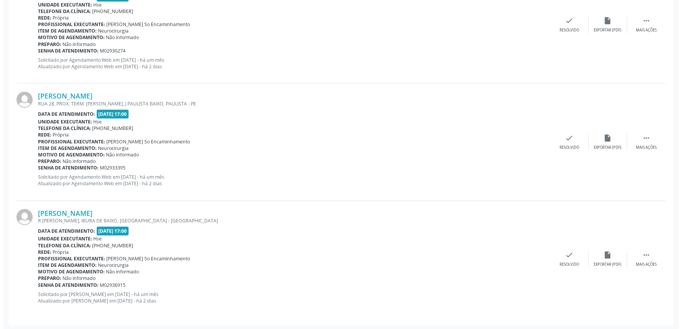
scroll to position [455, 0]
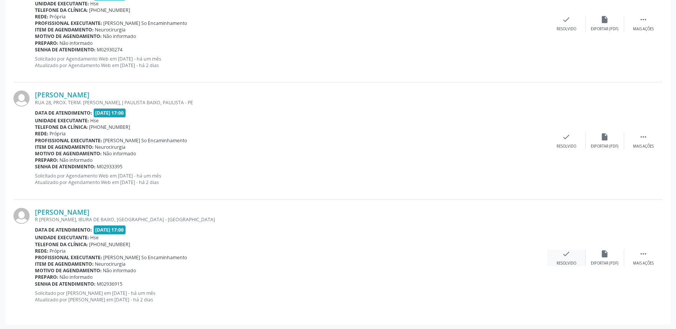
click at [570, 252] on icon "check" at bounding box center [566, 254] width 8 height 8
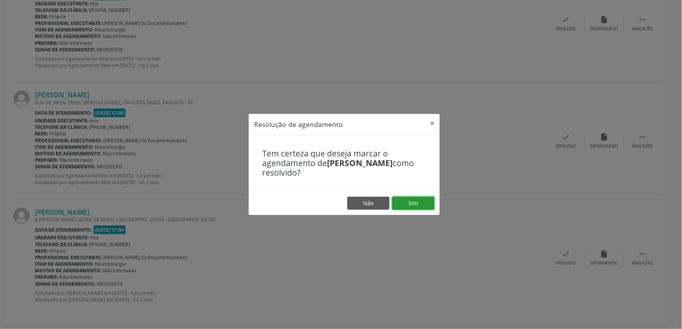
click at [418, 201] on button "Sim" at bounding box center [413, 203] width 42 height 13
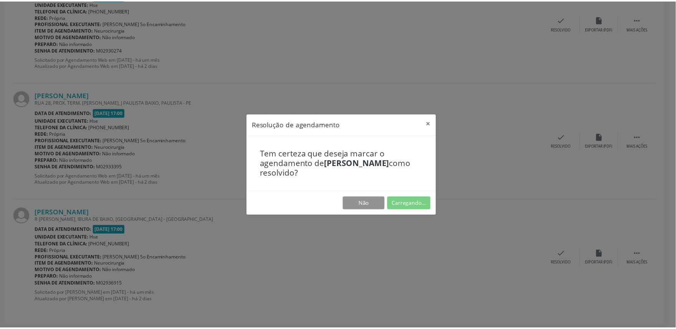
scroll to position [0, 0]
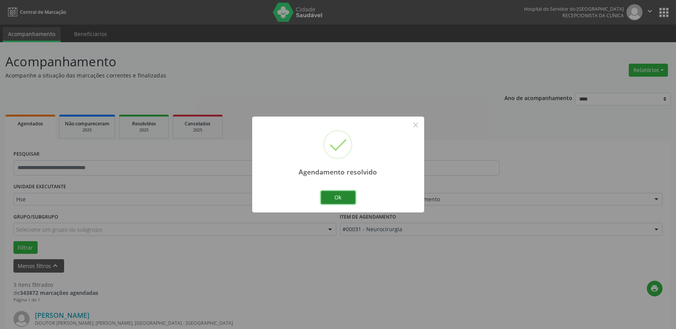
click at [344, 198] on button "Ok" at bounding box center [338, 197] width 35 height 13
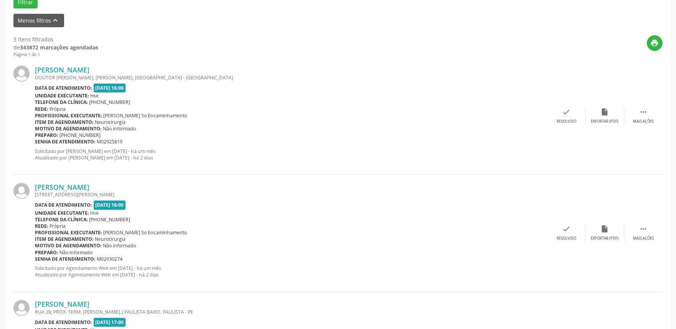
scroll to position [252, 0]
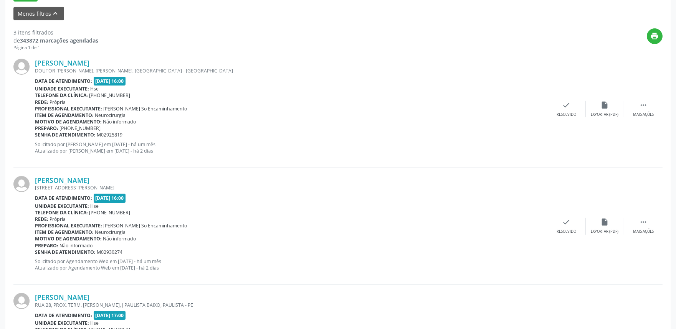
drag, startPoint x: 439, startPoint y: 1, endPoint x: 325, endPoint y: 62, distance: 128.6
click at [325, 62] on div "[PERSON_NAME]" at bounding box center [291, 63] width 512 height 8
click at [637, 106] on div " Mais ações" at bounding box center [643, 109] width 38 height 16
click at [610, 112] on div "Não compareceu" at bounding box center [604, 114] width 33 height 5
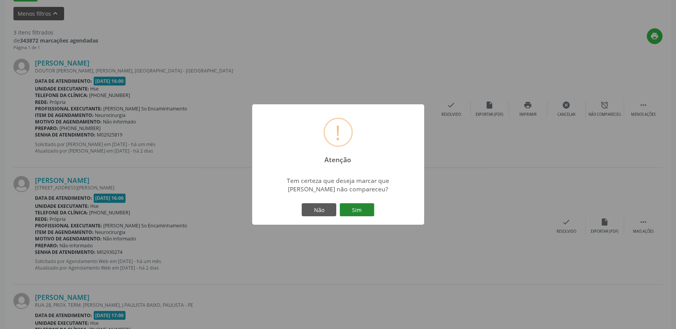
click at [353, 207] on button "Sim" at bounding box center [357, 209] width 35 height 13
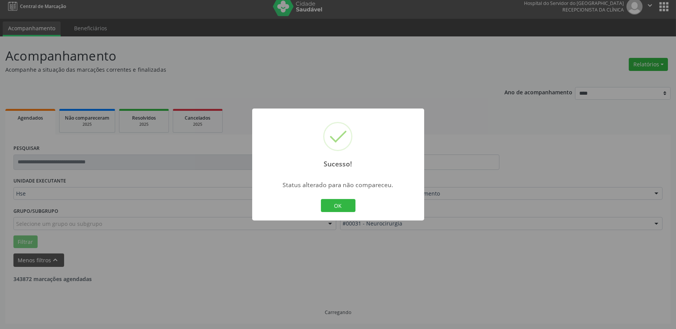
scroll to position [221, 0]
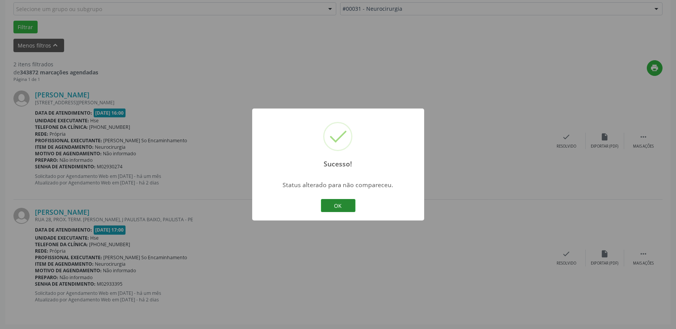
click at [346, 206] on button "OK" at bounding box center [338, 205] width 35 height 13
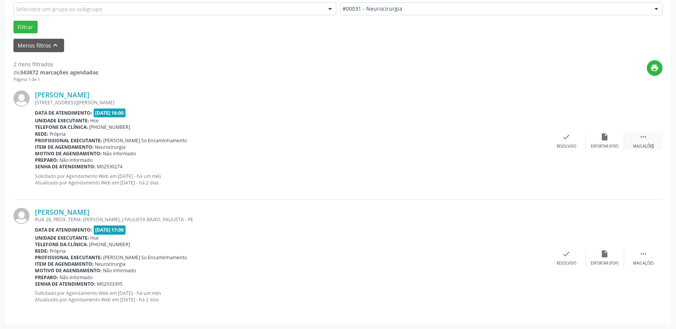
click at [641, 141] on div " Mais ações" at bounding box center [643, 141] width 38 height 16
click at [604, 147] on div "Não compareceu" at bounding box center [604, 146] width 33 height 5
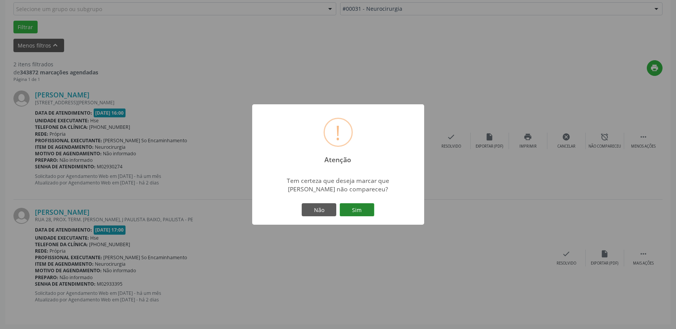
click at [359, 214] on button "Sim" at bounding box center [357, 209] width 35 height 13
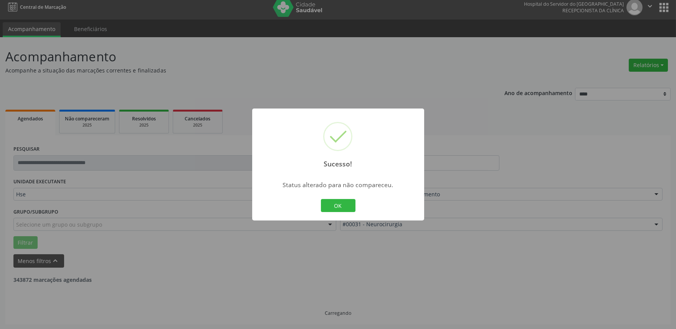
scroll to position [104, 0]
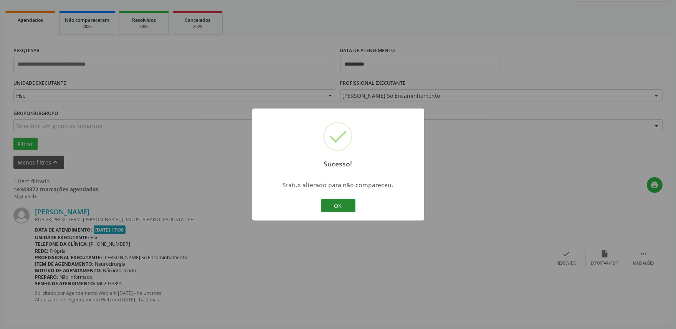
click at [339, 206] on button "OK" at bounding box center [338, 205] width 35 height 13
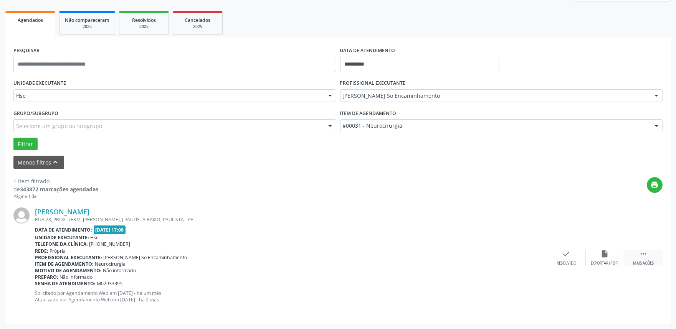
click at [641, 259] on div " Mais ações" at bounding box center [643, 258] width 38 height 16
click at [605, 258] on div "alarm_off Não compareceu" at bounding box center [605, 258] width 38 height 16
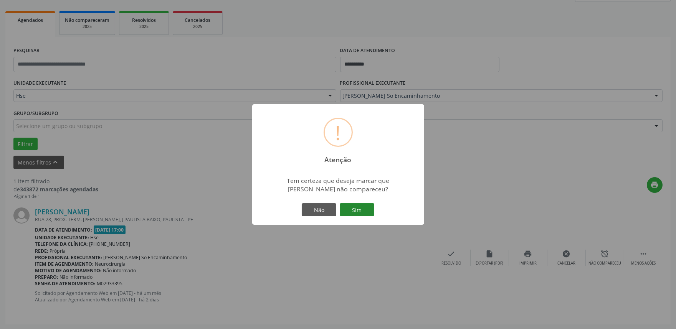
click at [361, 208] on button "Sim" at bounding box center [357, 209] width 35 height 13
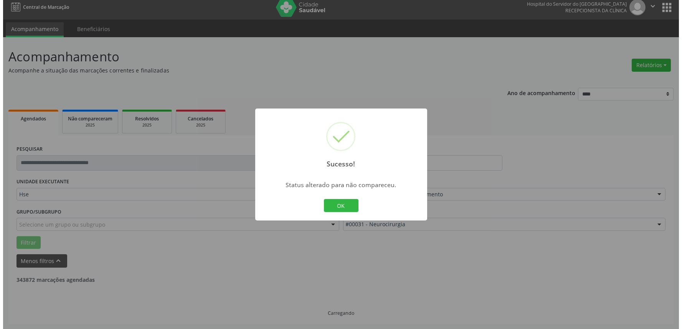
scroll to position [0, 0]
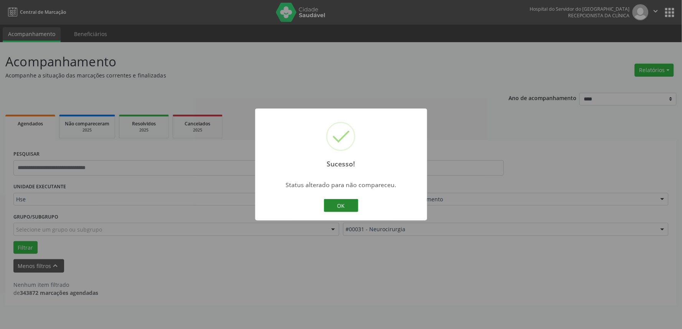
click at [343, 209] on button "OK" at bounding box center [341, 205] width 35 height 13
